Goal: Transaction & Acquisition: Purchase product/service

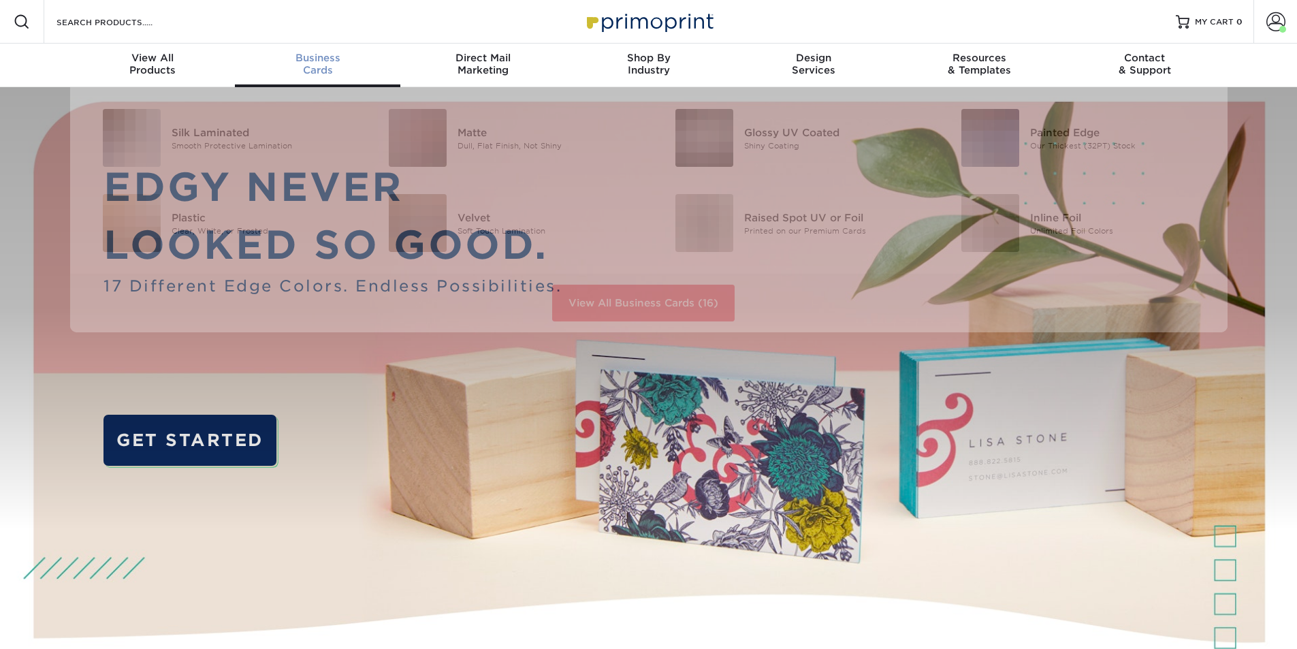
click at [321, 63] on span "Business" at bounding box center [317, 58] width 165 height 12
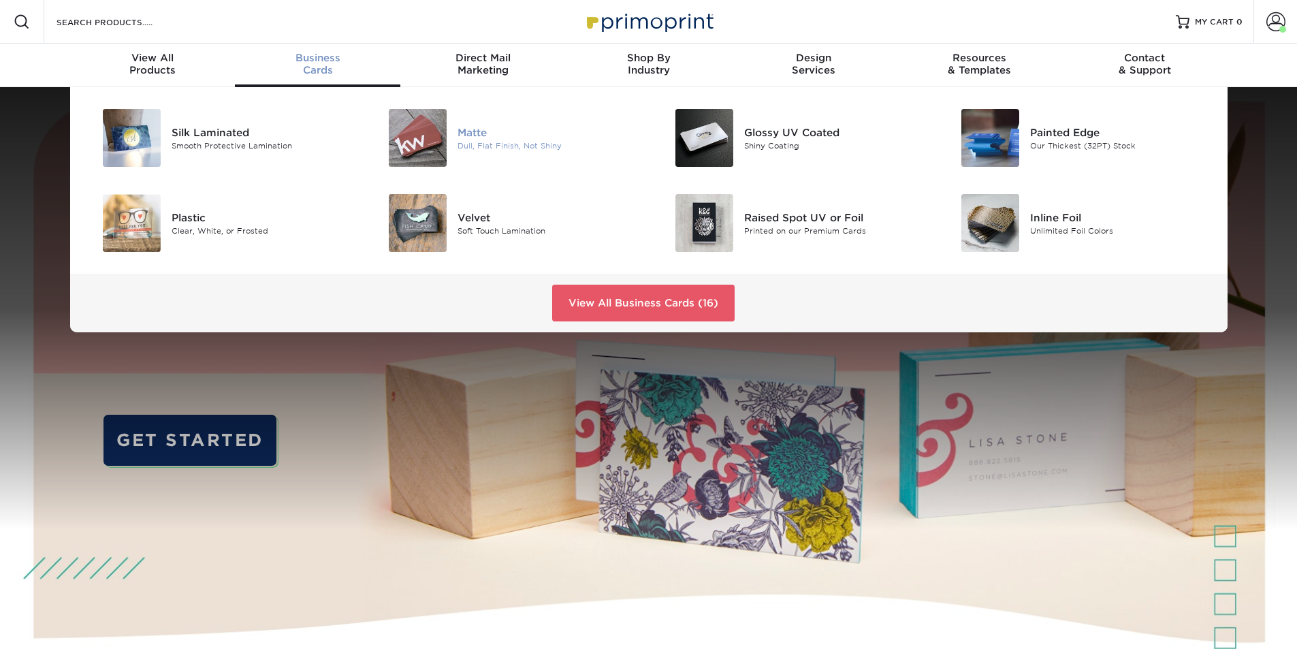
click at [497, 145] on div "Dull, Flat Finish, Not Shiny" at bounding box center [548, 146] width 180 height 12
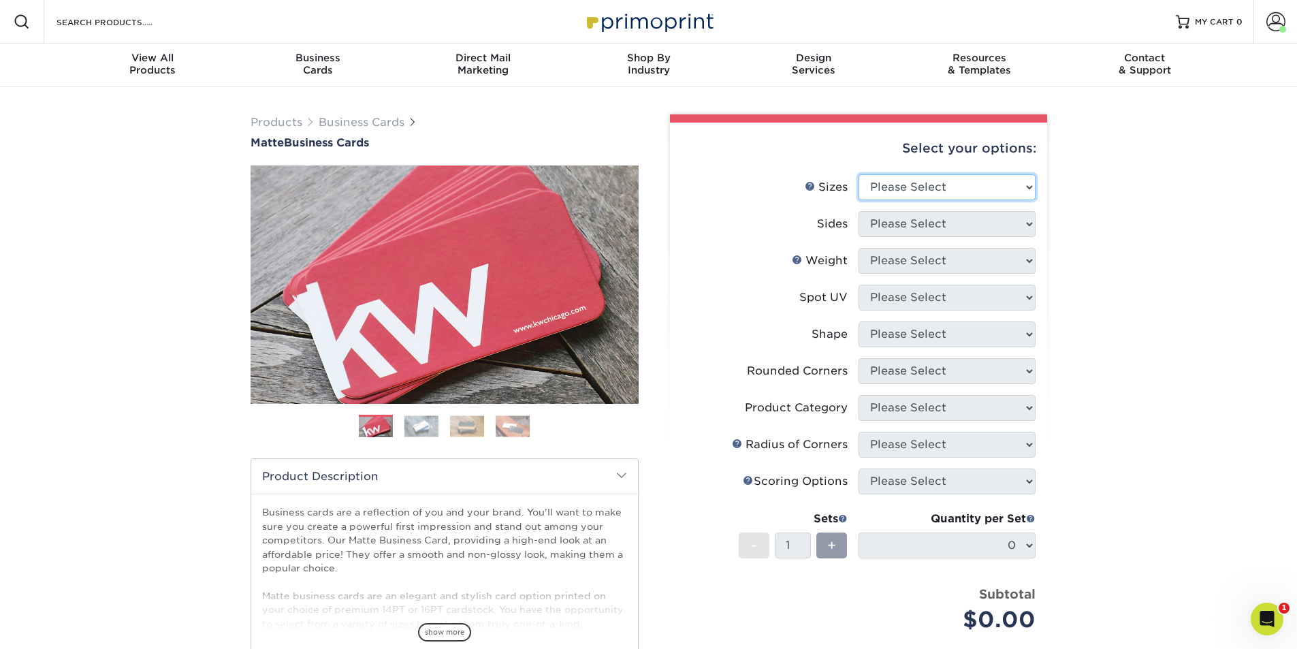
click at [898, 175] on select "Please Select 1.5" x 3.5" - Mini 1.75" x 3.5" - Mini 2" x 2" - Square 2" x 3" -…" at bounding box center [947, 187] width 177 height 26
select select "2.00x3.50"
click at [859, 174] on select "Please Select 1.5" x 3.5" - Mini 1.75" x 3.5" - Mini 2" x 2" - Square 2" x 3" -…" at bounding box center [947, 187] width 177 height 26
click at [904, 215] on select "Please Select Print Both Sides Print Front Only" at bounding box center [947, 224] width 177 height 26
select select "13abbda7-1d64-4f25-8bb2-c179b224825d"
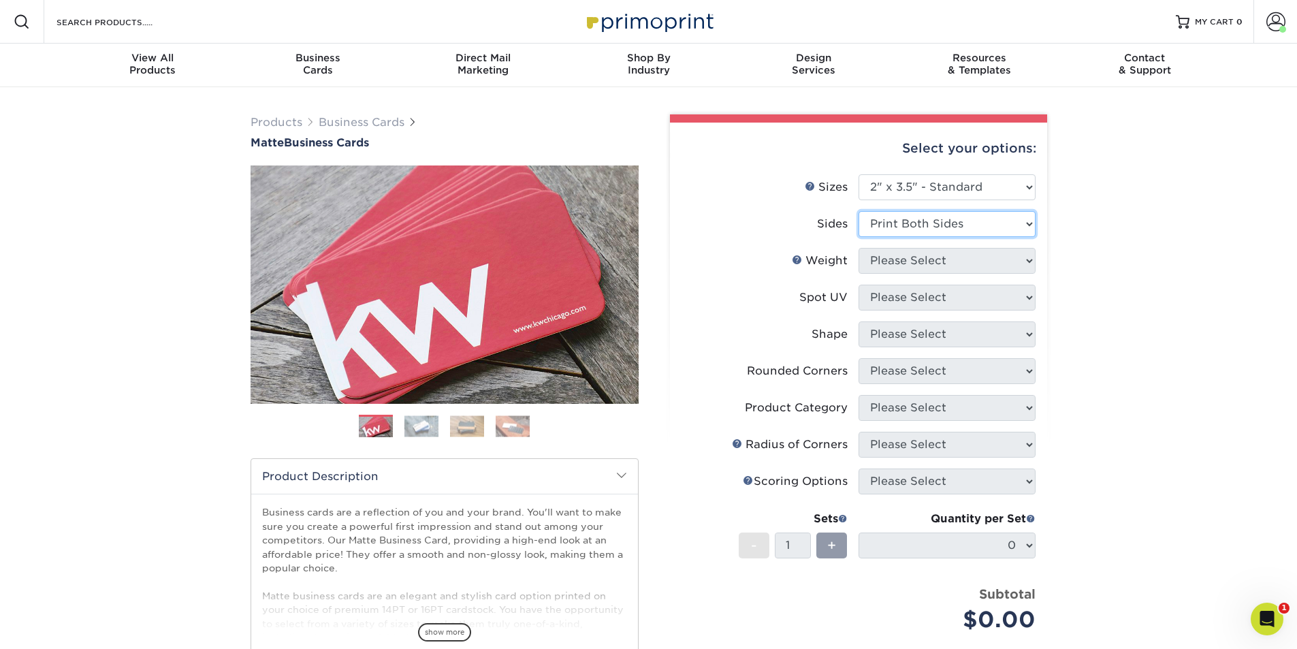
click at [859, 211] on select "Please Select Print Both Sides Print Front Only" at bounding box center [947, 224] width 177 height 26
click at [903, 270] on select "Please Select 16PT 14PT" at bounding box center [947, 261] width 177 height 26
select select "16PT"
click at [859, 248] on select "Please Select 16PT 14PT" at bounding box center [947, 261] width 177 height 26
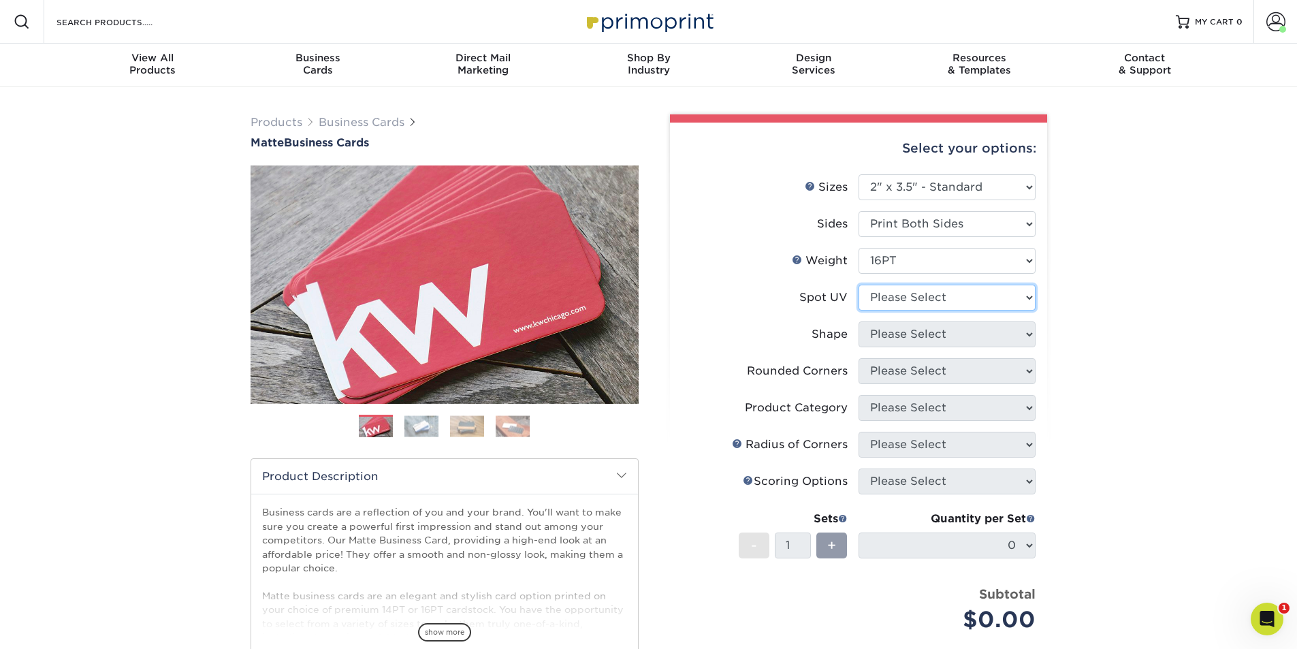
click at [902, 297] on select "Please Select No Spot UV Front and Back (Both Sides) Front Only Back Only" at bounding box center [947, 298] width 177 height 26
select select "3"
click at [859, 285] on select "Please Select No Spot UV Front and Back (Both Sides) Front Only Back Only" at bounding box center [947, 298] width 177 height 26
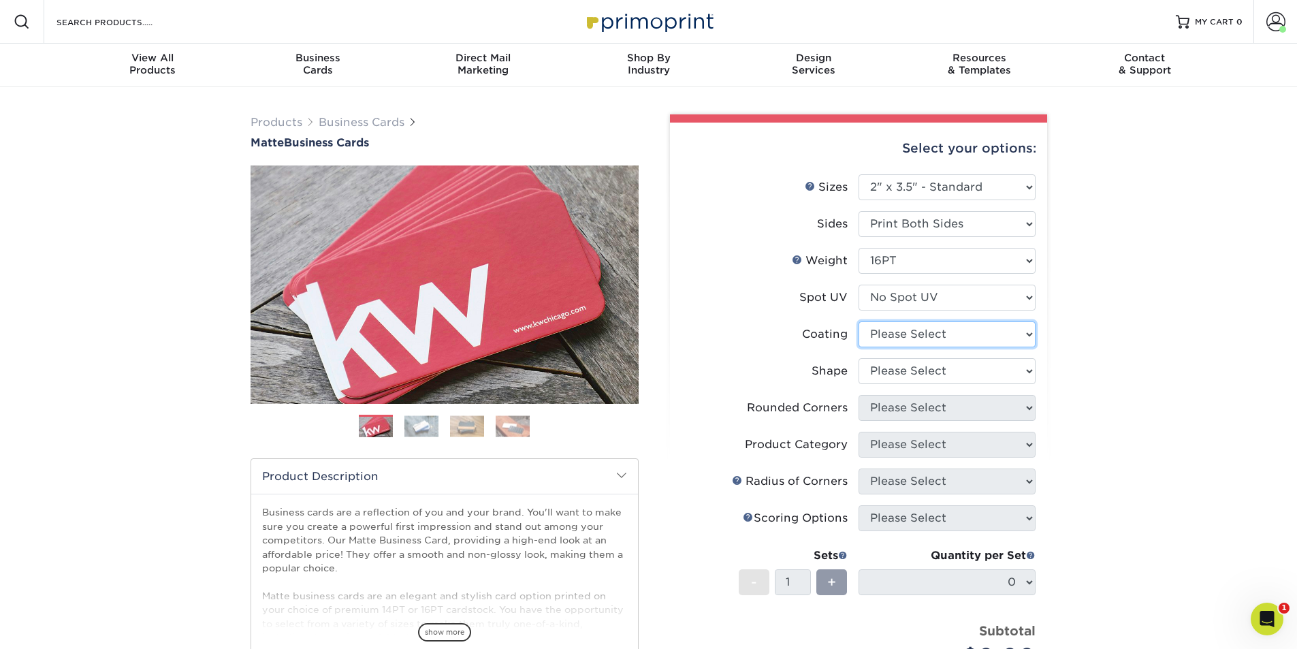
click at [903, 334] on select at bounding box center [947, 334] width 177 height 26
select select "121bb7b5-3b4d-429f-bd8d-bbf80e953313"
click at [859, 321] on select at bounding box center [947, 334] width 177 height 26
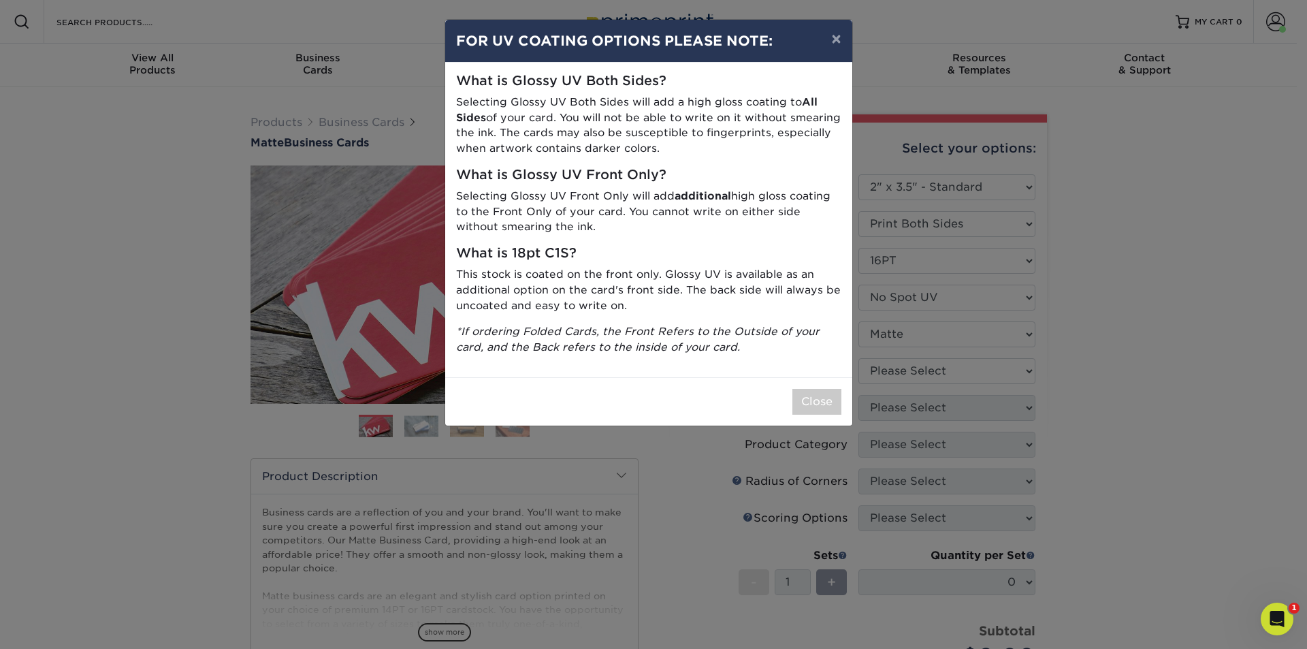
click at [909, 378] on div "× FOR UV COATING OPTIONS PLEASE NOTE: What is Glossy UV Both Sides? Selecting G…" at bounding box center [653, 324] width 1307 height 649
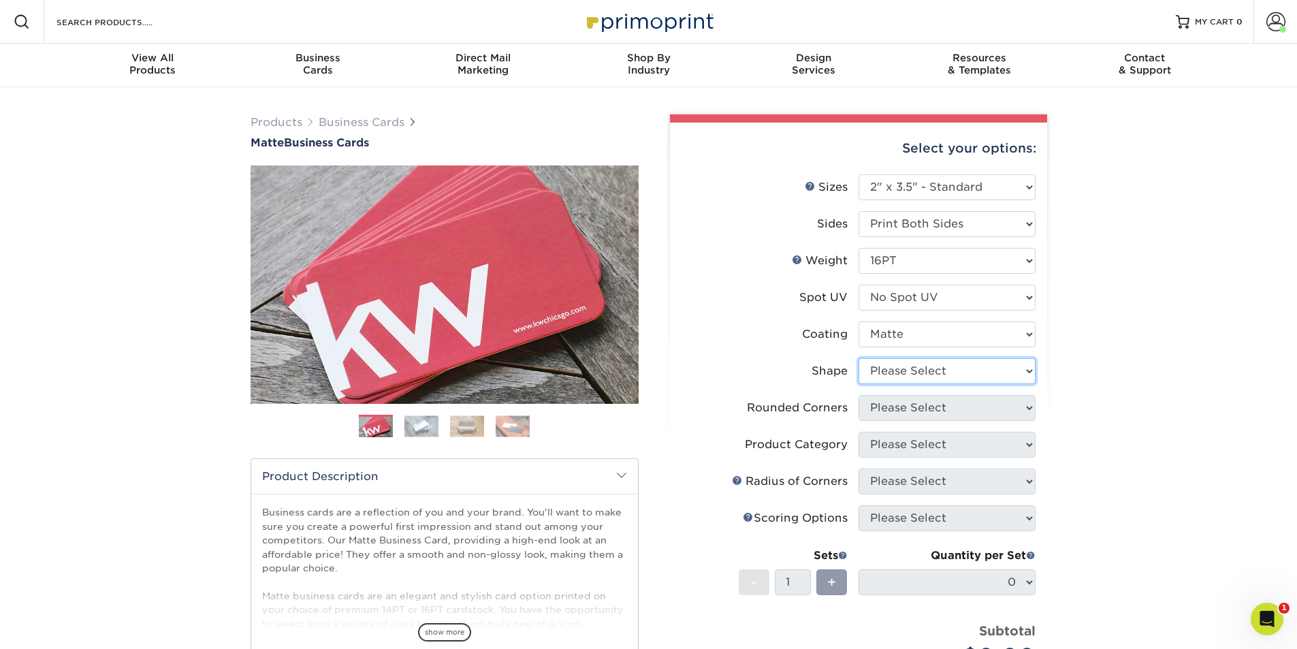
click at [909, 378] on select "Please Select Standard Oval" at bounding box center [947, 371] width 177 height 26
select select "standard"
click at [859, 358] on select "Please Select Standard Oval" at bounding box center [947, 371] width 177 height 26
click at [908, 406] on select "Please Select Yes - Round 2 Corners Yes - Round 4 Corners No" at bounding box center [947, 408] width 177 height 26
select select "7672df9e-0e0a-464d-8e1f-920c575e4da3"
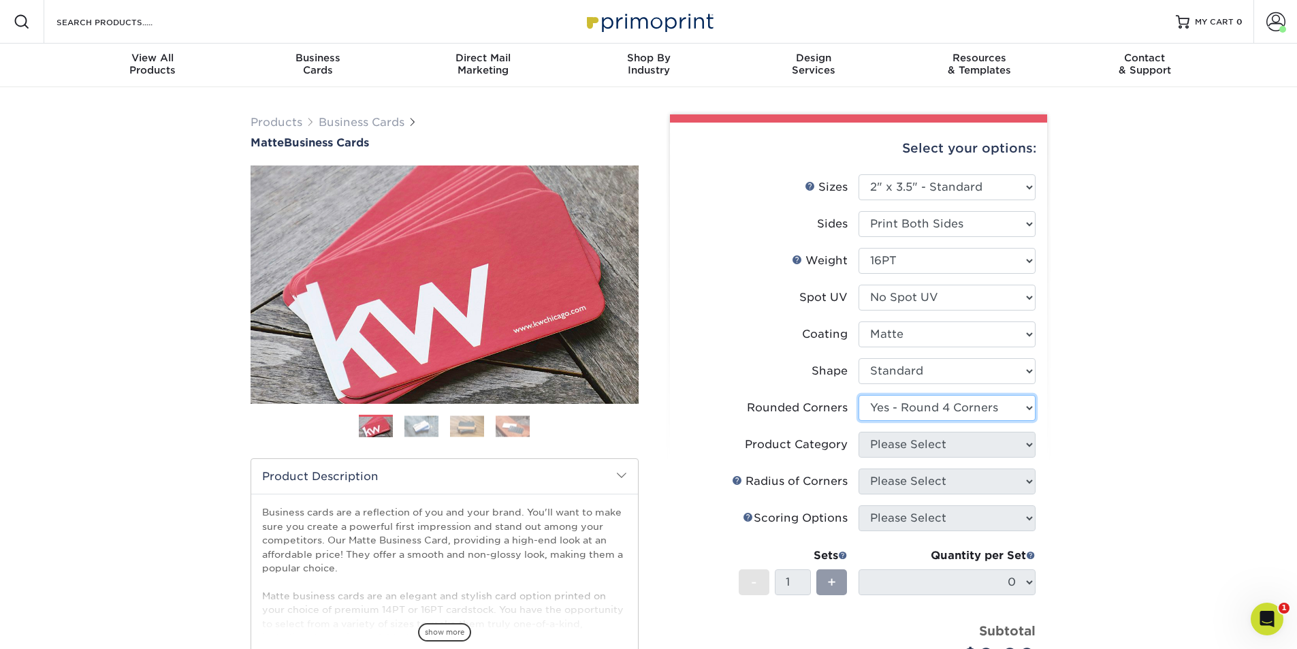
click at [859, 395] on select "Please Select Yes - Round 2 Corners Yes - Round 4 Corners No" at bounding box center [947, 408] width 177 height 26
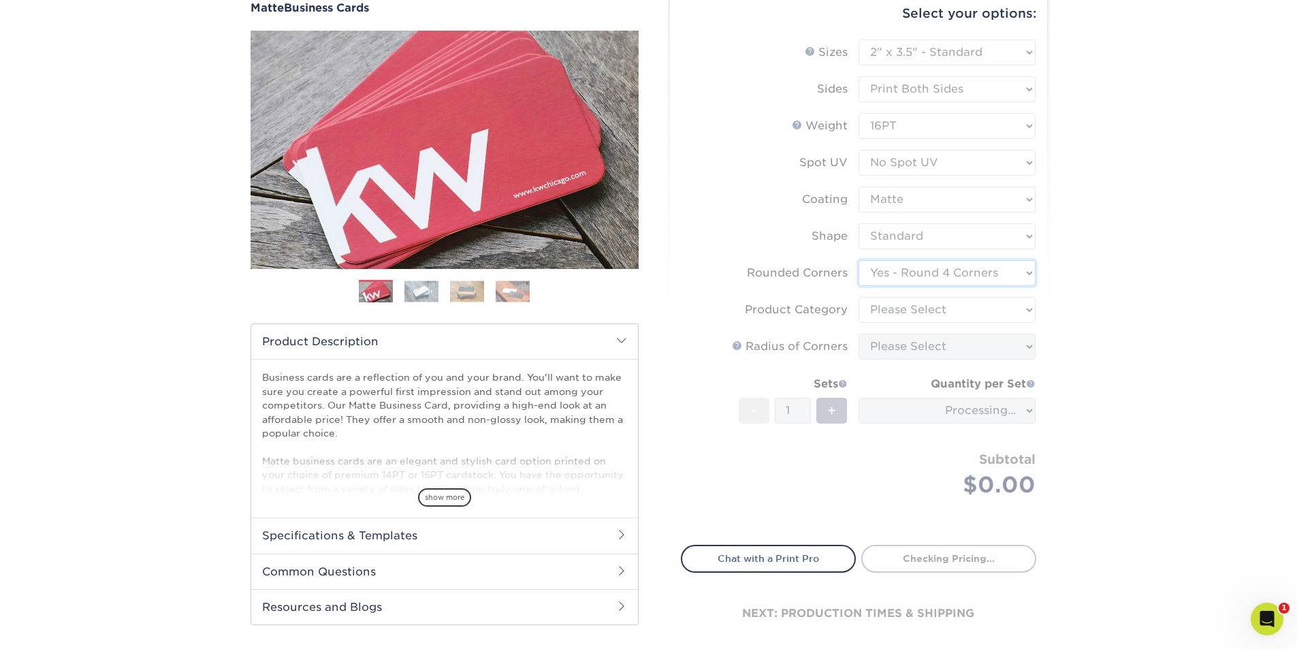
scroll to position [136, 0]
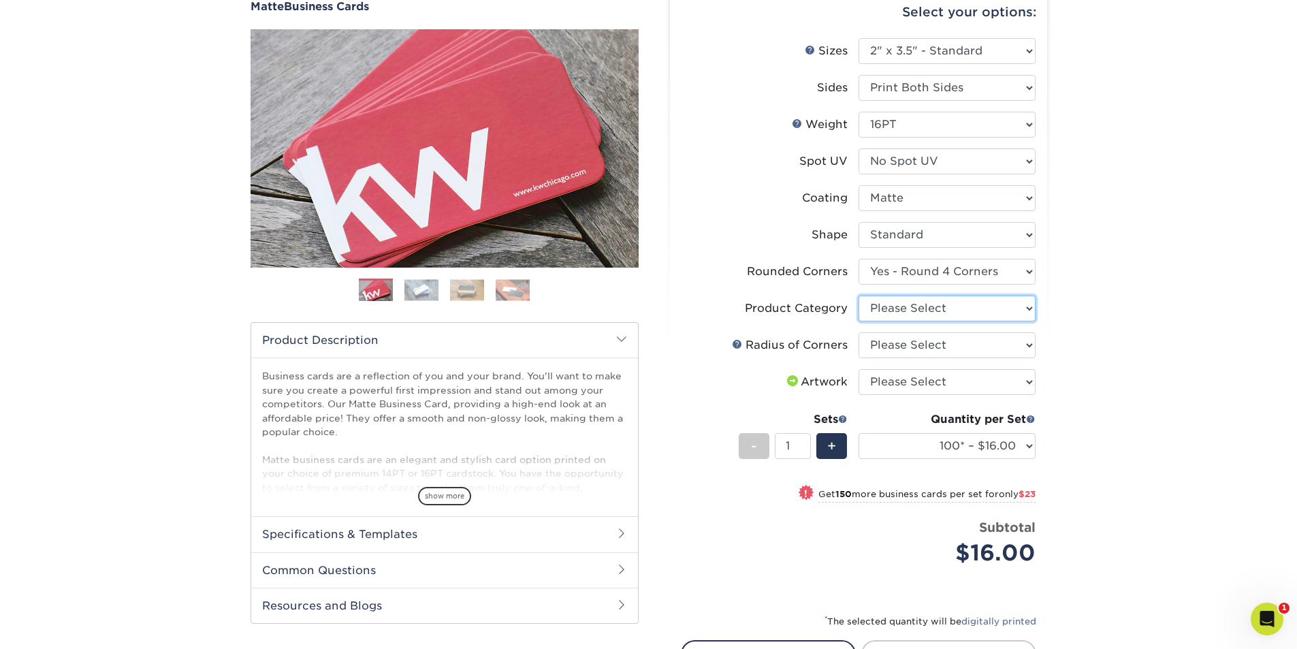
click at [898, 309] on select "Please Select Business Cards" at bounding box center [947, 309] width 177 height 26
select select "3b5148f1-0588-4f88-a218-97bcfdce65c1"
click at [859, 296] on select "Please Select Business Cards" at bounding box center [947, 309] width 177 height 26
click at [899, 351] on select "Please Select Rounded 1/8" Rounded 1/4"" at bounding box center [947, 345] width 177 height 26
select select "479fbfe7-6a0c-4895-8c9a-81739b7486c9"
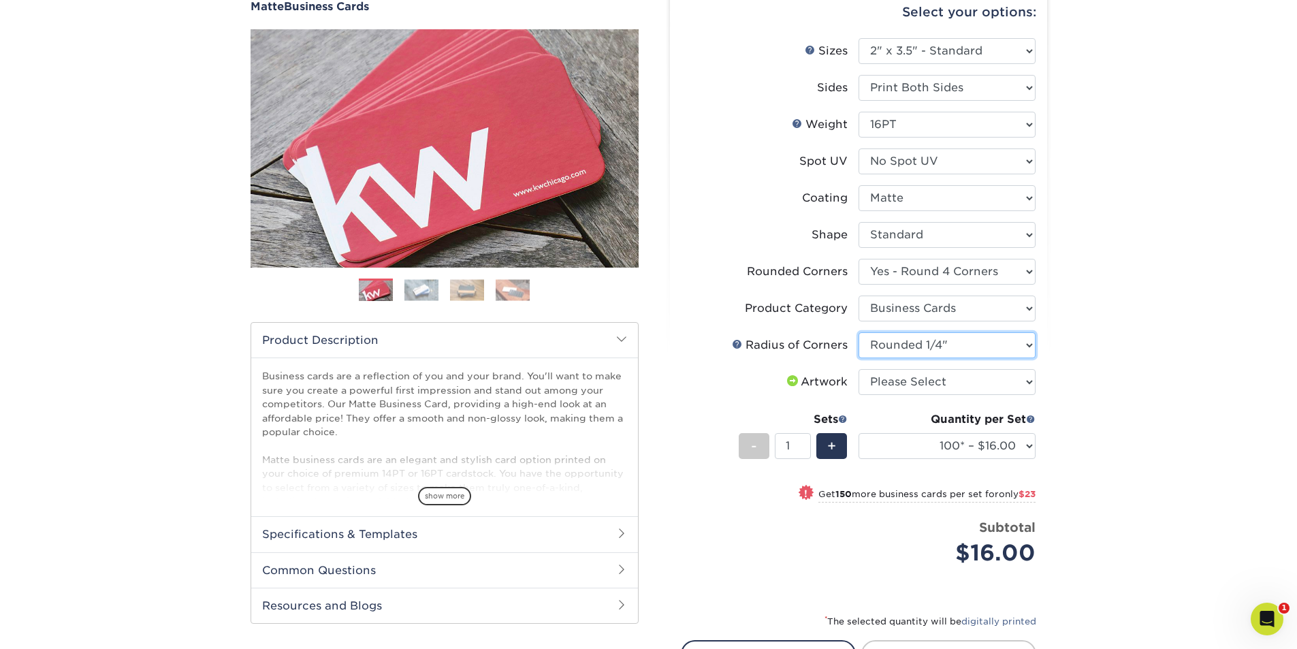
click at [859, 332] on select "Please Select Rounded 1/8" Rounded 1/4"" at bounding box center [947, 345] width 177 height 26
click at [905, 381] on select "Please Select I will upload files I need a design - $100" at bounding box center [947, 382] width 177 height 26
select select "design"
click at [859, 369] on select "Please Select I will upload files I need a design - $100" at bounding box center [947, 382] width 177 height 26
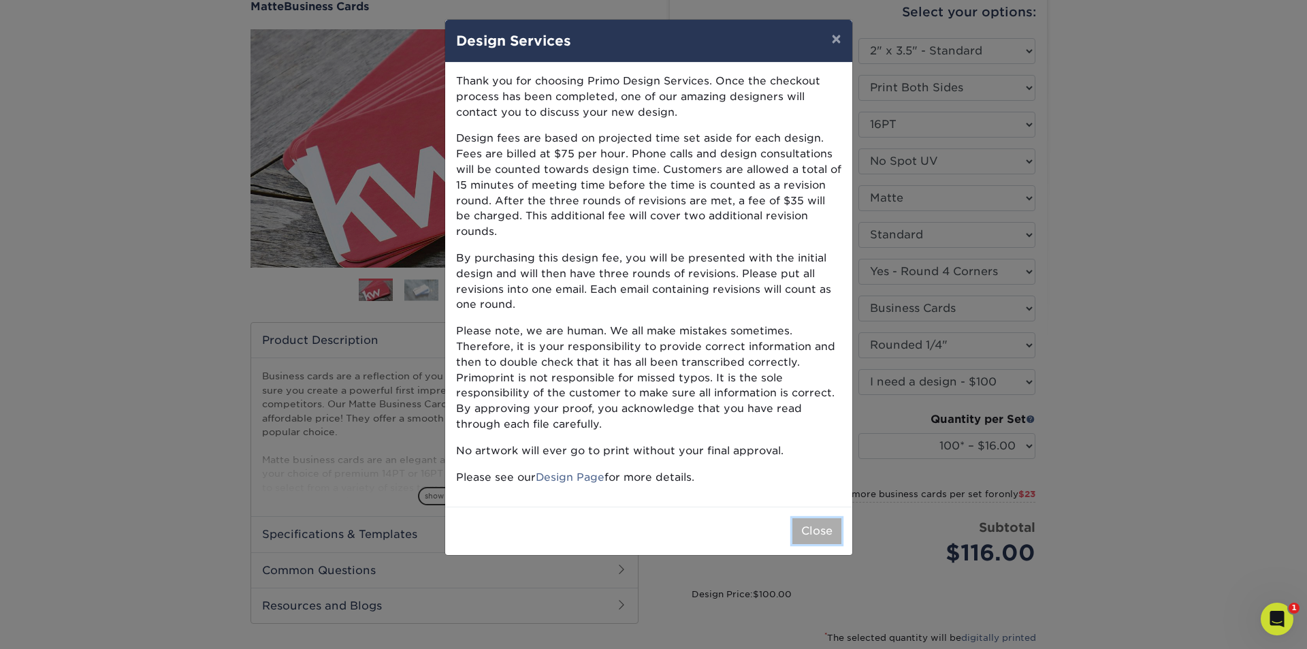
click at [829, 518] on button "Close" at bounding box center [817, 531] width 49 height 26
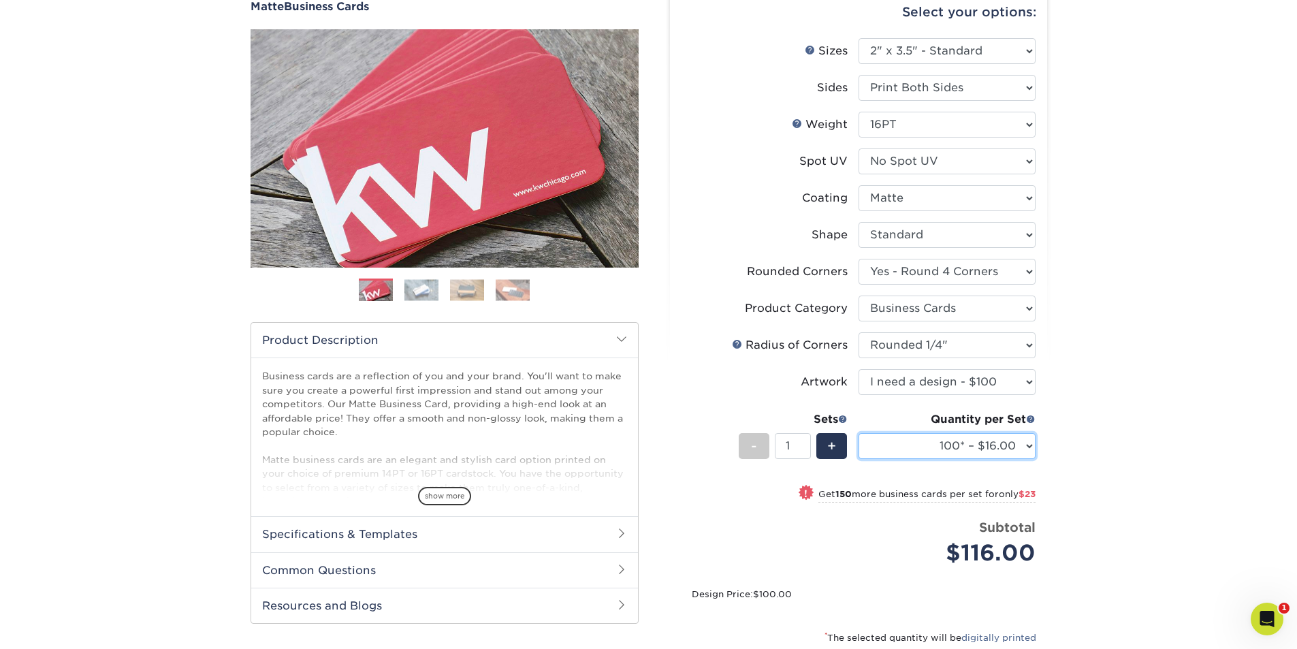
click at [910, 446] on select "100* – $16.00 250* – $39.00 500 – $77.00 1000 – $94.00 2500 – $173.00 5000 – $2…" at bounding box center [947, 446] width 177 height 26
select select "250* – $39.00"
click at [859, 433] on select "100* – $16.00 250* – $39.00 500 – $77.00 1000 – $94.00 2500 – $173.00 5000 – $2…" at bounding box center [947, 446] width 177 height 26
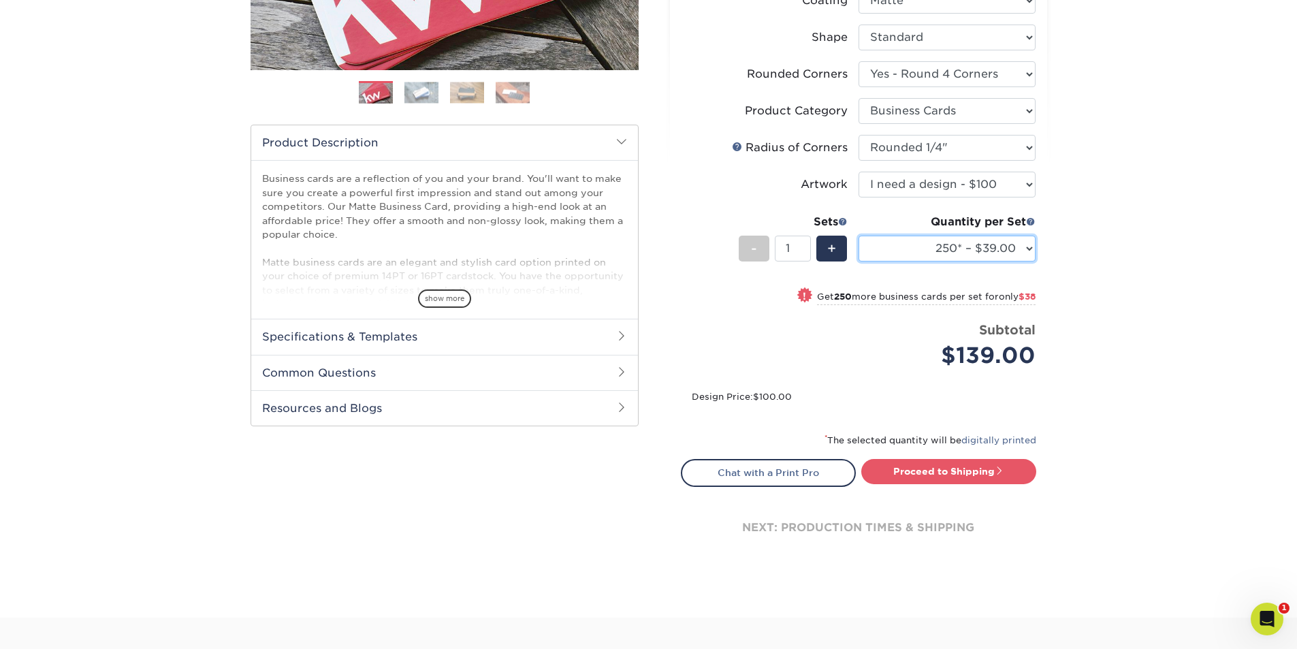
scroll to position [340, 0]
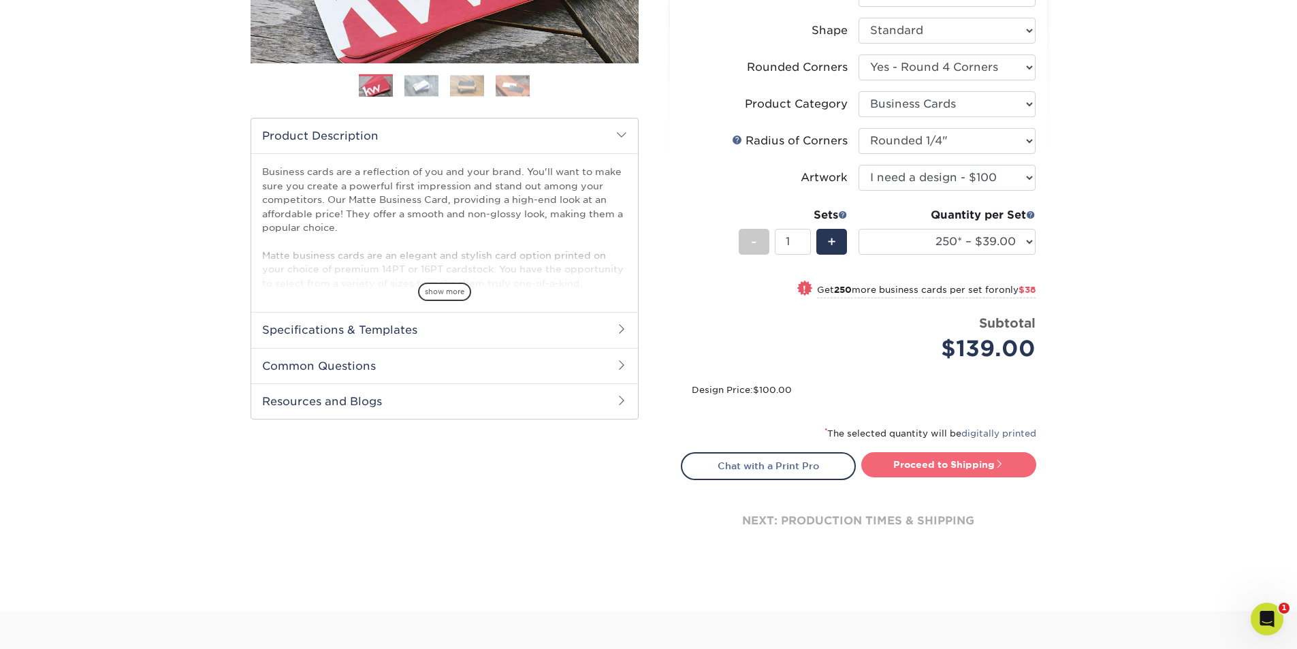
click at [985, 466] on link "Proceed to Shipping" at bounding box center [948, 464] width 175 height 25
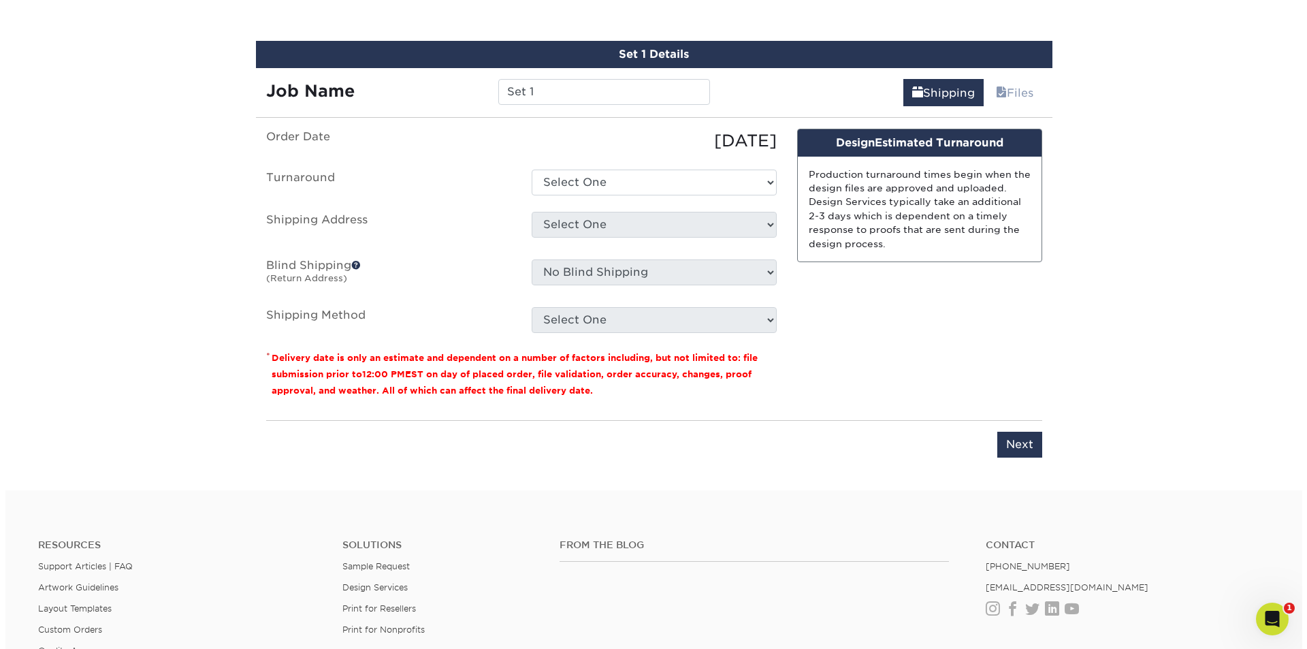
scroll to position [830, 0]
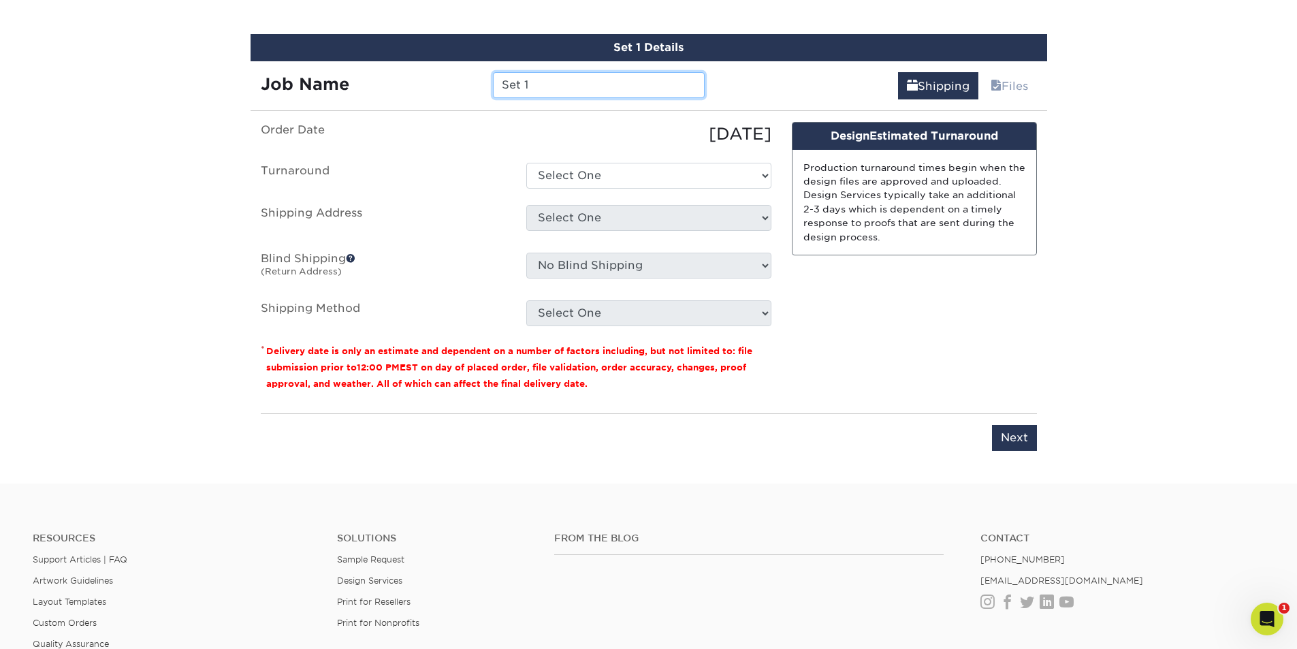
click at [548, 80] on input "Set 1" at bounding box center [599, 85] width 212 height 26
click at [532, 85] on input "Set 1" at bounding box center [599, 85] width 212 height 26
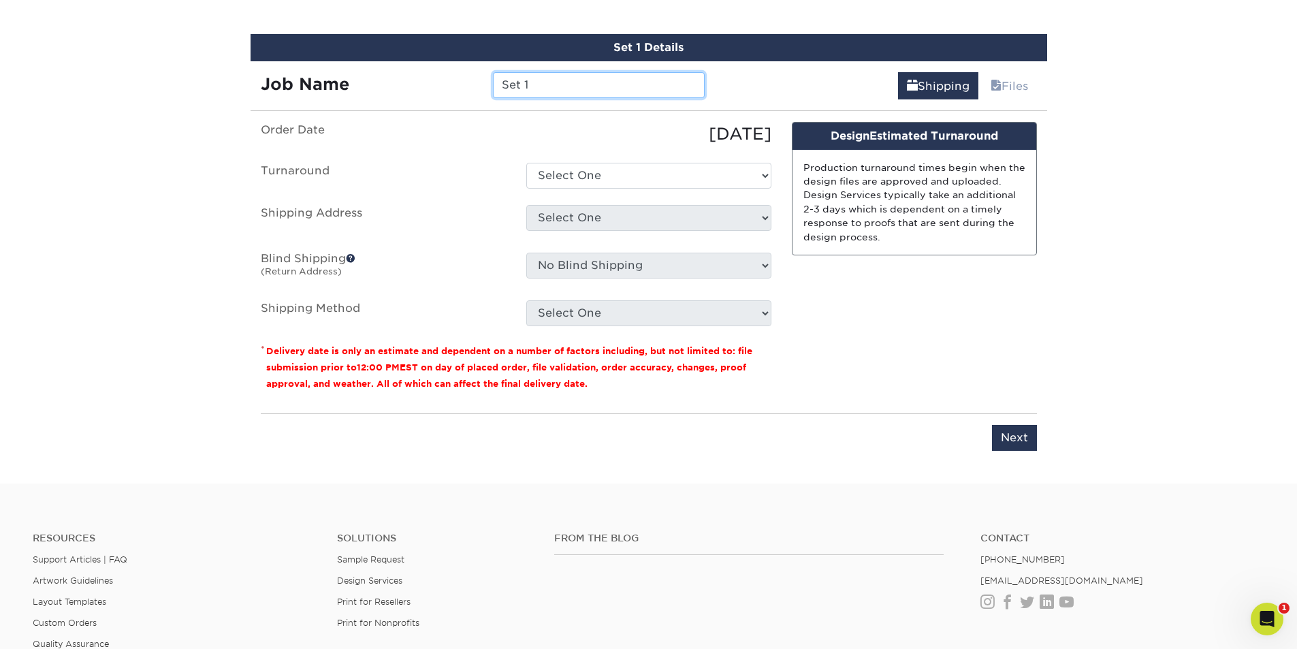
click at [532, 85] on input "Set 1" at bounding box center [599, 85] width 212 height 26
type input "v"
paste input "[PERSON_NAME]"
type input "VHR [PERSON_NAME]"
click at [590, 171] on select "Select One 2-4 Business Days 2 Day Next Business Day" at bounding box center [648, 176] width 245 height 26
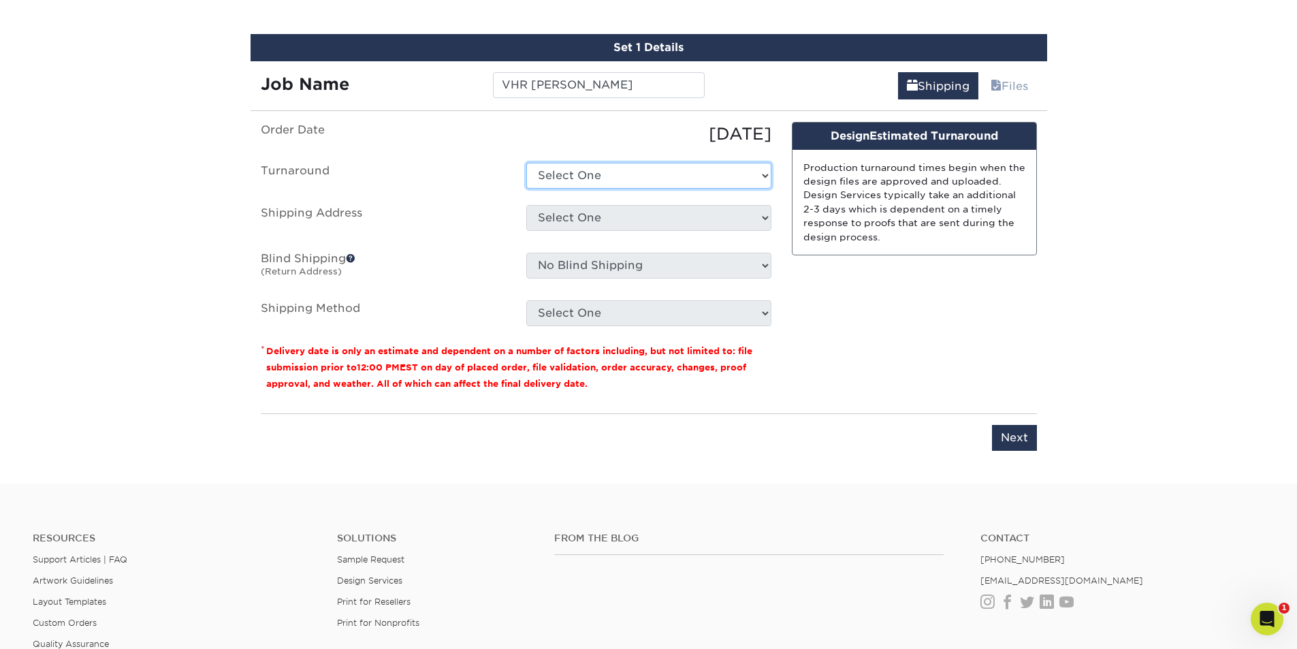
select select "823306c4-fca3-4eef-b9dc-f915865d50ea"
click at [526, 163] on select "Select One 2-4 Business Days 2 Day Next Business Day" at bounding box center [648, 176] width 245 height 26
click at [582, 224] on select "Select One ABS Kris King AccessPoint Office AGA Alex Wardlaw AGA Amanda Combs A…" at bounding box center [648, 218] width 245 height 26
select select "newaddress"
click at [526, 205] on select "Select One ABS Kris King AccessPoint Office AGA Alex Wardlaw AGA Amanda Combs A…" at bounding box center [648, 218] width 245 height 26
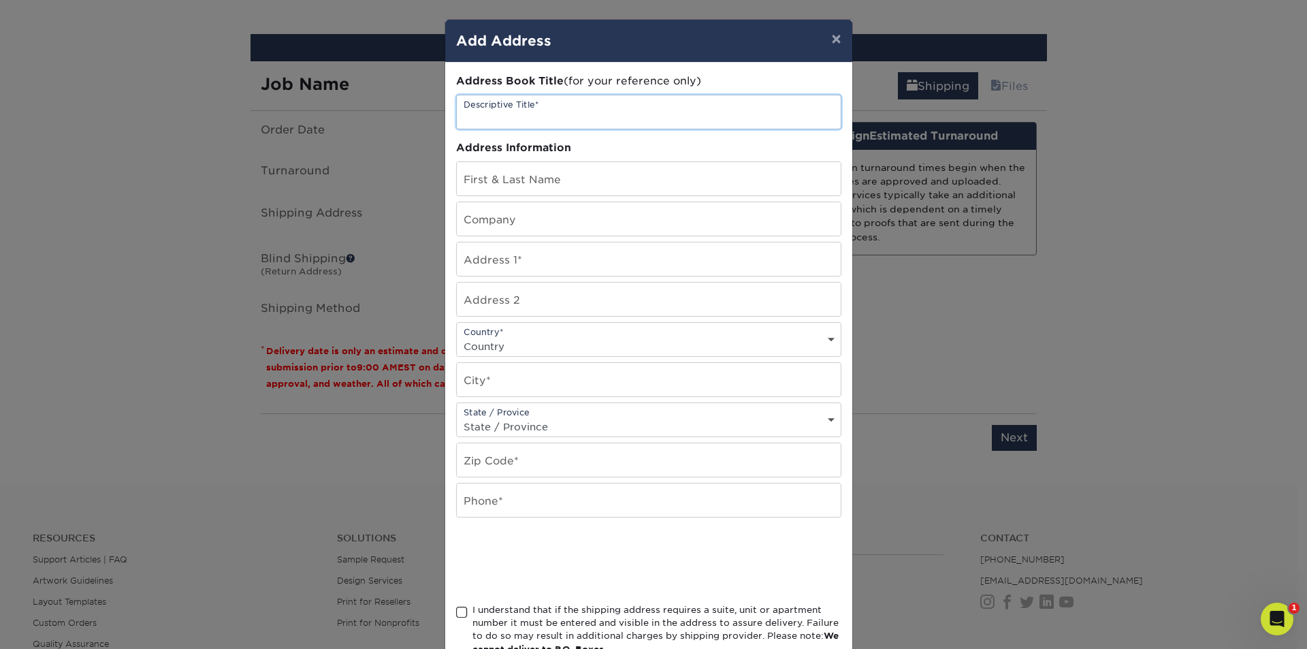
click at [518, 114] on input "text" at bounding box center [649, 111] width 384 height 33
paste input "[PERSON_NAME]"
click at [458, 121] on input "[PERSON_NAME]" at bounding box center [649, 111] width 384 height 33
type input "VHR [PERSON_NAME]"
click at [478, 170] on input "text" at bounding box center [649, 178] width 384 height 33
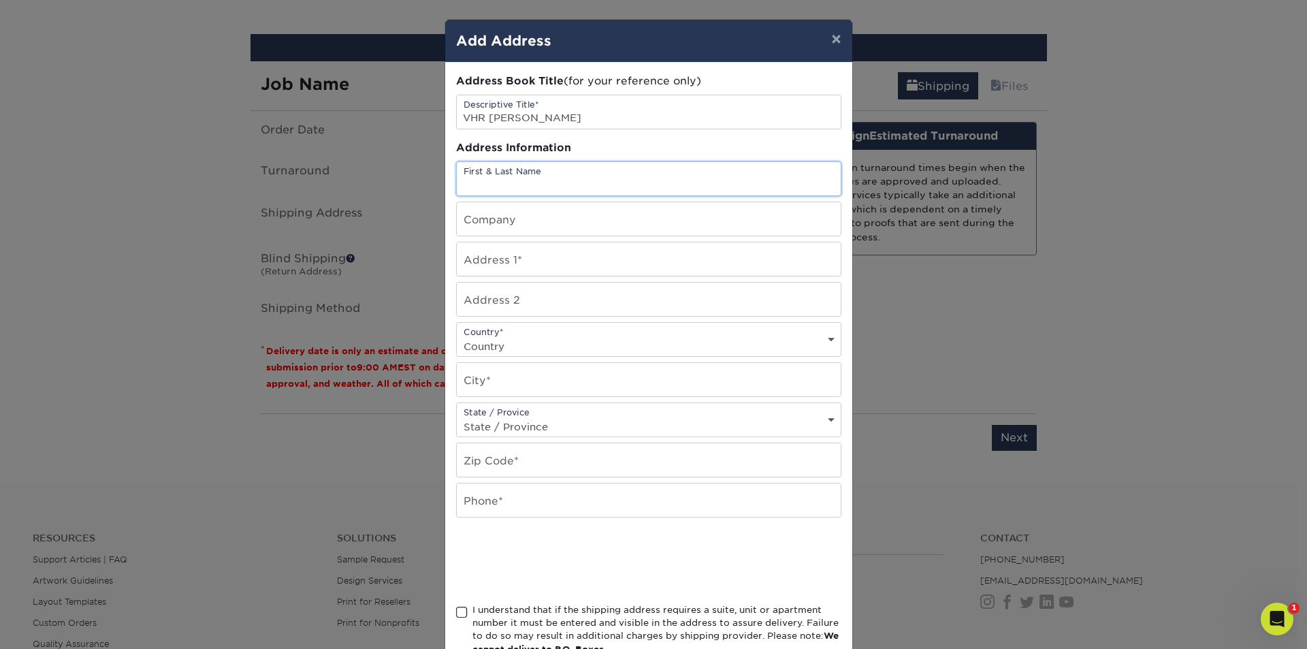
paste input "[PERSON_NAME]"
type input "[PERSON_NAME]"
click at [490, 223] on input "text" at bounding box center [649, 218] width 384 height 33
type input "Vensure HR"
click at [511, 263] on input "text" at bounding box center [649, 258] width 384 height 33
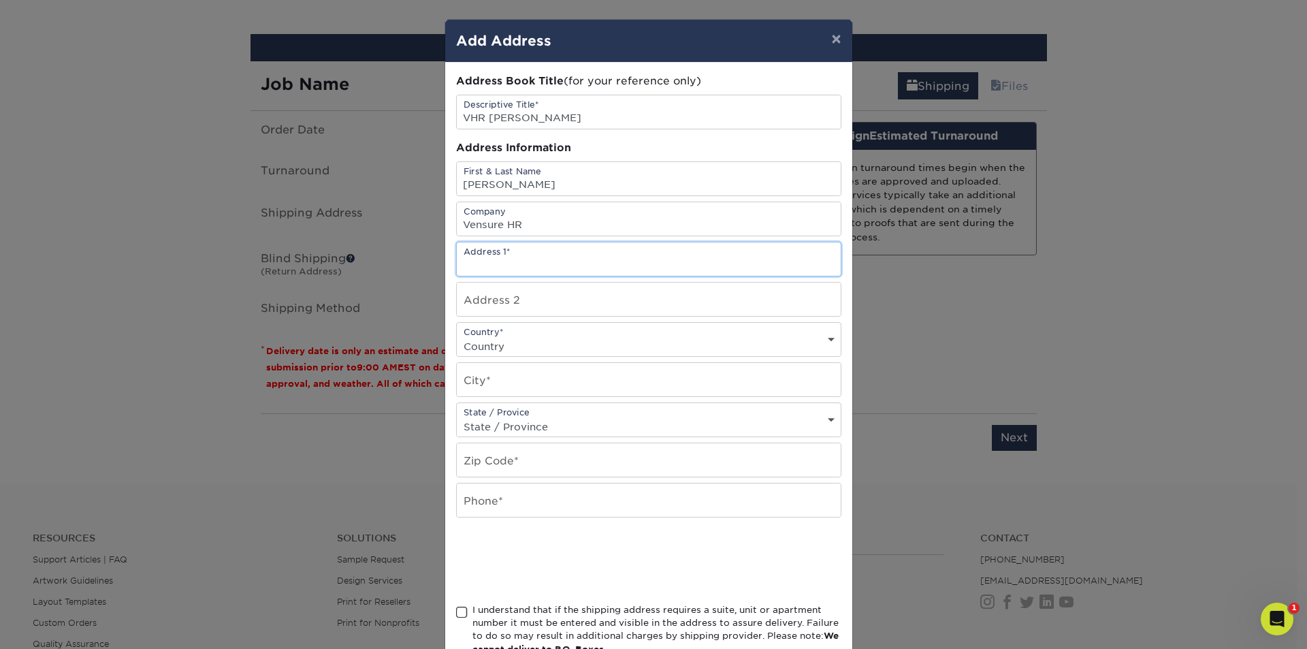
click at [513, 258] on input "text" at bounding box center [649, 258] width 384 height 33
paste input "243 W 21st street"
type input "243 W 21st street"
click at [482, 308] on input "text" at bounding box center [649, 299] width 384 height 33
type input "5a"
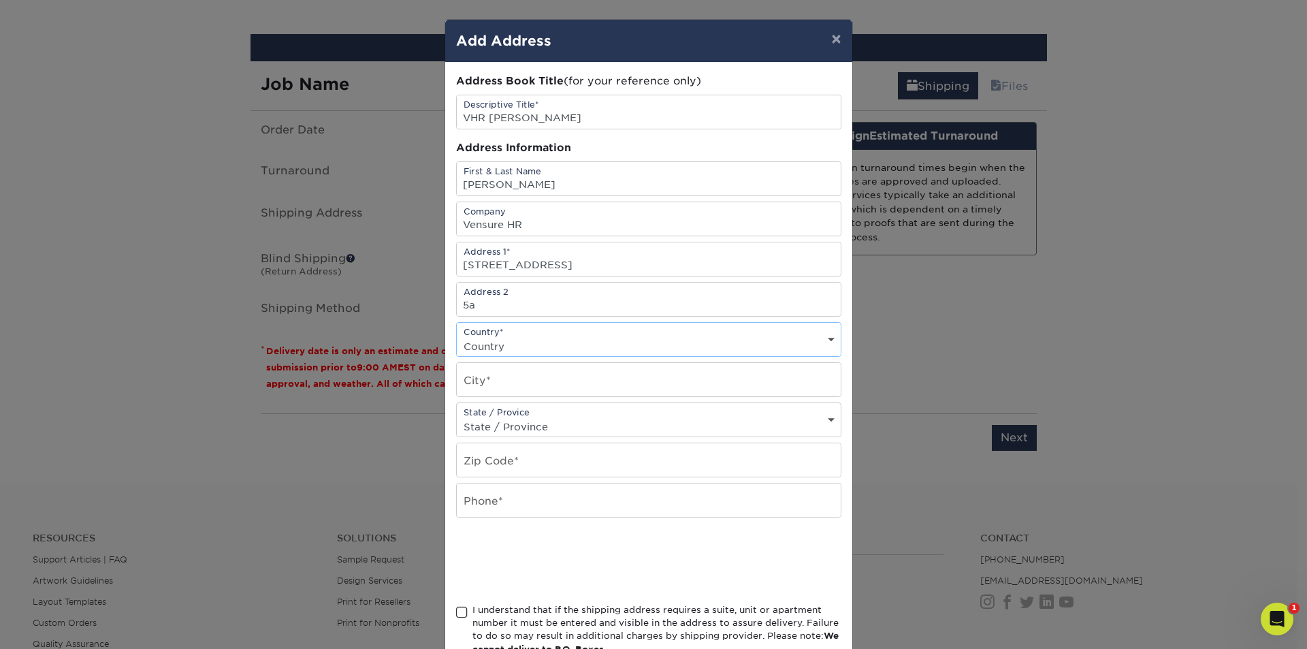
click at [480, 343] on select "Country United States Canada ----------------------------- Afghanistan Albania …" at bounding box center [649, 346] width 384 height 20
select select "US"
click at [457, 336] on select "Country United States Canada ----------------------------- Afghanistan Albania …" at bounding box center [649, 346] width 384 height 20
click at [514, 370] on input "text" at bounding box center [649, 379] width 384 height 33
click at [493, 383] on input "text" at bounding box center [649, 379] width 384 height 33
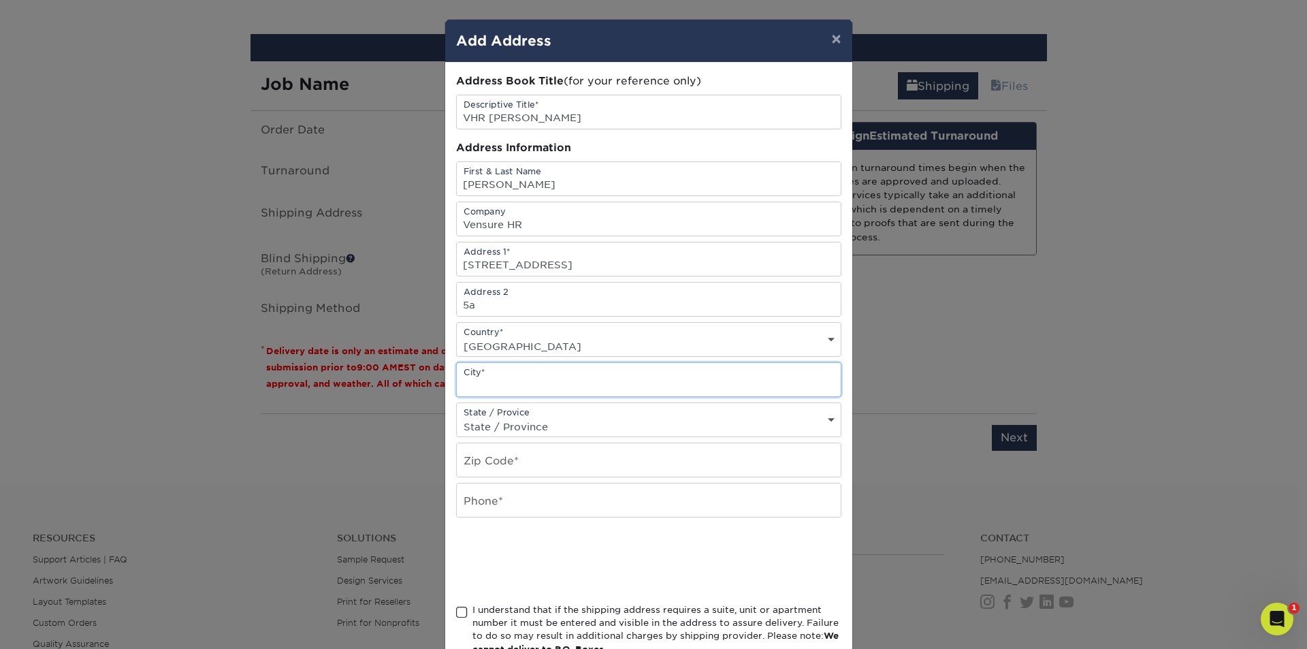
paste input "New York"
type input "New York"
click at [509, 421] on select "State / Province Alabama Alaska Arizona Arkansas California Colorado Connecticu…" at bounding box center [649, 427] width 384 height 20
select select "NY"
click at [457, 417] on select "State / Province Alabama Alaska Arizona Arkansas California Colorado Connecticu…" at bounding box center [649, 427] width 384 height 20
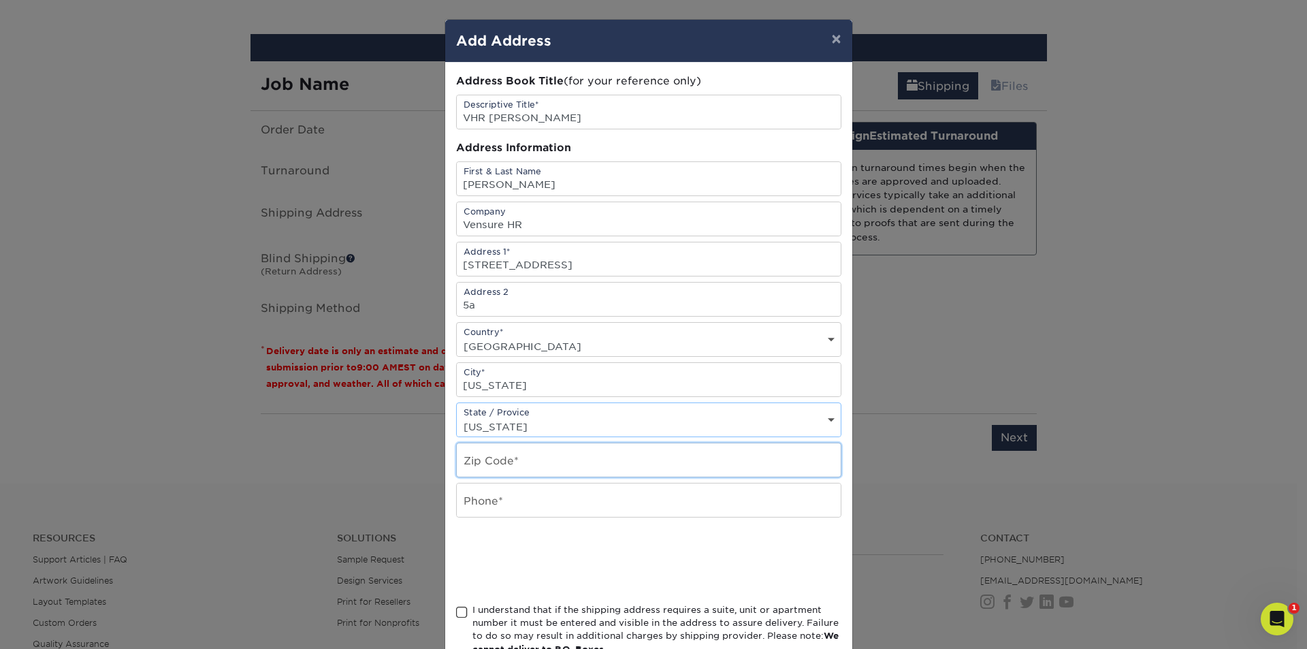
click at [488, 460] on input "text" at bounding box center [649, 459] width 384 height 33
click at [530, 456] on input "text" at bounding box center [649, 459] width 384 height 33
paste input "10011"
type input "10011"
click at [498, 501] on input "text" at bounding box center [649, 499] width 384 height 33
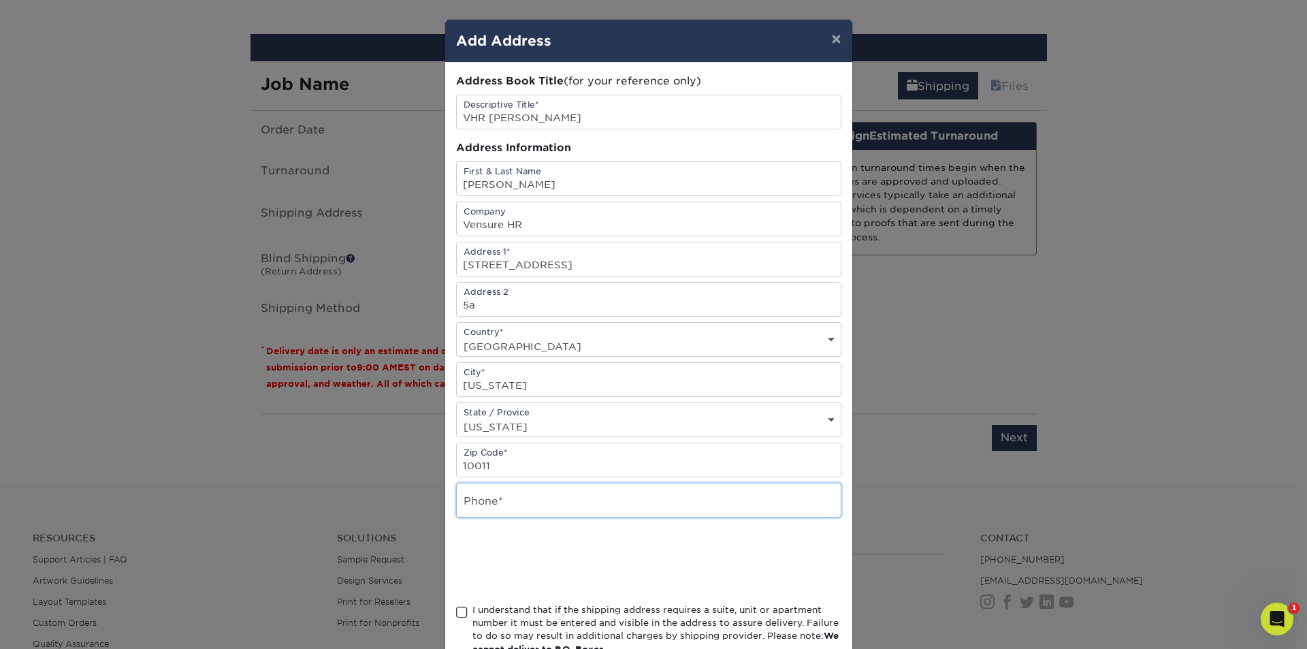
click at [481, 496] on input "text" at bounding box center [649, 499] width 384 height 33
paste input "973-590-7099"
type input "973-590-7099"
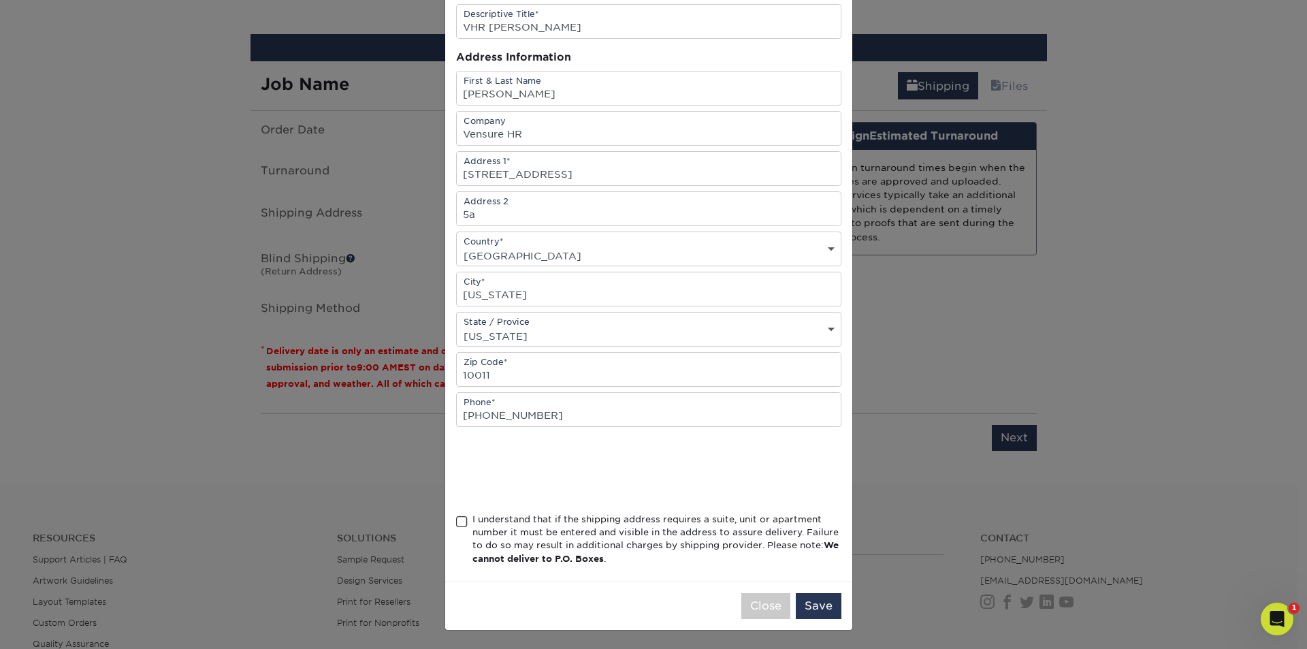
scroll to position [91, 0]
click at [456, 523] on span at bounding box center [462, 521] width 12 height 13
click at [0, 0] on input "I understand that if the shipping address requires a suite, unit or apartment n…" at bounding box center [0, 0] width 0 height 0
click at [804, 603] on button "Save" at bounding box center [819, 605] width 46 height 26
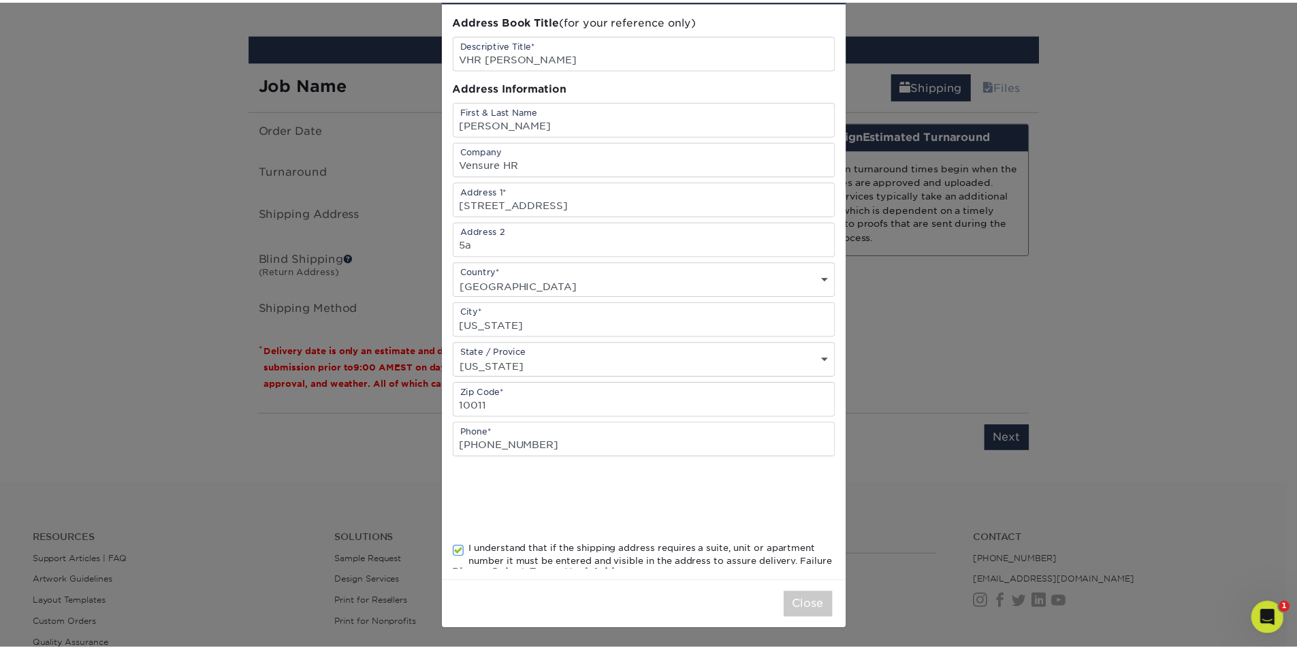
scroll to position [0, 0]
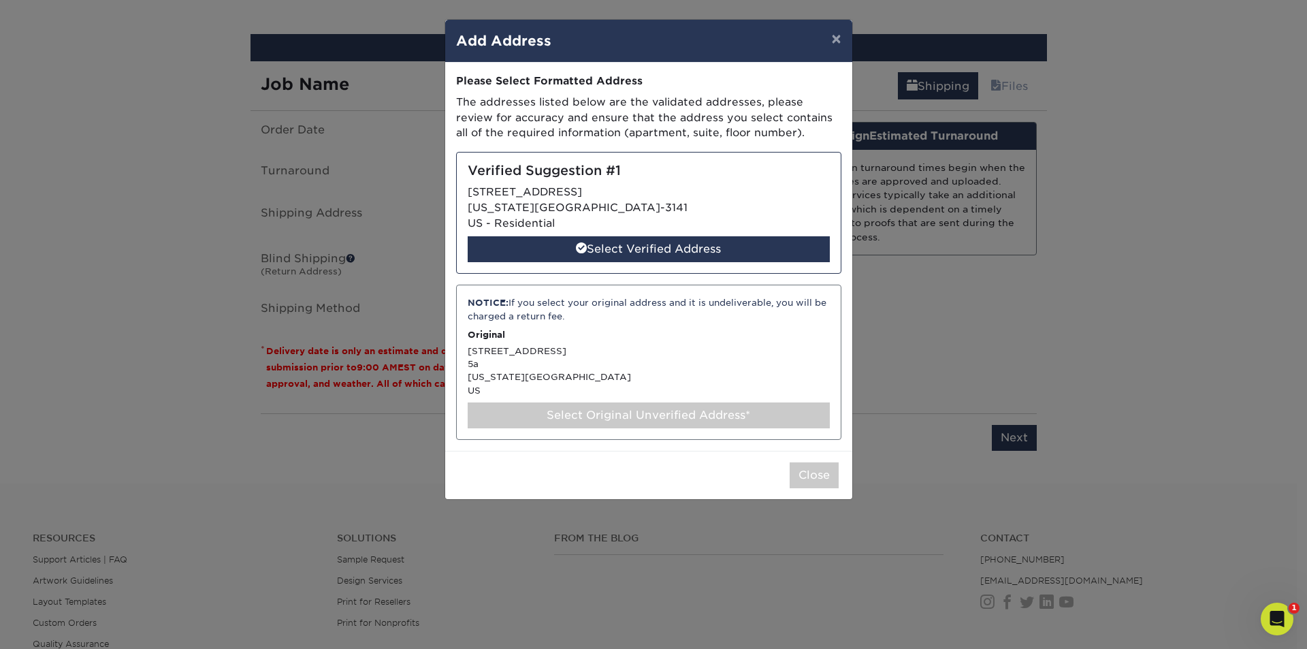
click at [564, 402] on div "Select Original Unverified Address*" at bounding box center [649, 415] width 362 height 26
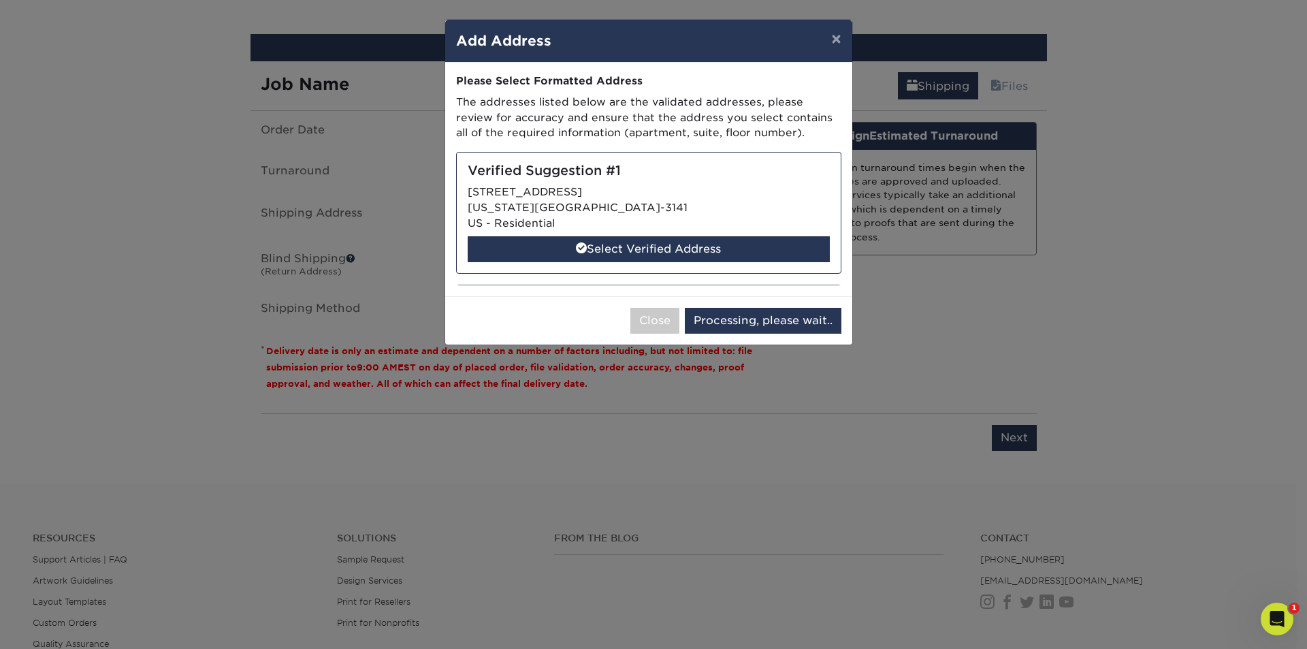
select select "286986"
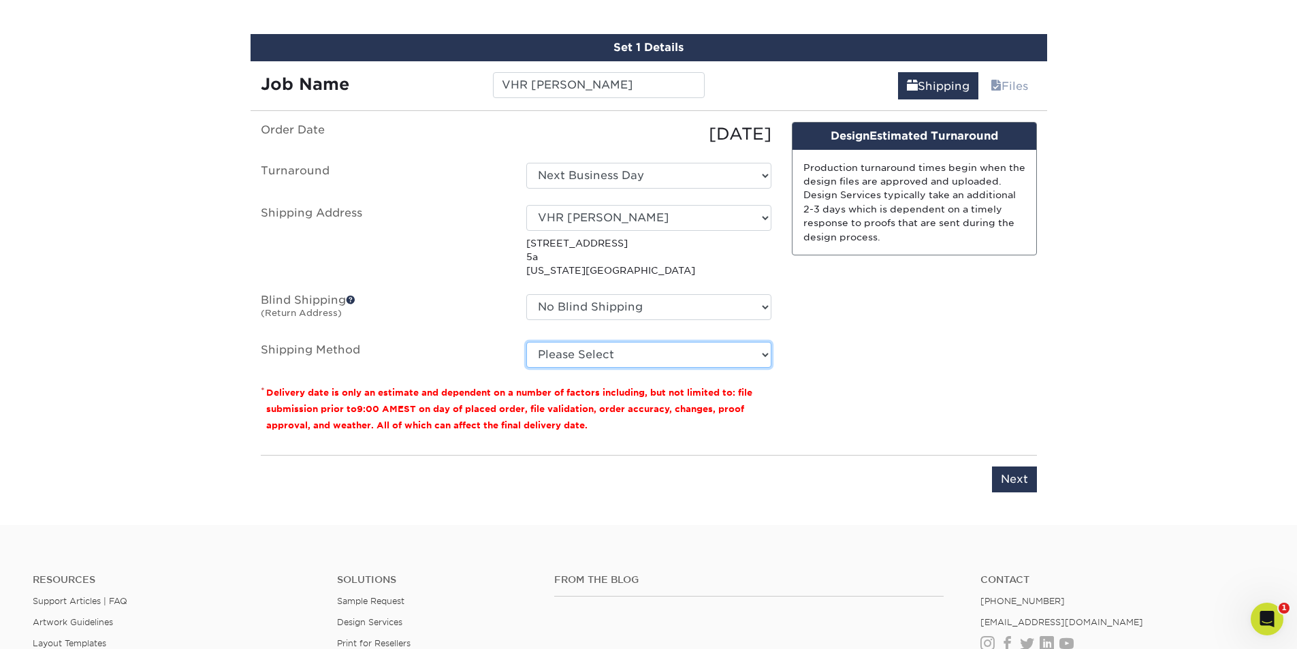
click at [616, 358] on select "Please Select Ground Shipping (+$7.84) 3 Day Shipping Service (+$24.92) 2 Day A…" at bounding box center [648, 355] width 245 height 26
select select "03"
click at [526, 342] on select "Please Select Ground Shipping (+$7.84) 3 Day Shipping Service (+$24.92) 2 Day A…" at bounding box center [648, 355] width 245 height 26
click at [1002, 478] on input "Next" at bounding box center [1014, 479] width 45 height 26
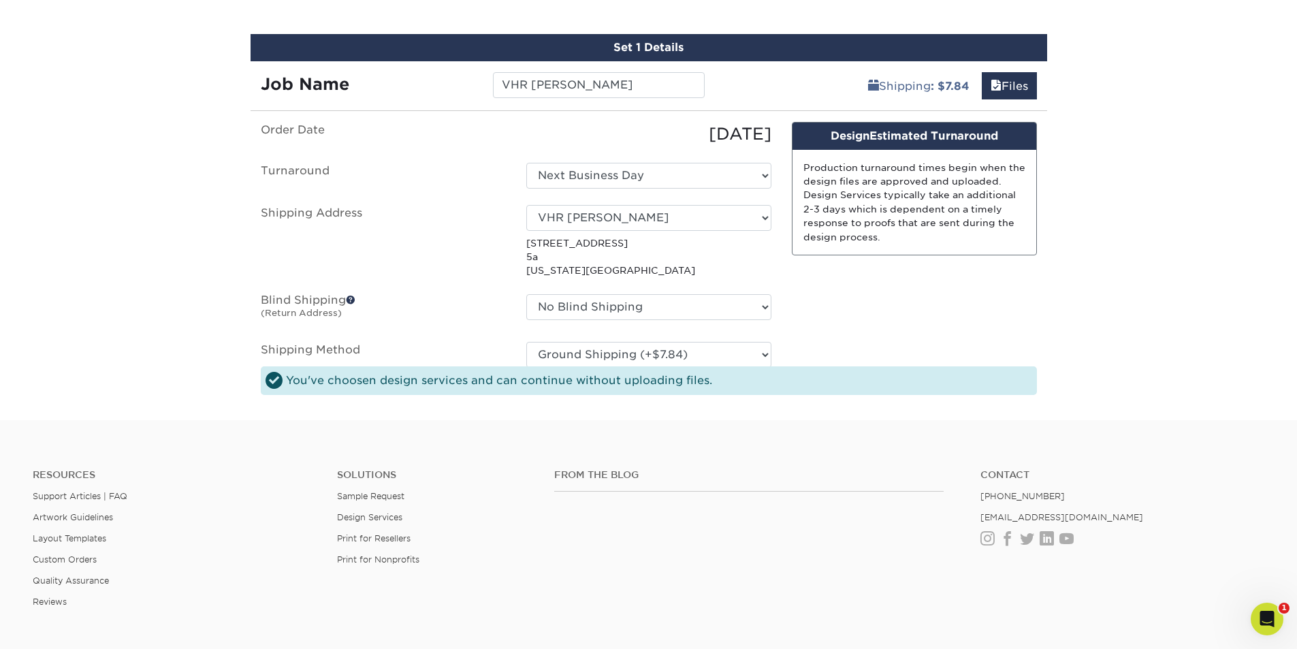
scroll to position [822, 0]
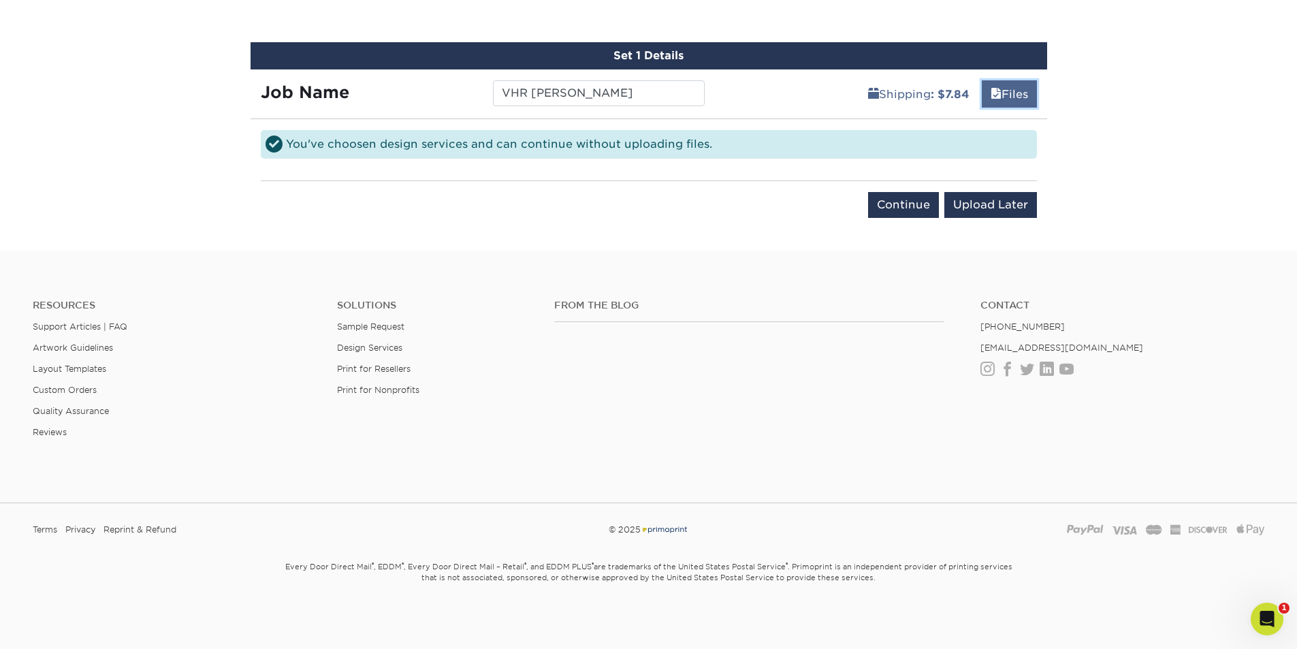
click at [1000, 95] on link "Files" at bounding box center [1009, 93] width 55 height 27
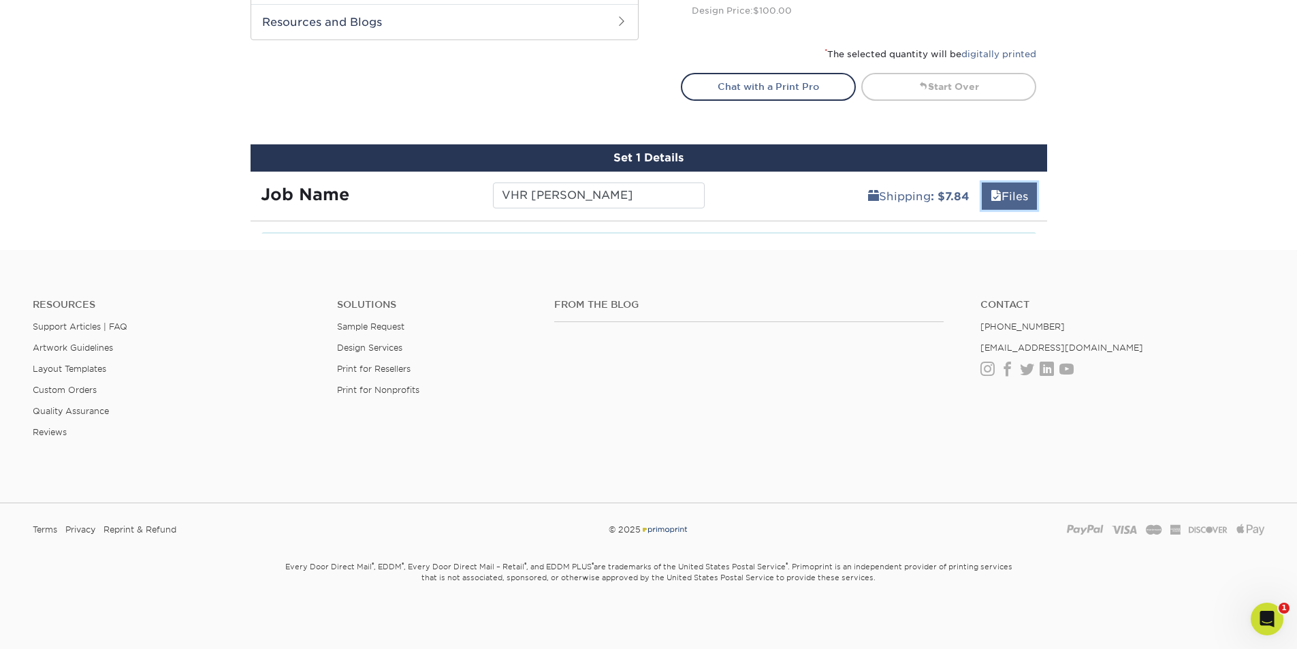
scroll to position [707, 0]
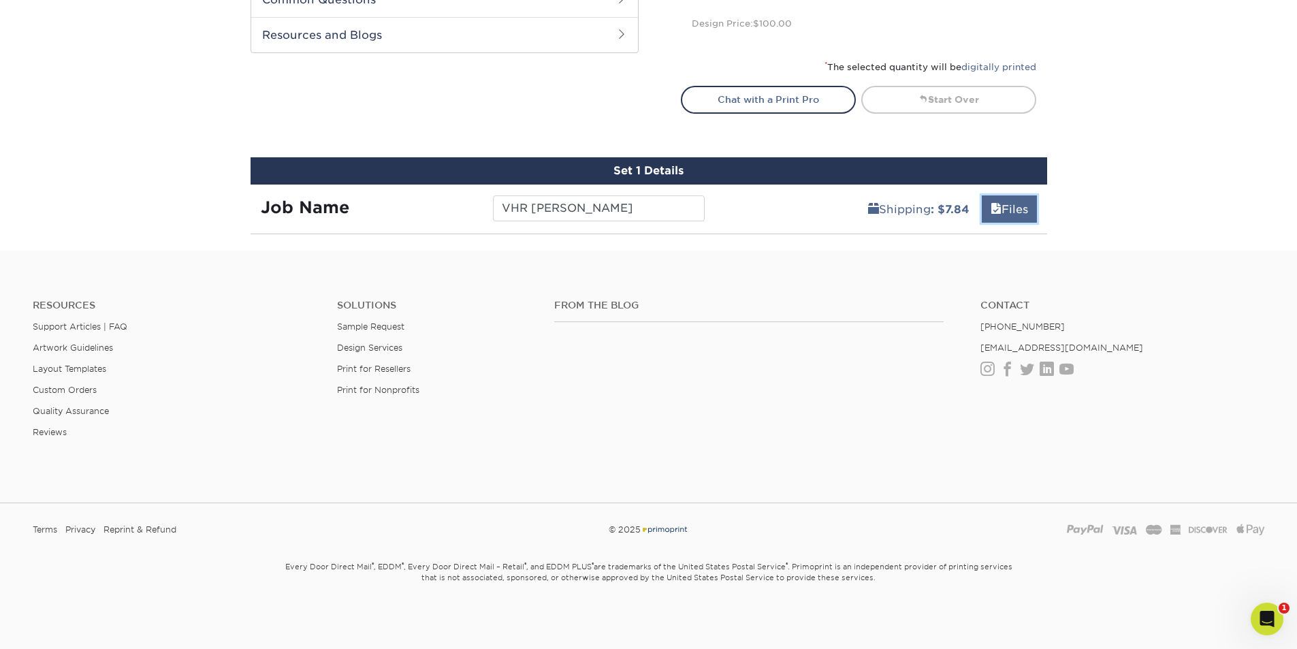
click at [1001, 205] on link "Files" at bounding box center [1009, 208] width 55 height 27
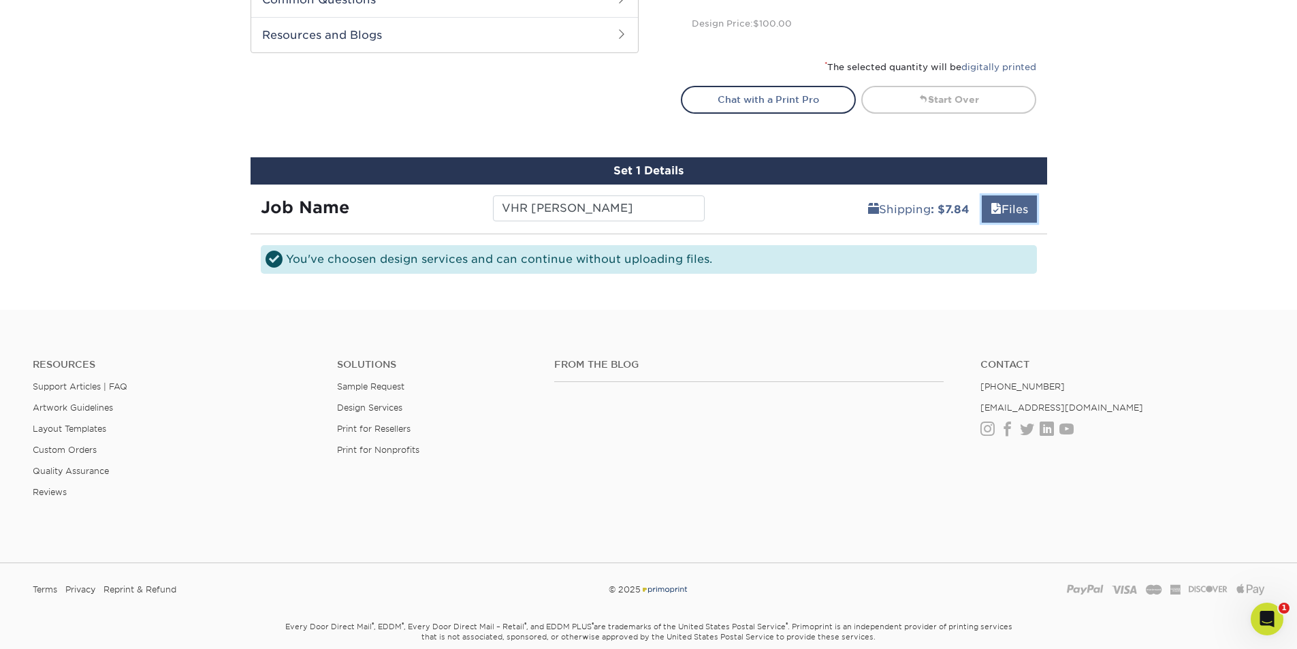
scroll to position [822, 0]
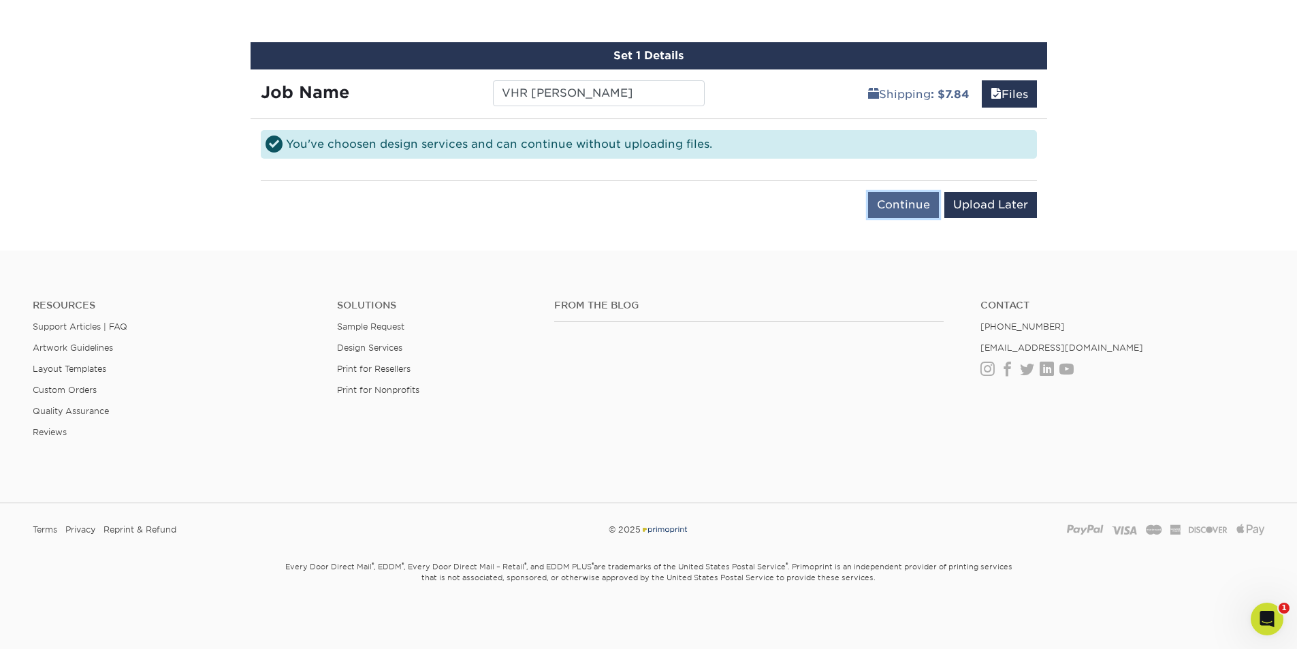
click at [907, 204] on input "Continue" at bounding box center [903, 205] width 71 height 26
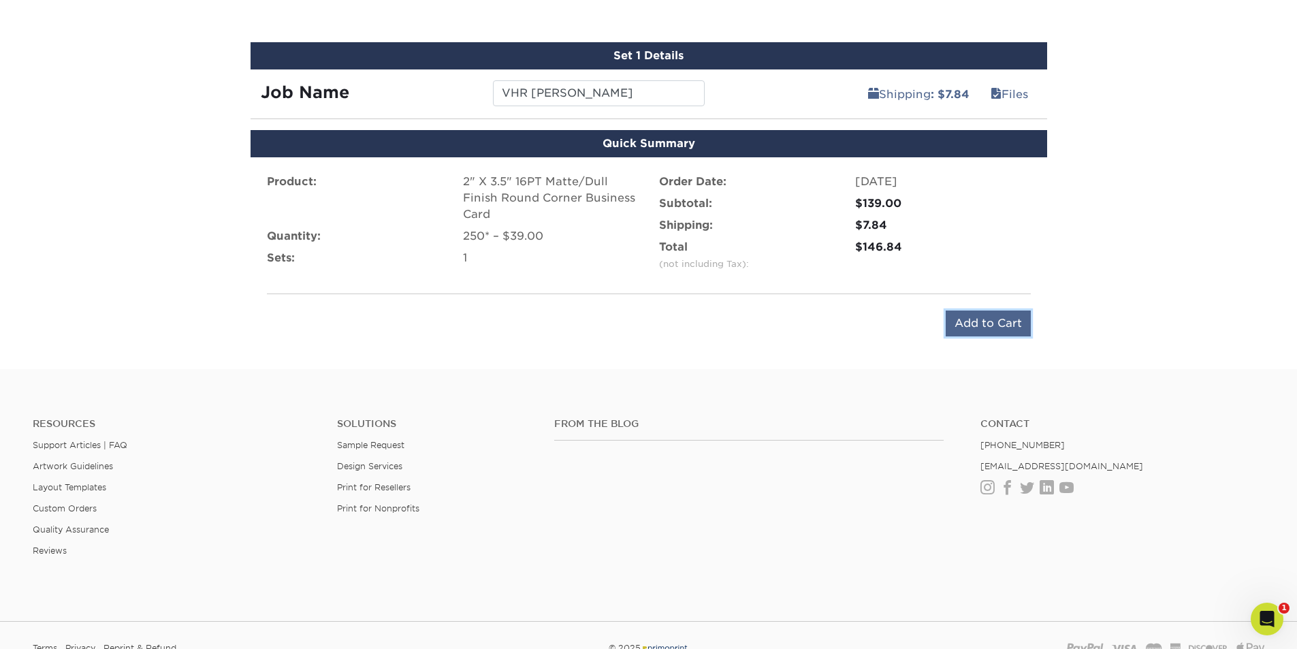
click at [975, 321] on input "Add to Cart" at bounding box center [988, 324] width 85 height 26
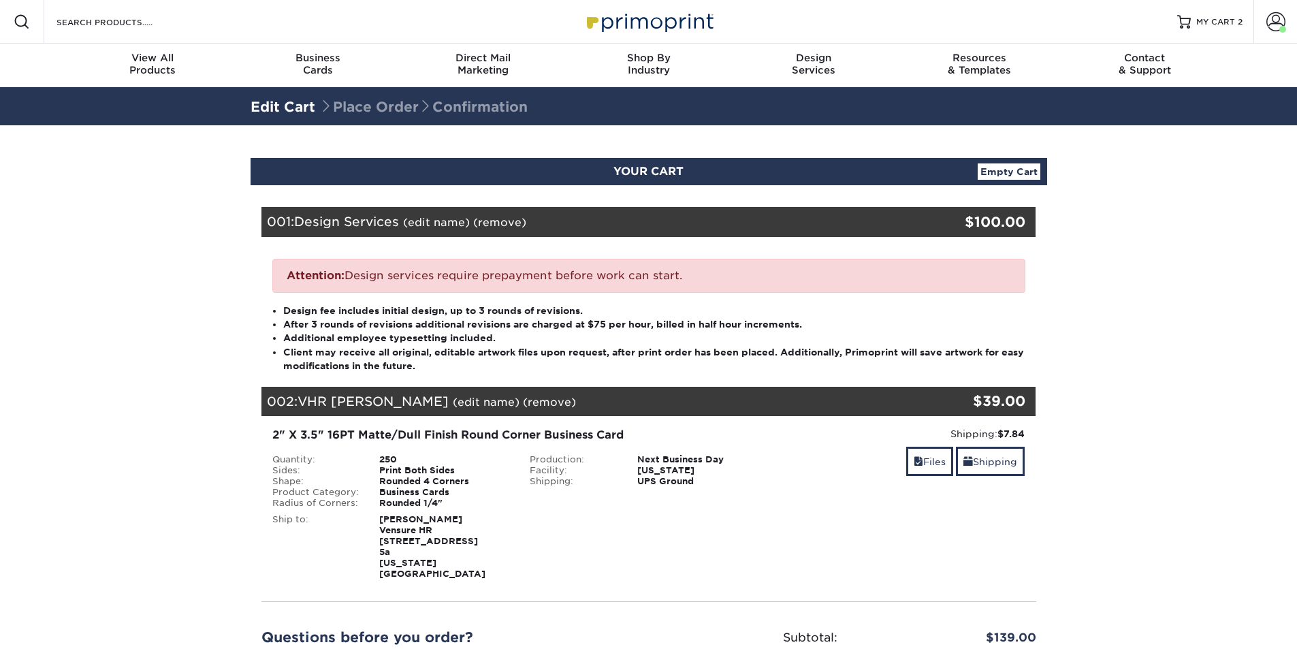
scroll to position [204, 0]
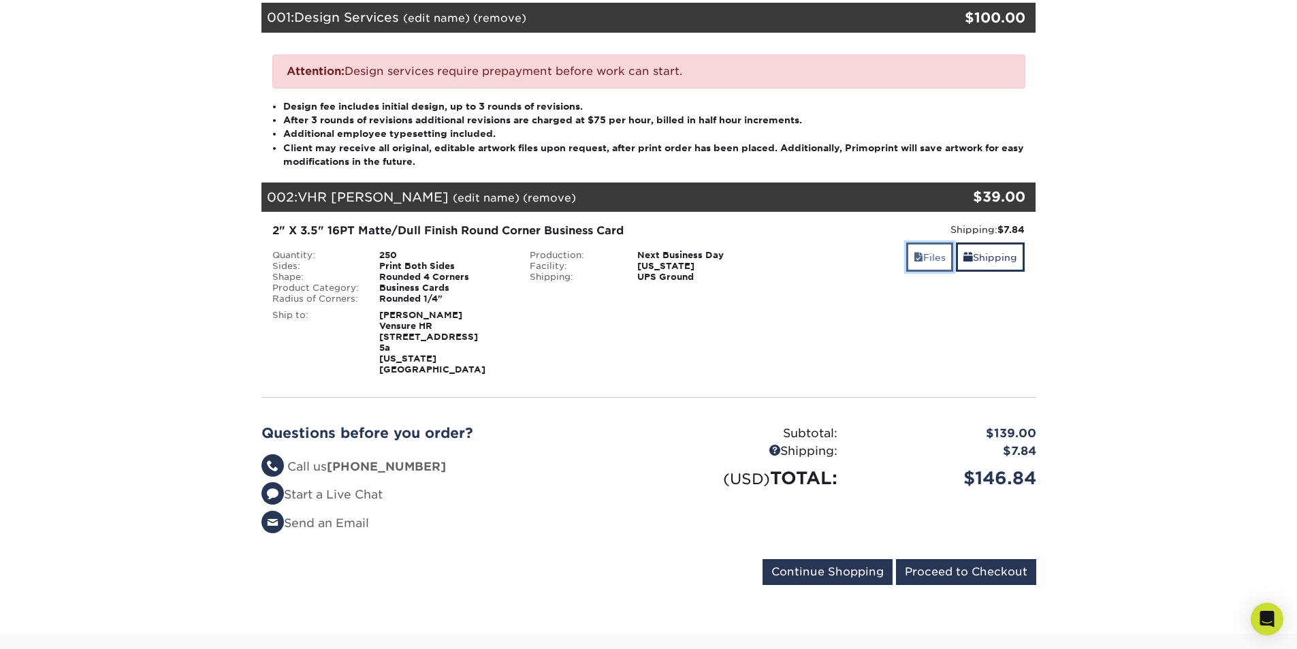
click at [944, 257] on link "Files" at bounding box center [929, 256] width 47 height 29
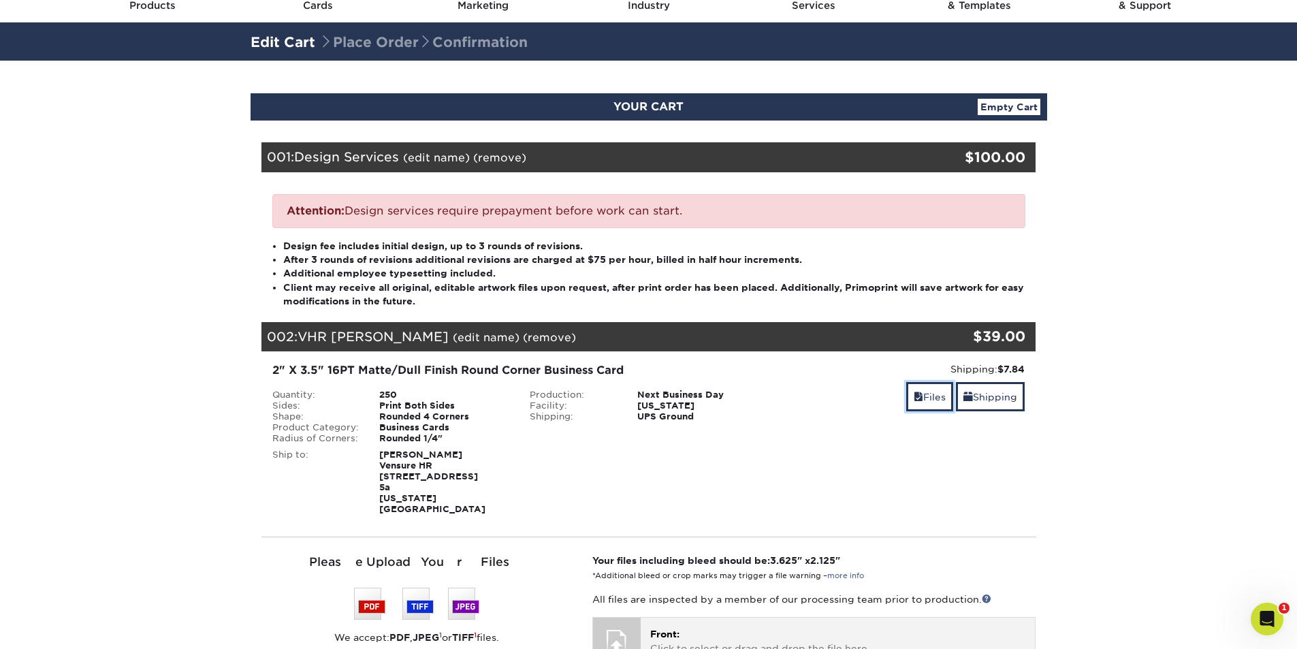
scroll to position [0, 0]
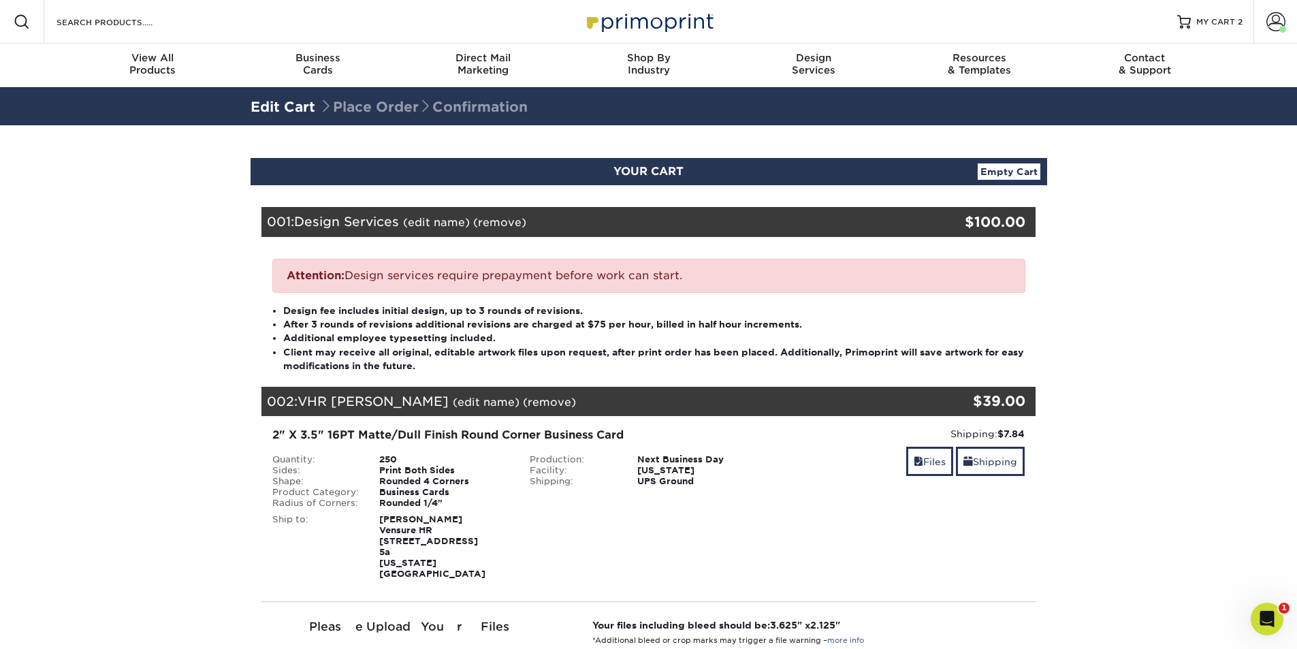
click at [1000, 165] on link "Empty Cart" at bounding box center [1009, 171] width 63 height 16
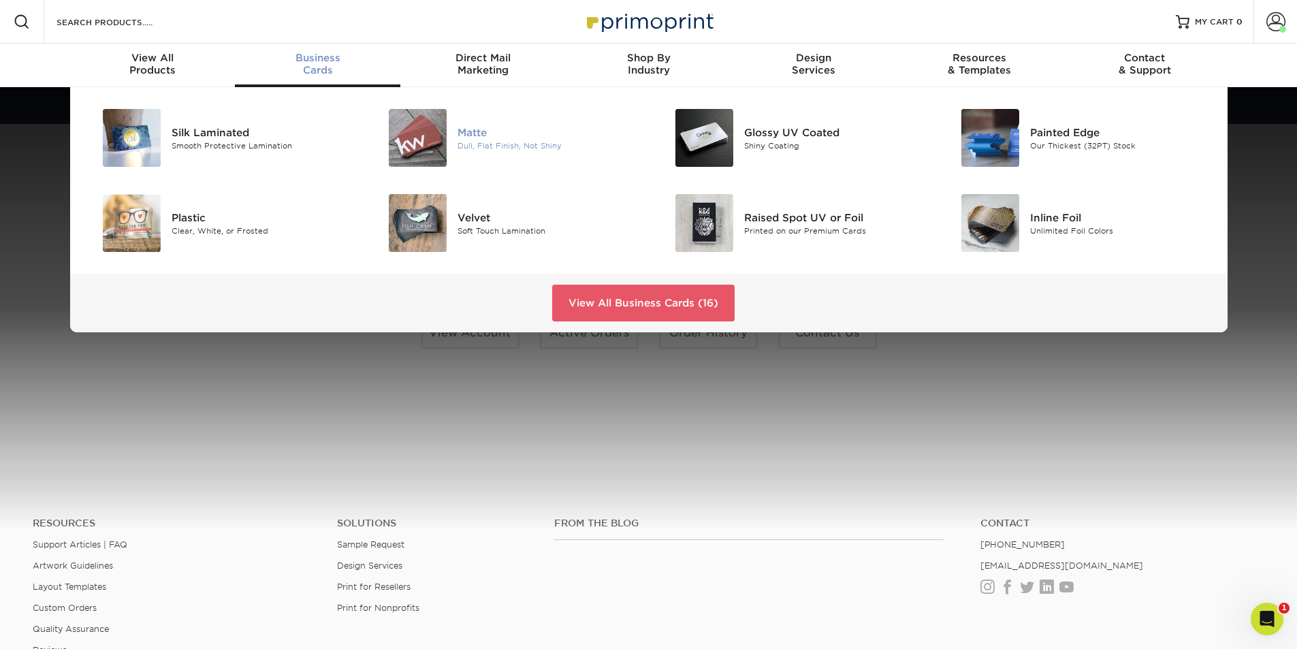
click at [492, 145] on div "Dull, Flat Finish, Not Shiny" at bounding box center [548, 146] width 180 height 12
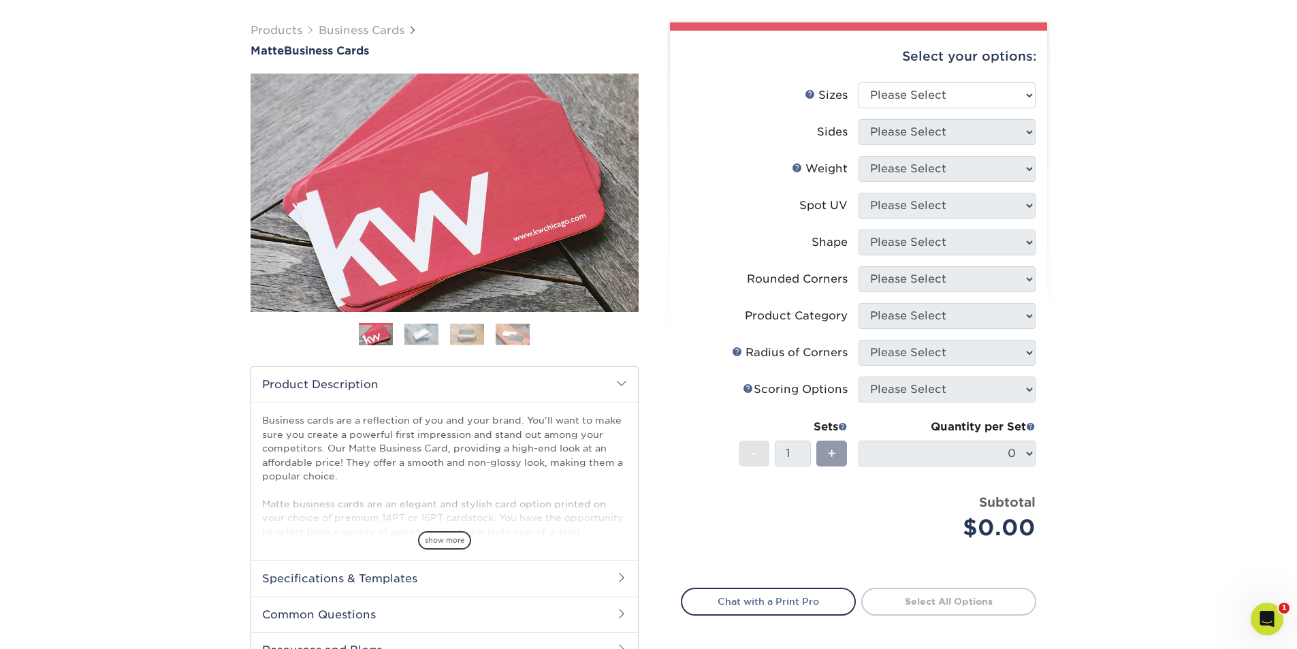
scroll to position [68, 0]
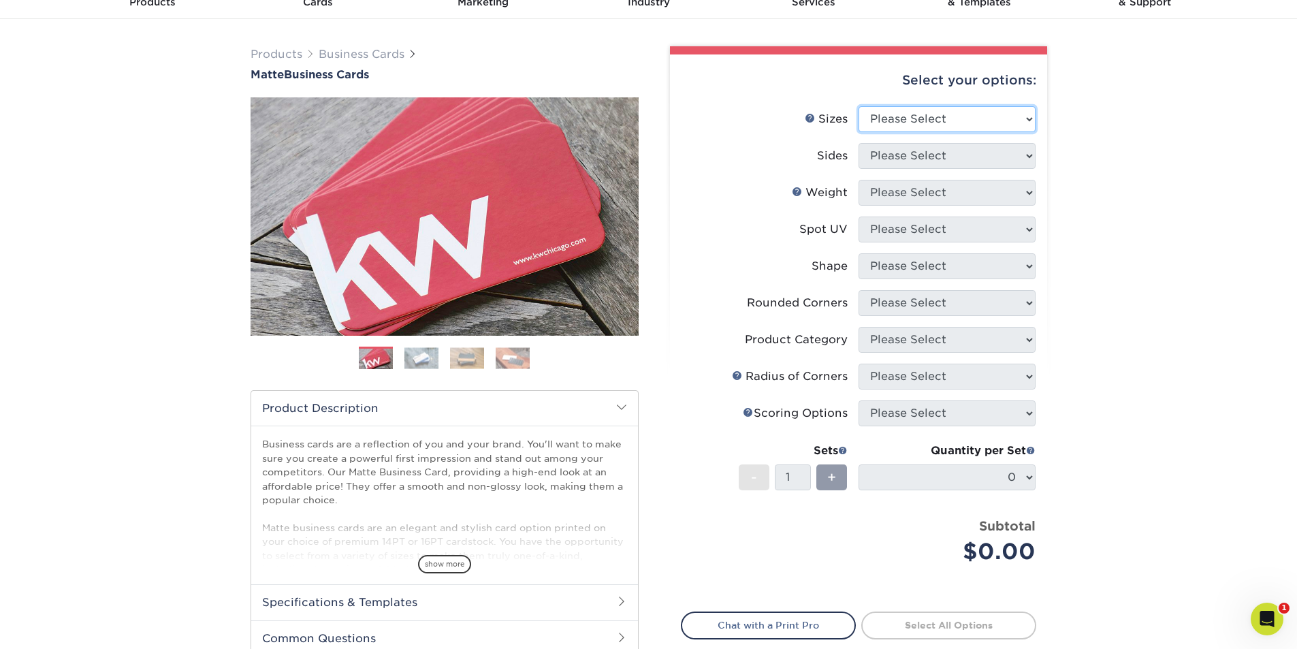
click at [902, 121] on select "Please Select 1.5" x 3.5" - Mini 1.75" x 3.5" - Mini 2" x 2" - Square 2" x 3" -…" at bounding box center [947, 119] width 177 height 26
select select "2.00x3.50"
click at [859, 106] on select "Please Select 1.5" x 3.5" - Mini 1.75" x 3.5" - Mini 2" x 2" - Square 2" x 3" -…" at bounding box center [947, 119] width 177 height 26
click at [914, 163] on select "Please Select Print Both Sides Print Front Only" at bounding box center [947, 156] width 177 height 26
click at [859, 143] on select "Please Select Print Both Sides Print Front Only" at bounding box center [947, 156] width 177 height 26
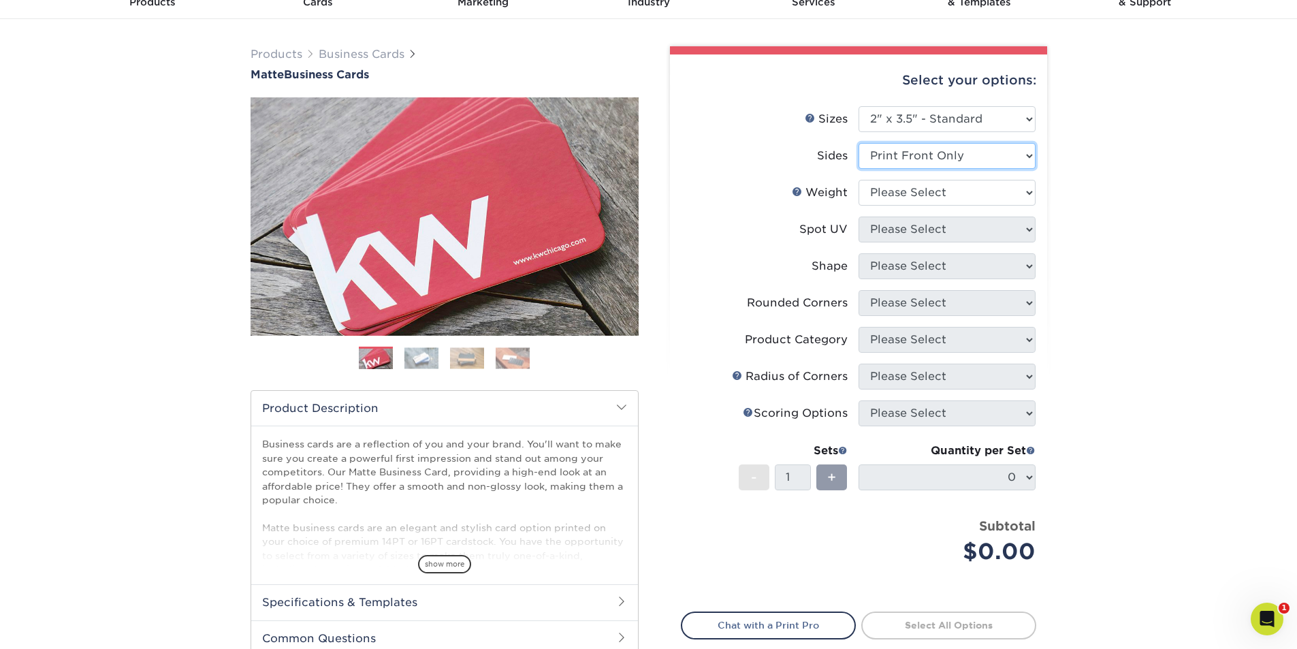
click at [913, 165] on select "Please Select Print Both Sides Print Front Only" at bounding box center [947, 156] width 177 height 26
select select "13abbda7-1d64-4f25-8bb2-c179b224825d"
click at [859, 143] on select "Please Select Print Both Sides Print Front Only" at bounding box center [947, 156] width 177 height 26
click at [912, 191] on select "Please Select 16PT 14PT" at bounding box center [947, 193] width 177 height 26
select select "16PT"
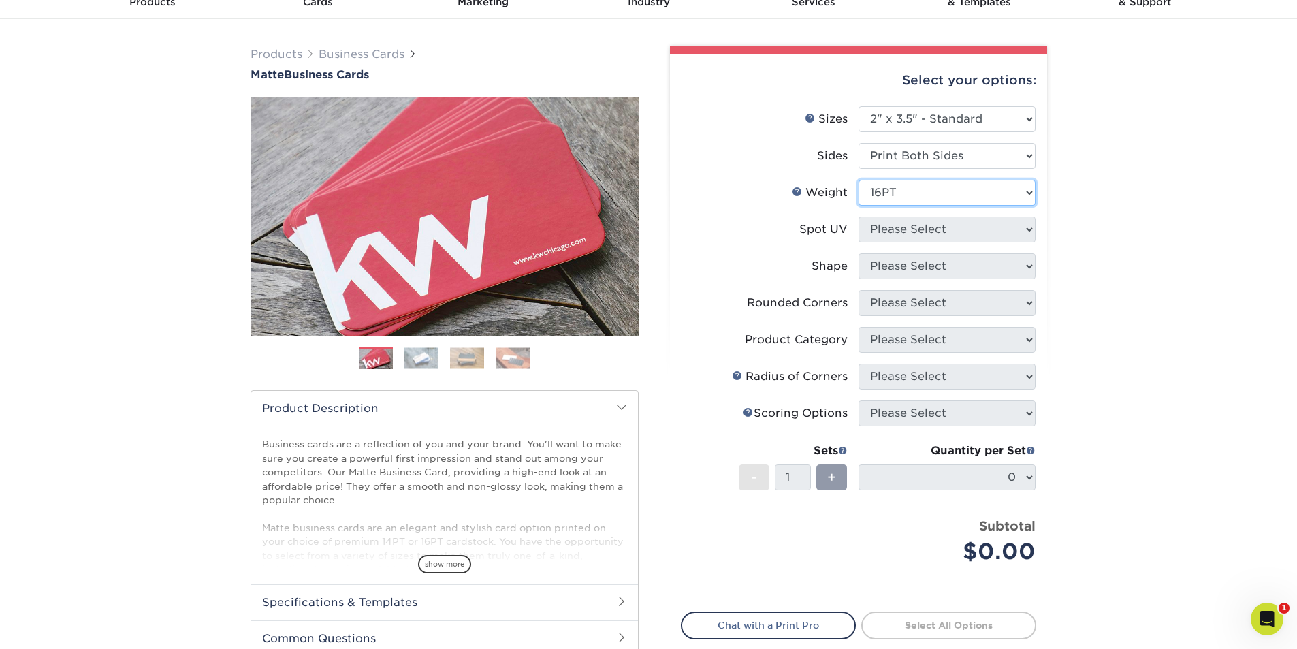
click at [859, 180] on select "Please Select 16PT 14PT" at bounding box center [947, 193] width 177 height 26
click at [922, 225] on select "Please Select No Spot UV Front and Back (Both Sides) Front Only Back Only" at bounding box center [947, 230] width 177 height 26
select select "3"
click at [859, 217] on select "Please Select No Spot UV Front and Back (Both Sides) Front Only Back Only" at bounding box center [947, 230] width 177 height 26
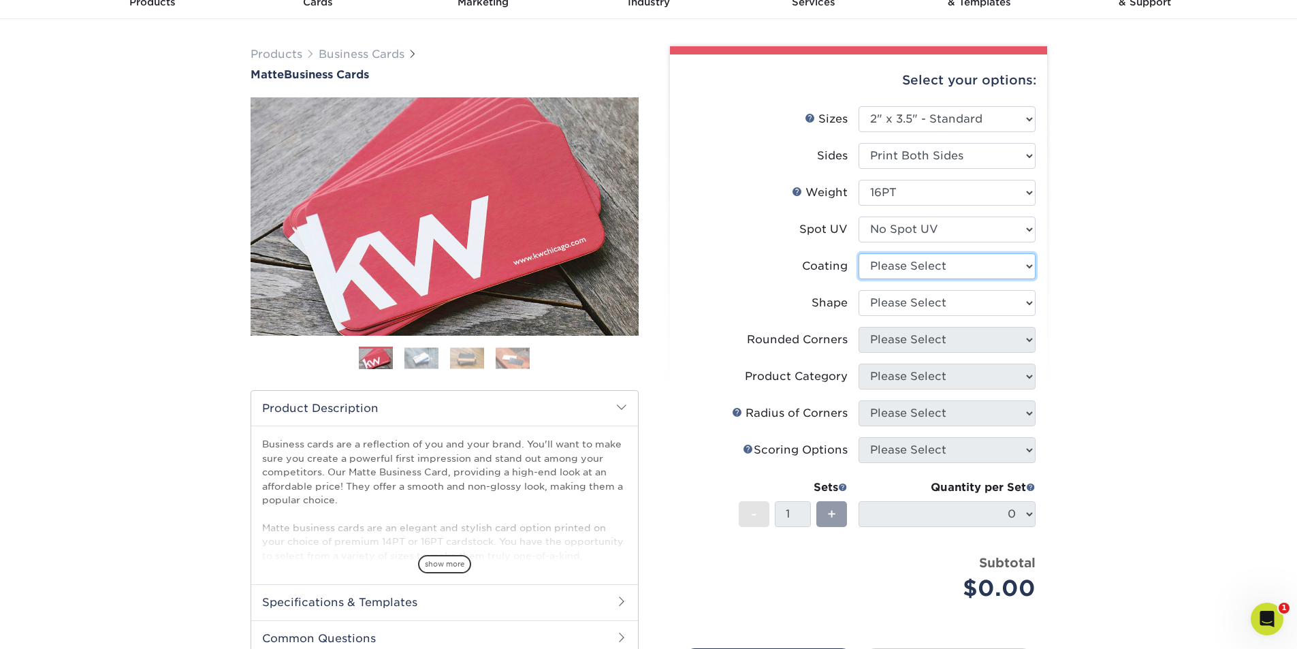
click at [930, 268] on select at bounding box center [947, 266] width 177 height 26
select select "121bb7b5-3b4d-429f-bd8d-bbf80e953313"
click at [859, 253] on select at bounding box center [947, 266] width 177 height 26
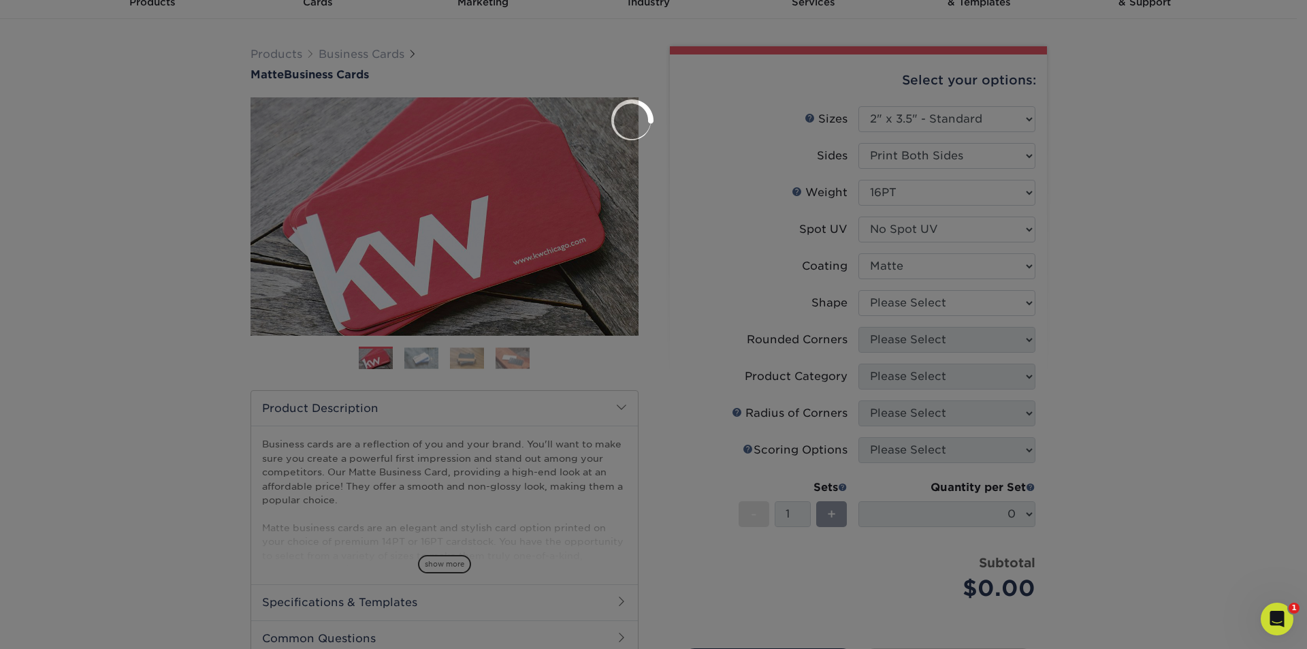
click at [933, 300] on div at bounding box center [653, 324] width 1307 height 649
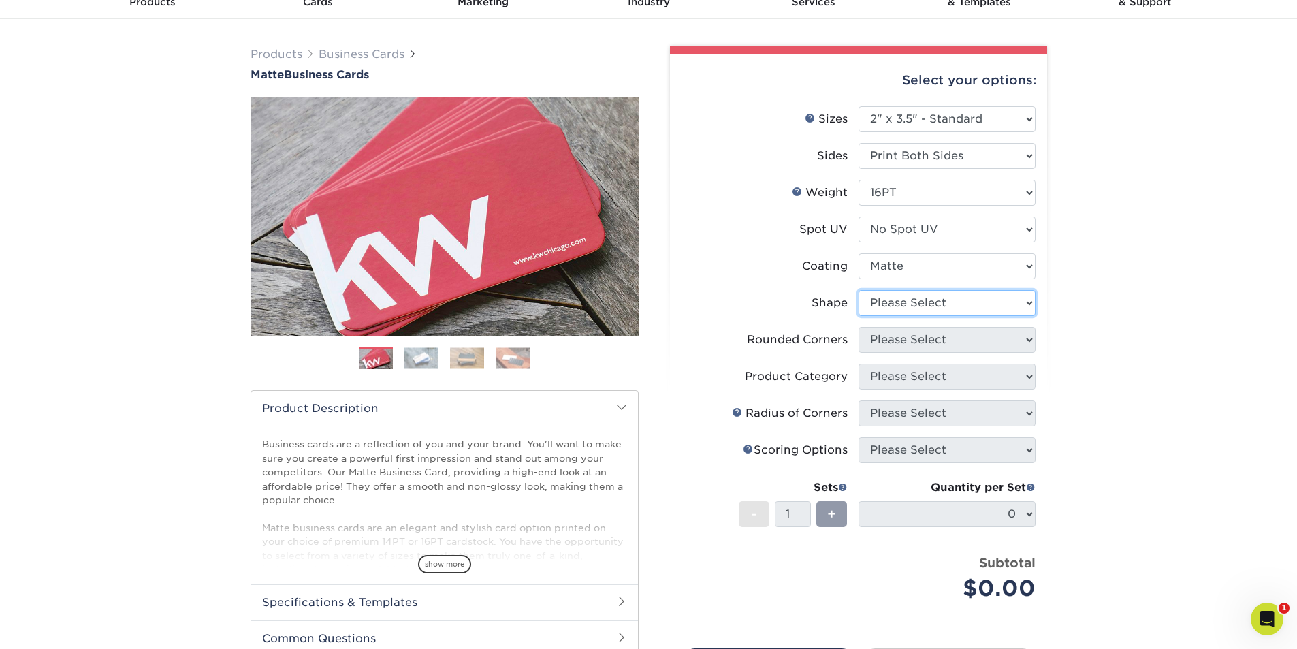
click at [933, 300] on select "Please Select Standard Oval" at bounding box center [947, 303] width 177 height 26
select select "standard"
click at [859, 290] on select "Please Select Standard Oval" at bounding box center [947, 303] width 177 height 26
click at [934, 339] on select "Please Select Yes - Round 2 Corners Yes - Round 4 Corners No" at bounding box center [947, 340] width 177 height 26
select select "7672df9e-0e0a-464d-8e1f-920c575e4da3"
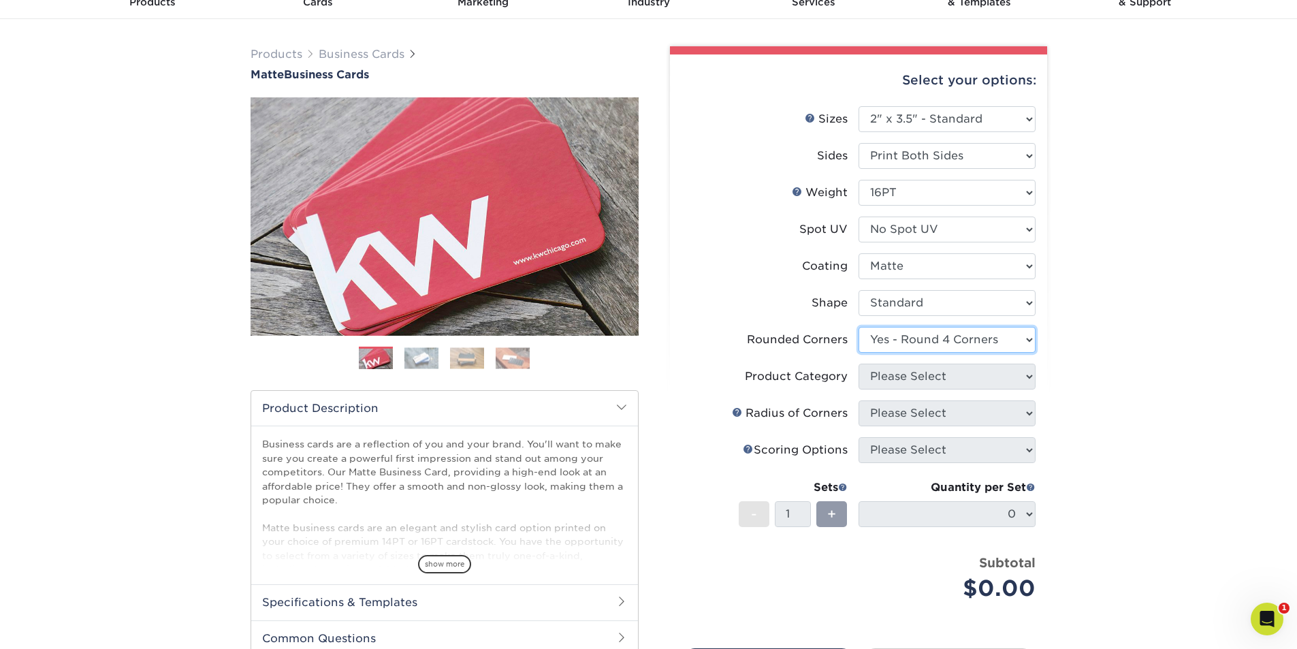
click at [859, 327] on select "Please Select Yes - Round 2 Corners Yes - Round 4 Corners No" at bounding box center [947, 340] width 177 height 26
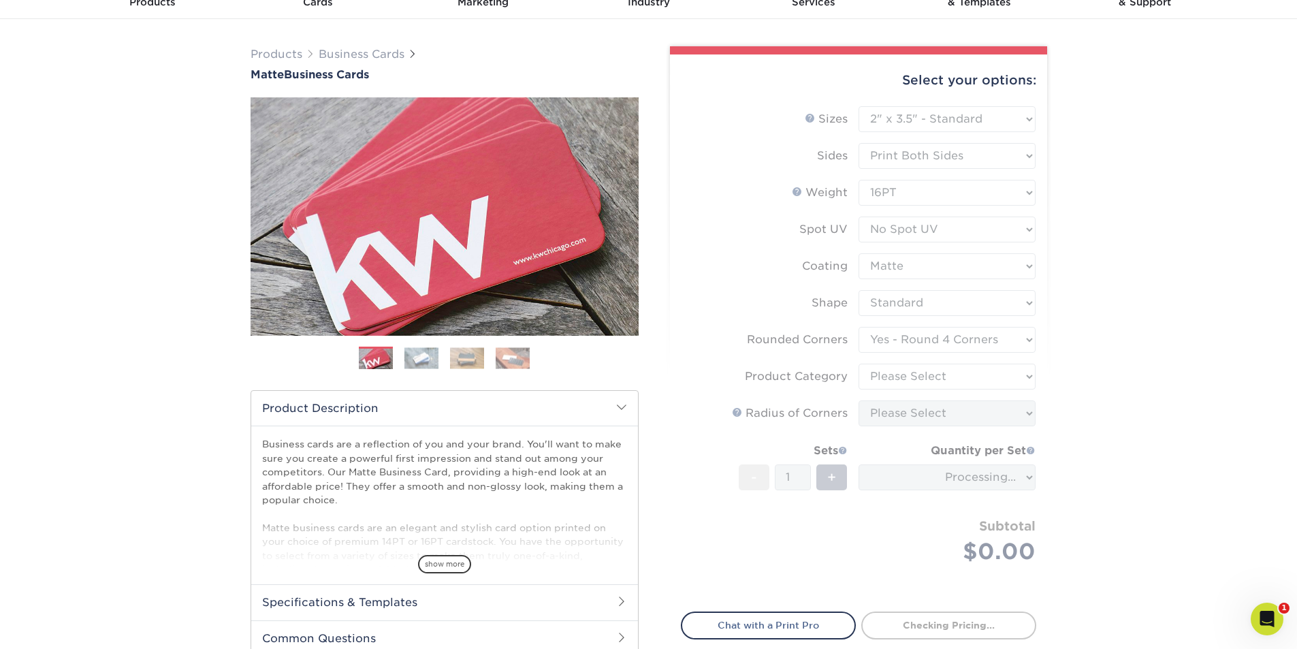
click at [934, 381] on form "Sizes Help Sizes Please Select 1.5" x 3.5" - Mini 1.75" x 3.5" - Mini 2" x 2" -…" at bounding box center [858, 351] width 355 height 490
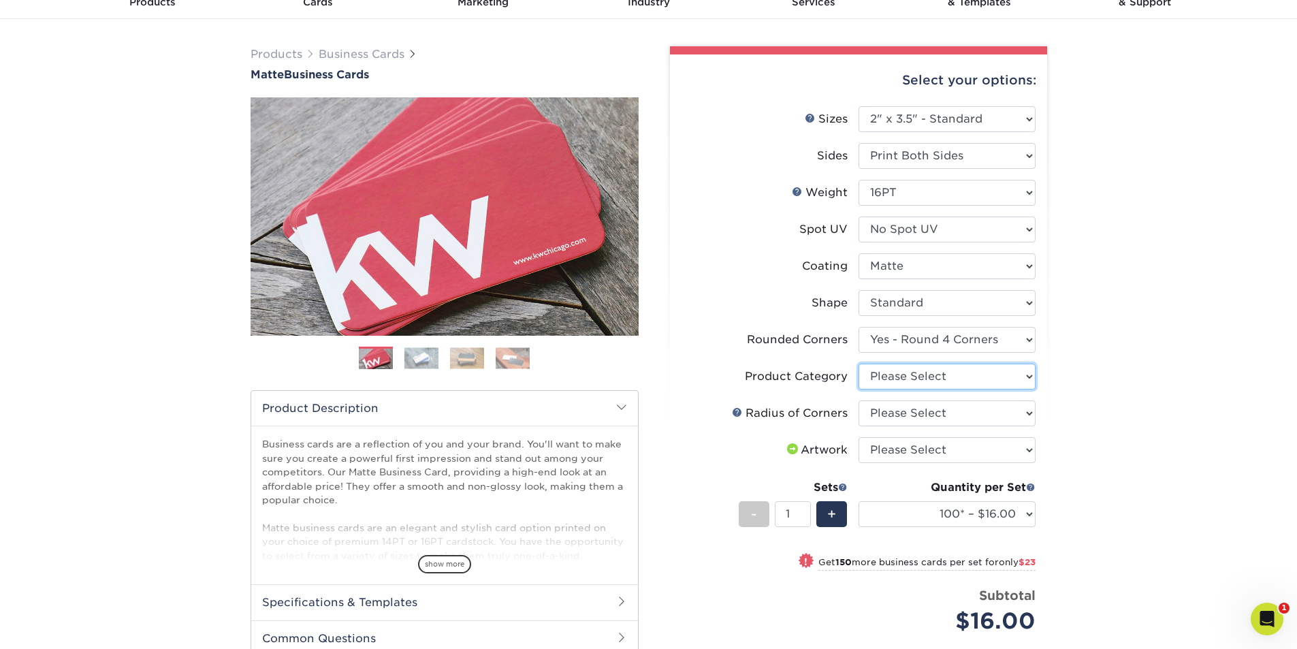
click at [928, 380] on select "Please Select Business Cards" at bounding box center [947, 377] width 177 height 26
select select "3b5148f1-0588-4f88-a218-97bcfdce65c1"
click at [859, 364] on select "Please Select Business Cards" at bounding box center [947, 377] width 177 height 26
click at [932, 404] on select "Please Select Rounded 1/8" Rounded 1/4"" at bounding box center [947, 413] width 177 height 26
select select "479fbfe7-6a0c-4895-8c9a-81739b7486c9"
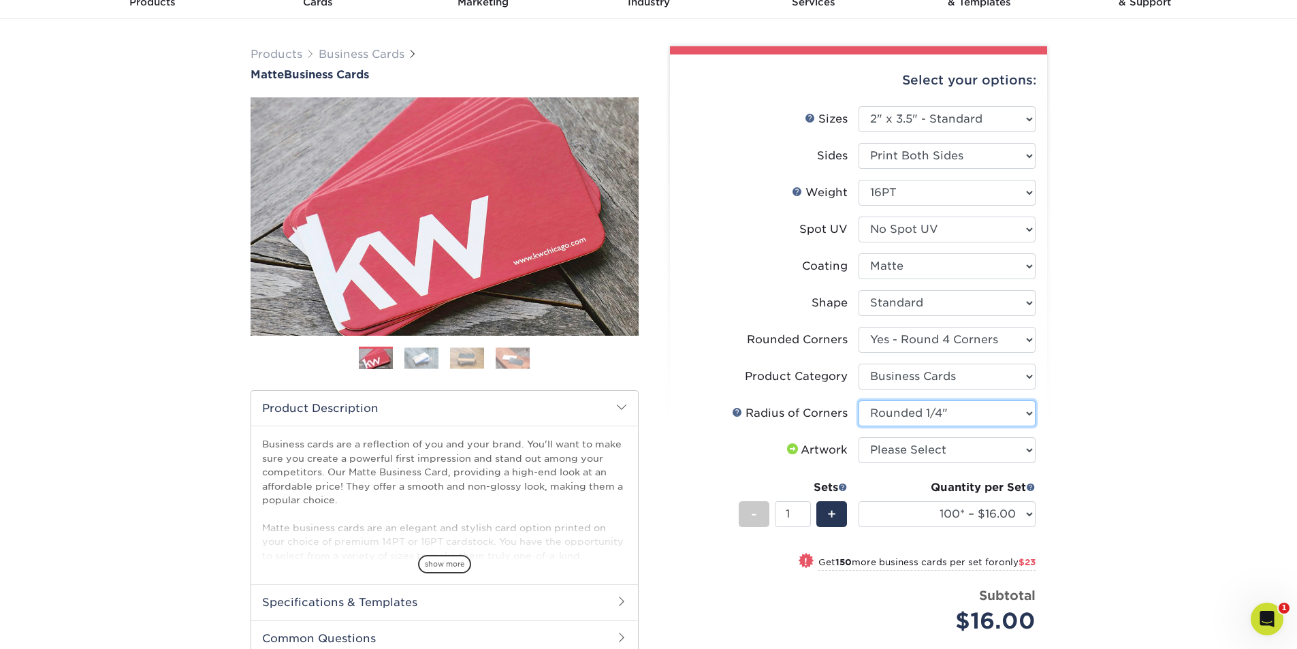
click at [859, 400] on select "Please Select Rounded 1/8" Rounded 1/4"" at bounding box center [947, 413] width 177 height 26
click at [923, 454] on select "Please Select I will upload files I need a design - $100" at bounding box center [947, 450] width 177 height 26
select select "upload"
click at [859, 437] on select "Please Select I will upload files I need a design - $100" at bounding box center [947, 450] width 177 height 26
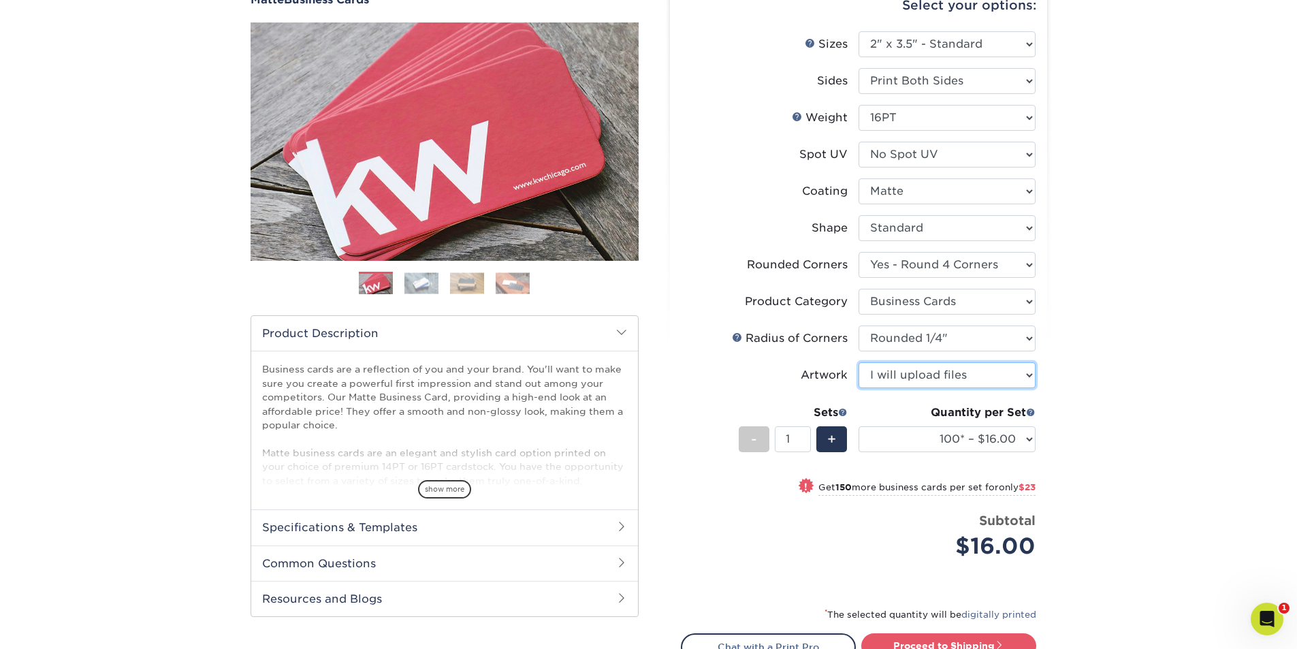
scroll to position [272, 0]
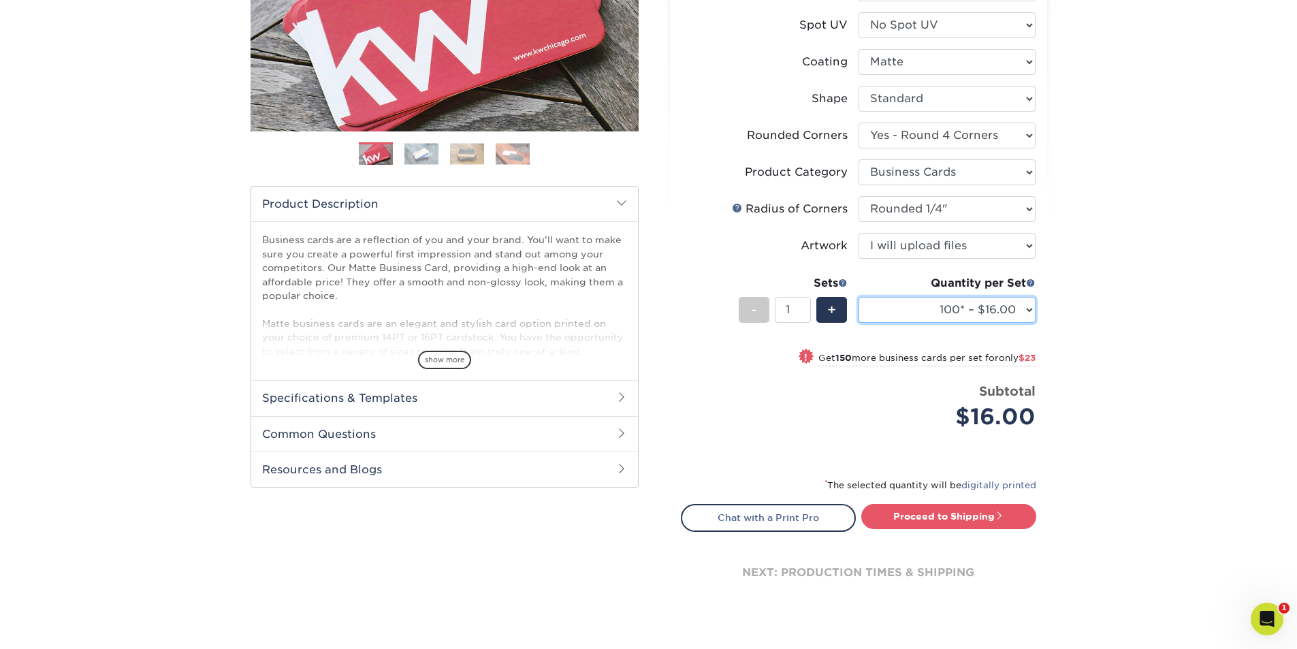
click at [972, 310] on select "100* – $16.00 250* – $39.00 500 – $77.00 1000 – $94.00 2500 – $173.00 5000 – $2…" at bounding box center [947, 310] width 177 height 26
select select "250* – $39.00"
click at [859, 297] on select "100* – $16.00 250* – $39.00 500 – $77.00 1000 – $94.00 2500 – $173.00 5000 – $2…" at bounding box center [947, 310] width 177 height 26
click at [944, 514] on link "Proceed to Shipping" at bounding box center [948, 516] width 175 height 25
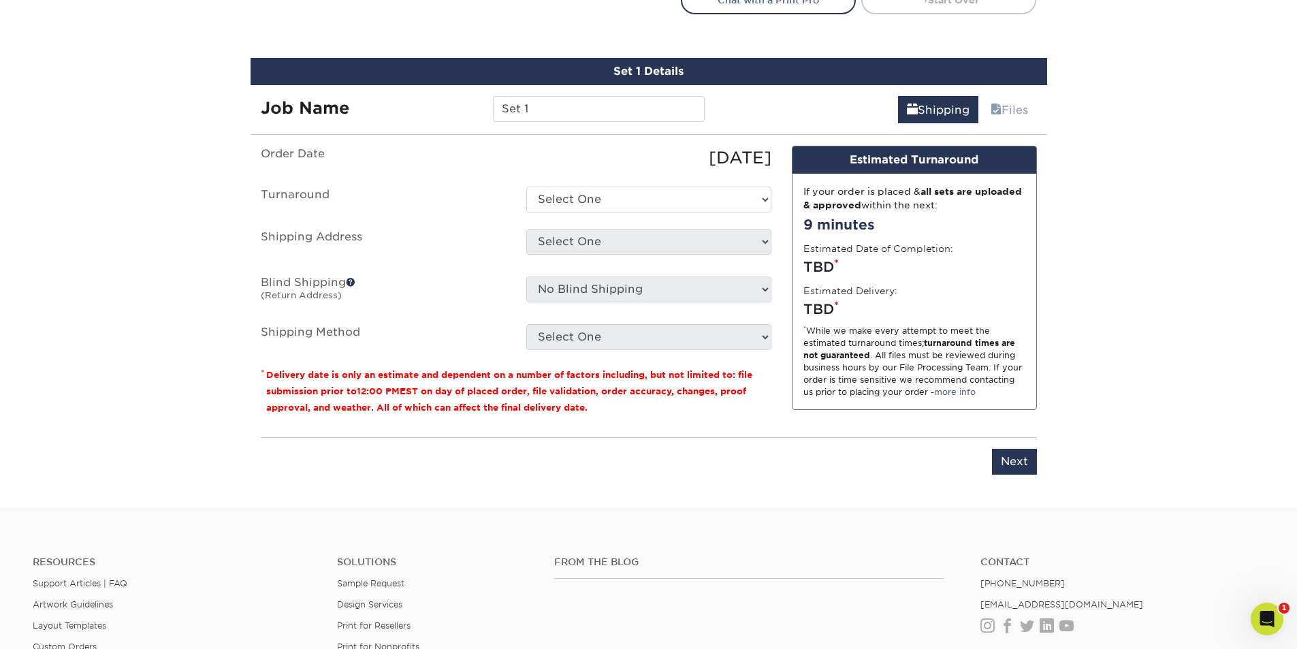
scroll to position [814, 0]
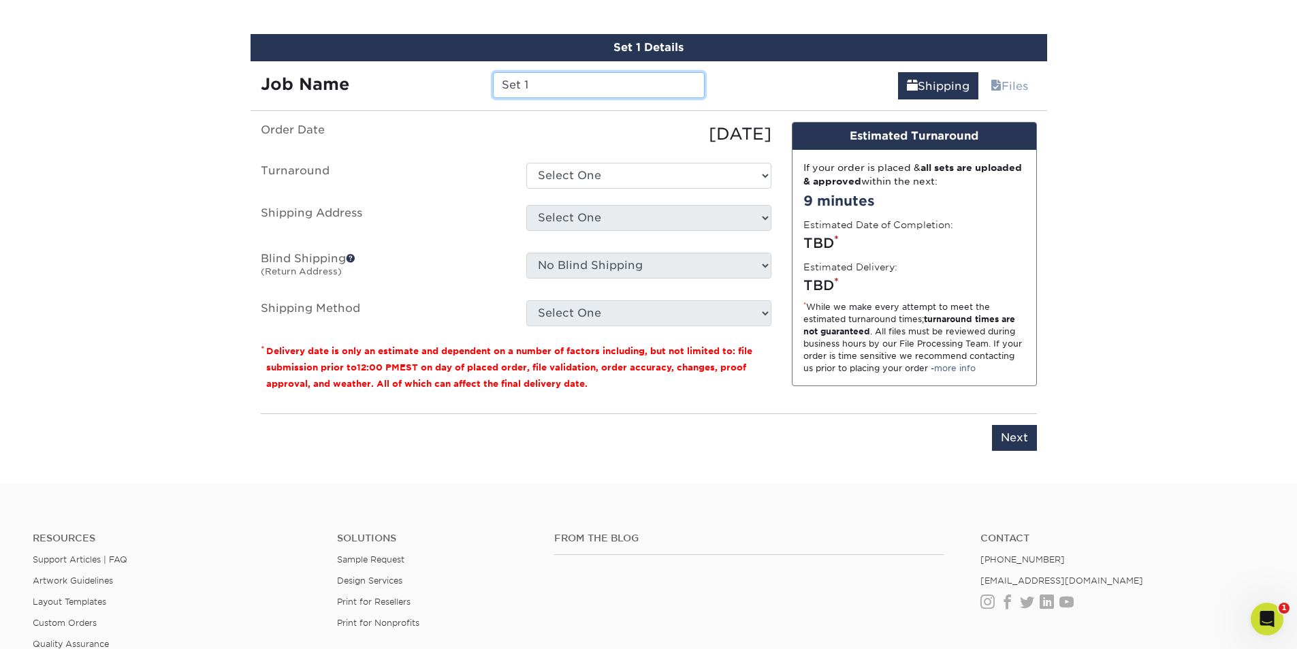
click at [535, 86] on input "Set 1" at bounding box center [599, 85] width 212 height 26
paste input "973-590-7099"
click at [615, 94] on input "973-590-7099" at bounding box center [599, 85] width 212 height 26
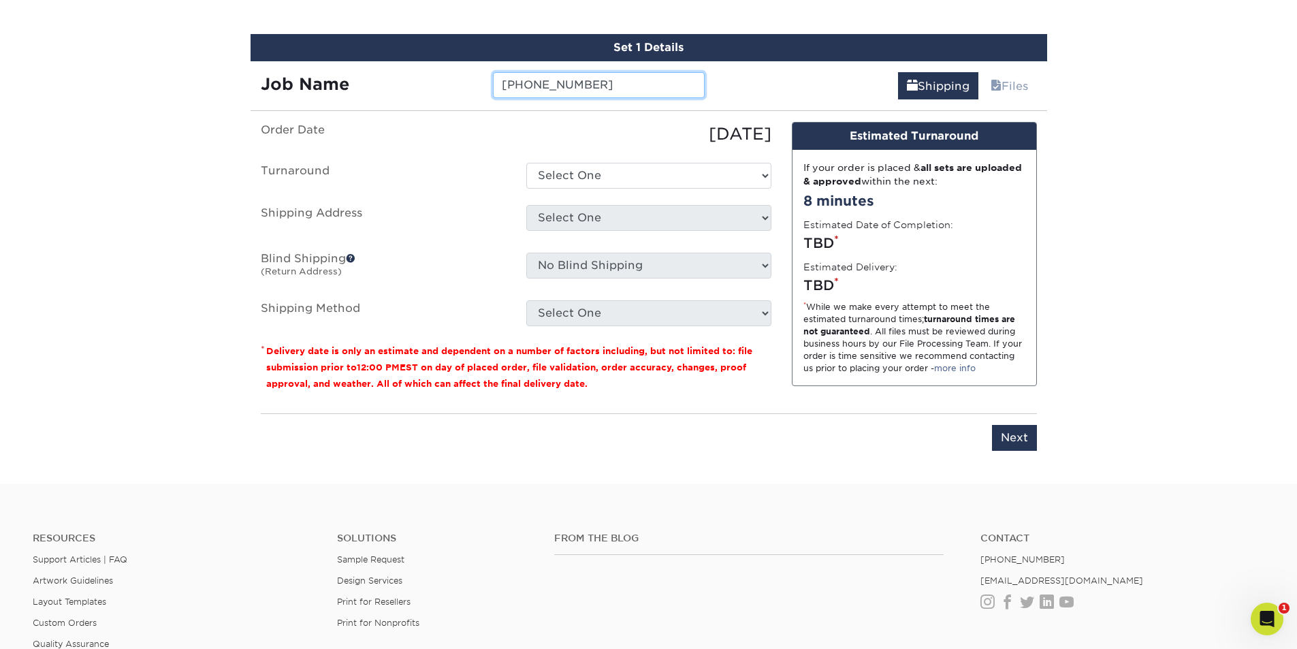
click at [615, 94] on input "973-590-7099" at bounding box center [599, 85] width 212 height 26
paste input "[PERSON_NAME]"
type input "VHR [PERSON_NAME]"
click at [556, 170] on select "Select One 2-4 Business Days 2 Day Next Business Day" at bounding box center [648, 176] width 245 height 26
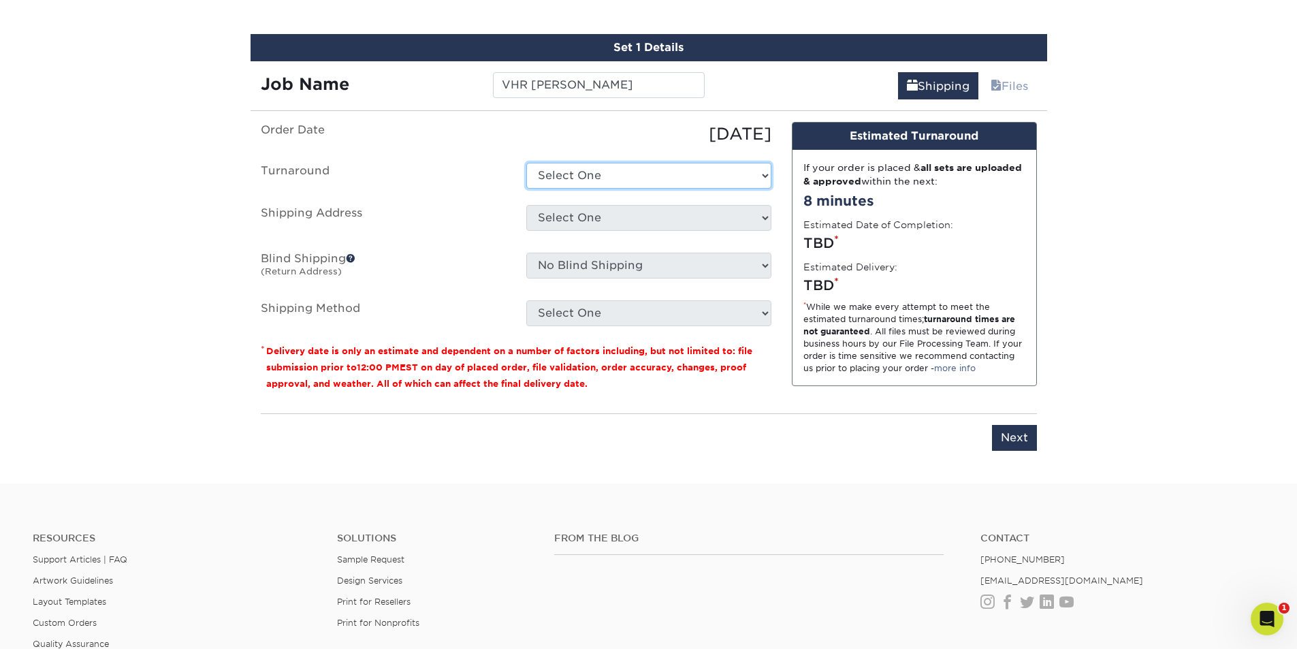
select select "823306c4-fca3-4eef-b9dc-f915865d50ea"
click at [526, 163] on select "Select One 2-4 Business Days 2 Day Next Business Day" at bounding box center [648, 176] width 245 height 26
click at [564, 223] on select "Select One ABS Kris King AccessPoint Office AGA Alex Wardlaw AGA Amanda Combs A…" at bounding box center [648, 218] width 245 height 26
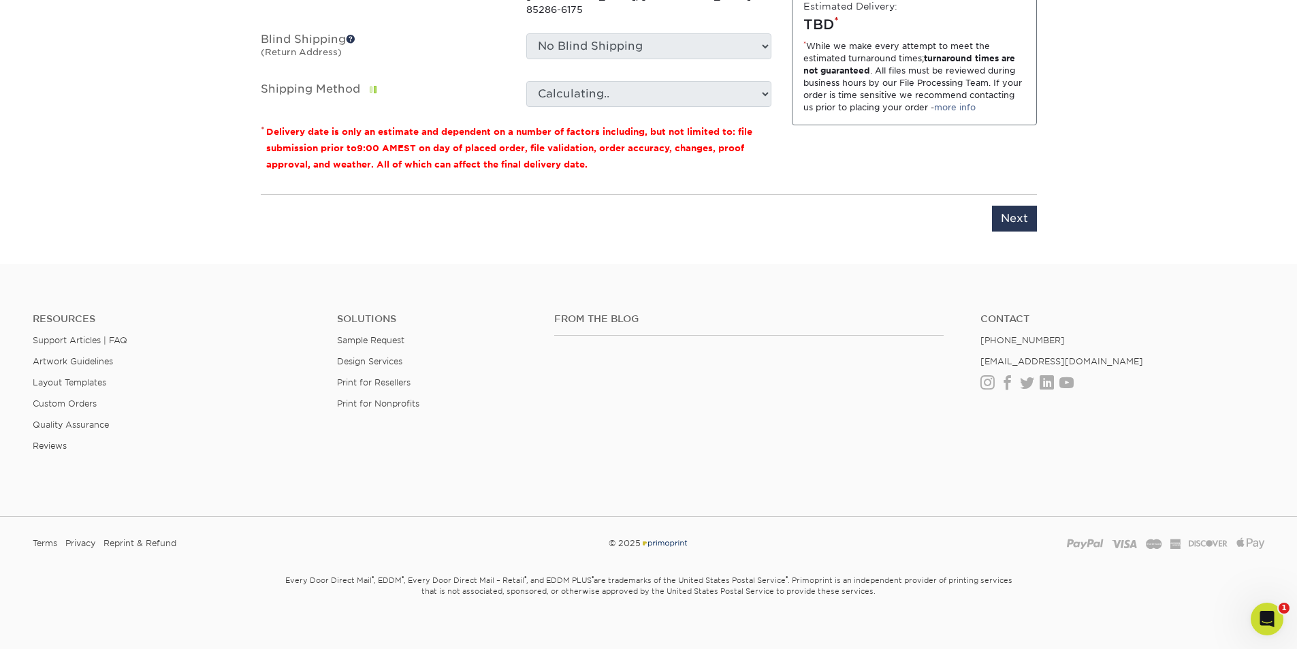
scroll to position [870, 0]
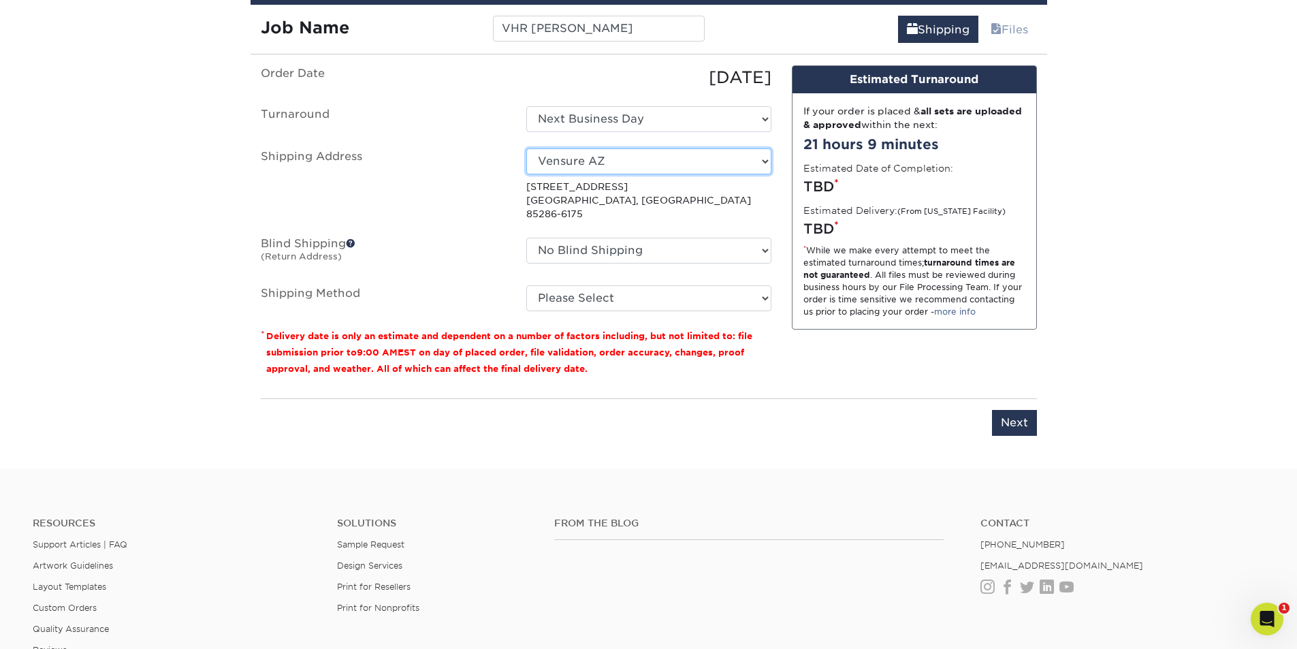
click at [584, 163] on select "Select One ABS Kris King AccessPoint Office AGA Alex Wardlaw AGA Amanda Combs A…" at bounding box center [648, 161] width 245 height 26
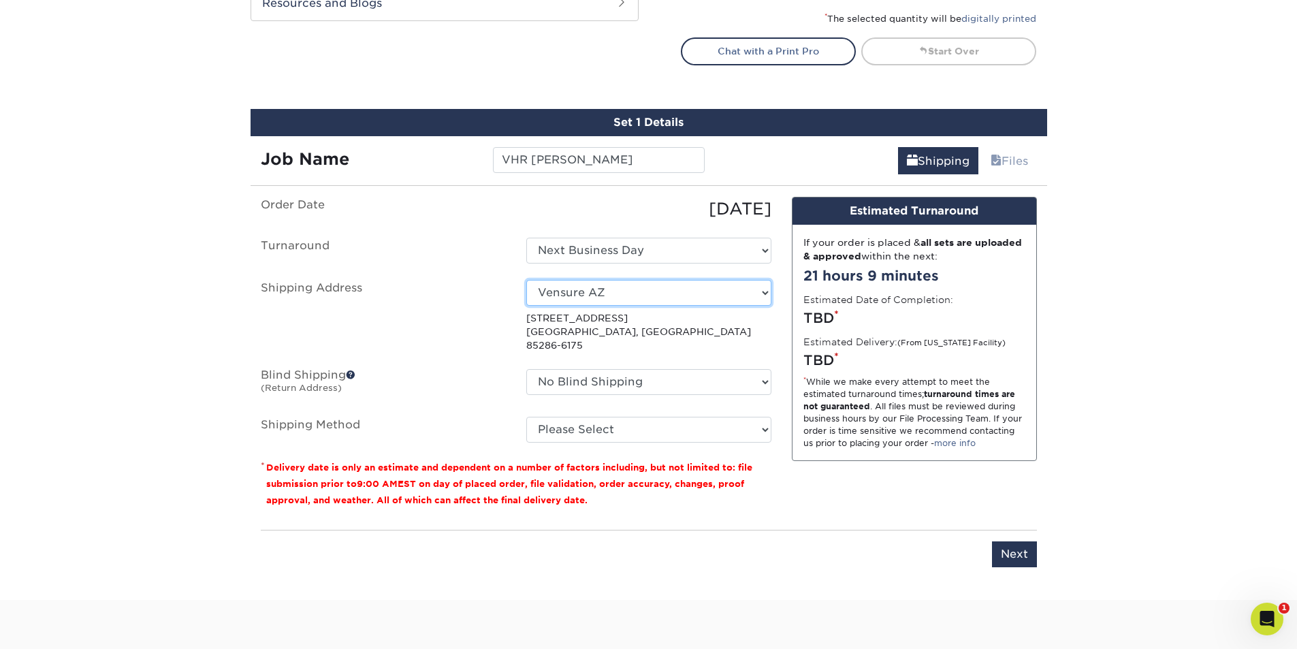
scroll to position [734, 0]
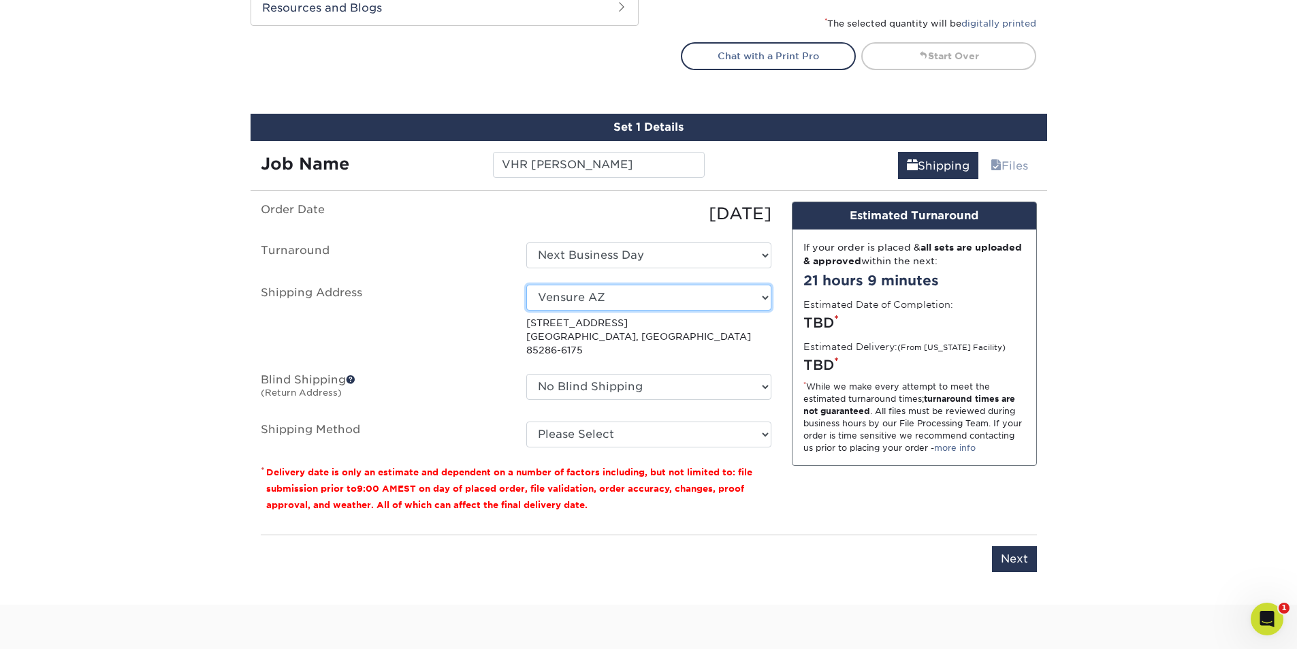
click at [665, 301] on select "Select One ABS Kris King AccessPoint Office AGA Alex Wardlaw AGA Amanda Combs A…" at bounding box center [648, 298] width 245 height 26
select select "286986"
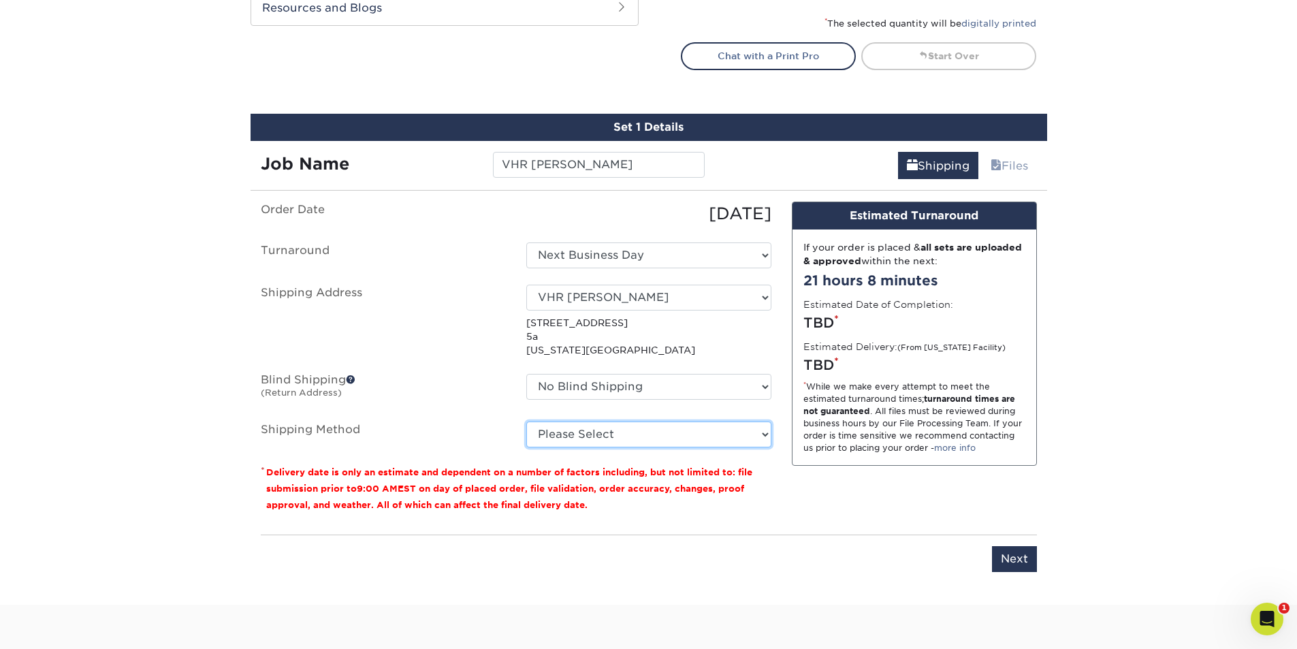
click at [558, 445] on select "Please Select Ground Shipping (+$7.84) 3 Day Shipping Service (+$24.92) 2 Day A…" at bounding box center [648, 434] width 245 height 26
select select "03"
click at [526, 421] on select "Please Select Ground Shipping (+$7.84) 3 Day Shipping Service (+$24.92) 2 Day A…" at bounding box center [648, 434] width 245 height 26
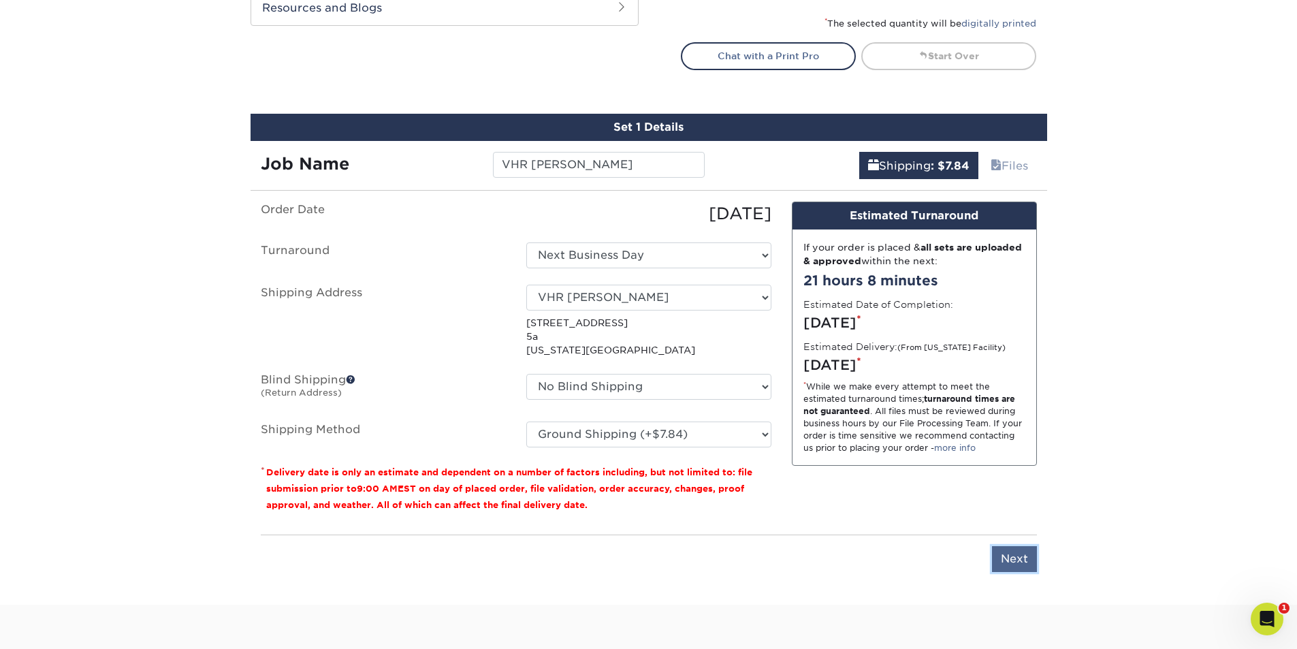
click at [1031, 562] on input "Next" at bounding box center [1014, 559] width 45 height 26
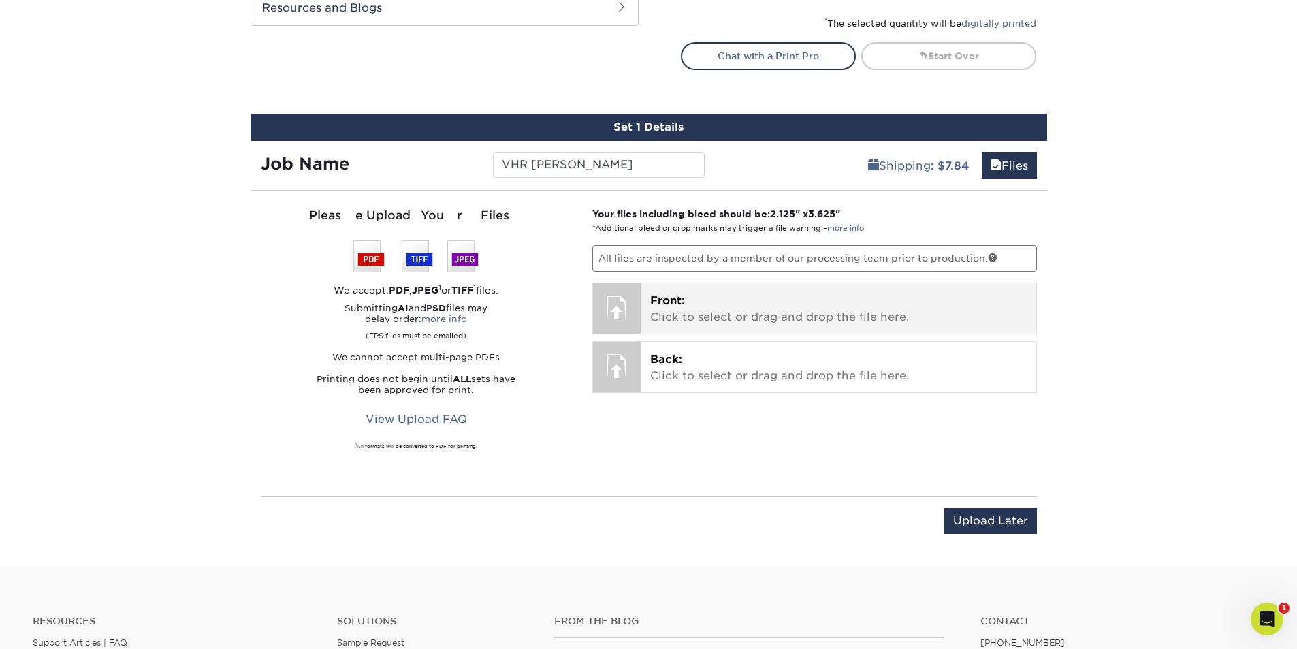
click at [633, 295] on div at bounding box center [617, 307] width 48 height 48
click at [692, 313] on p "Front: Click to select or drag and drop the file here." at bounding box center [838, 309] width 377 height 33
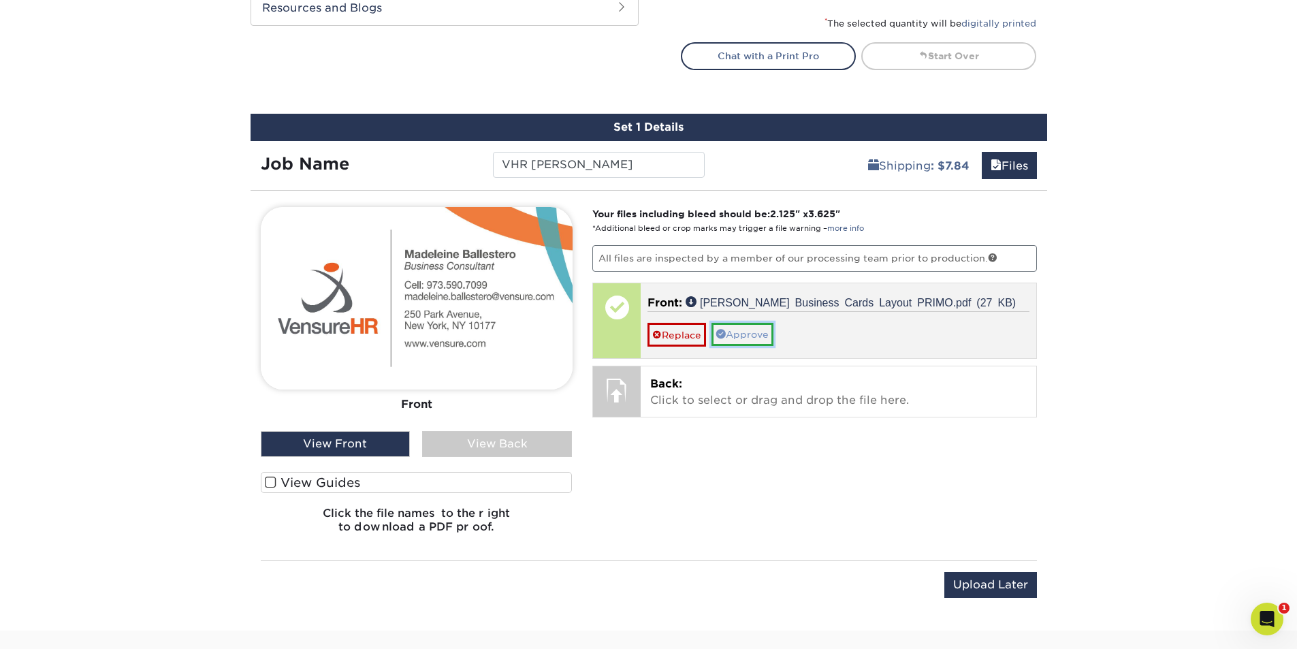
click at [767, 345] on link "Approve" at bounding box center [743, 334] width 62 height 23
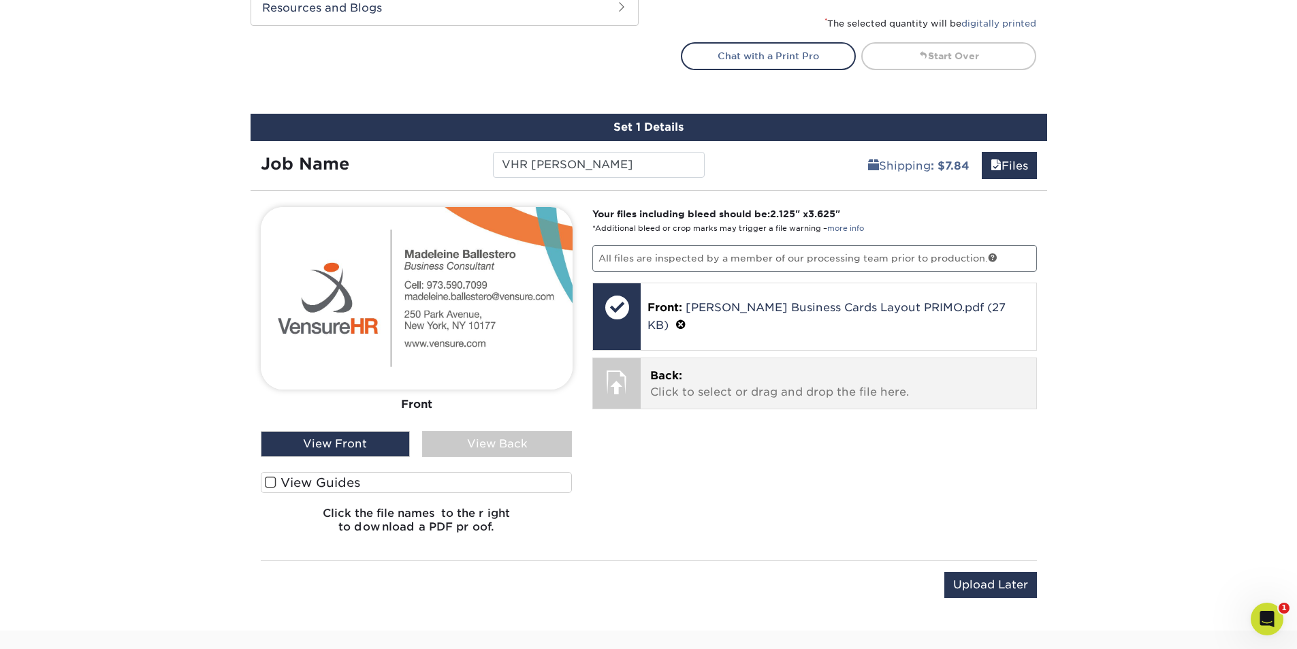
click at [738, 388] on p "Back: Click to select or drag and drop the file here." at bounding box center [838, 384] width 377 height 33
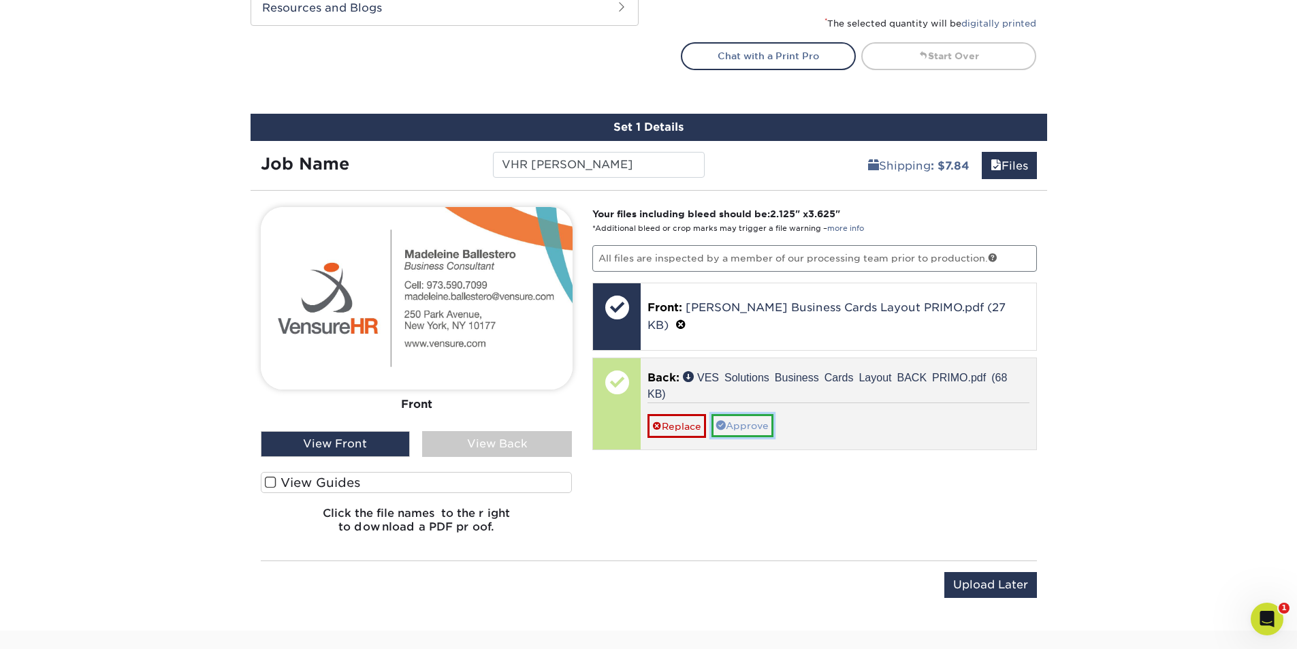
click at [747, 424] on link "Approve" at bounding box center [743, 425] width 62 height 23
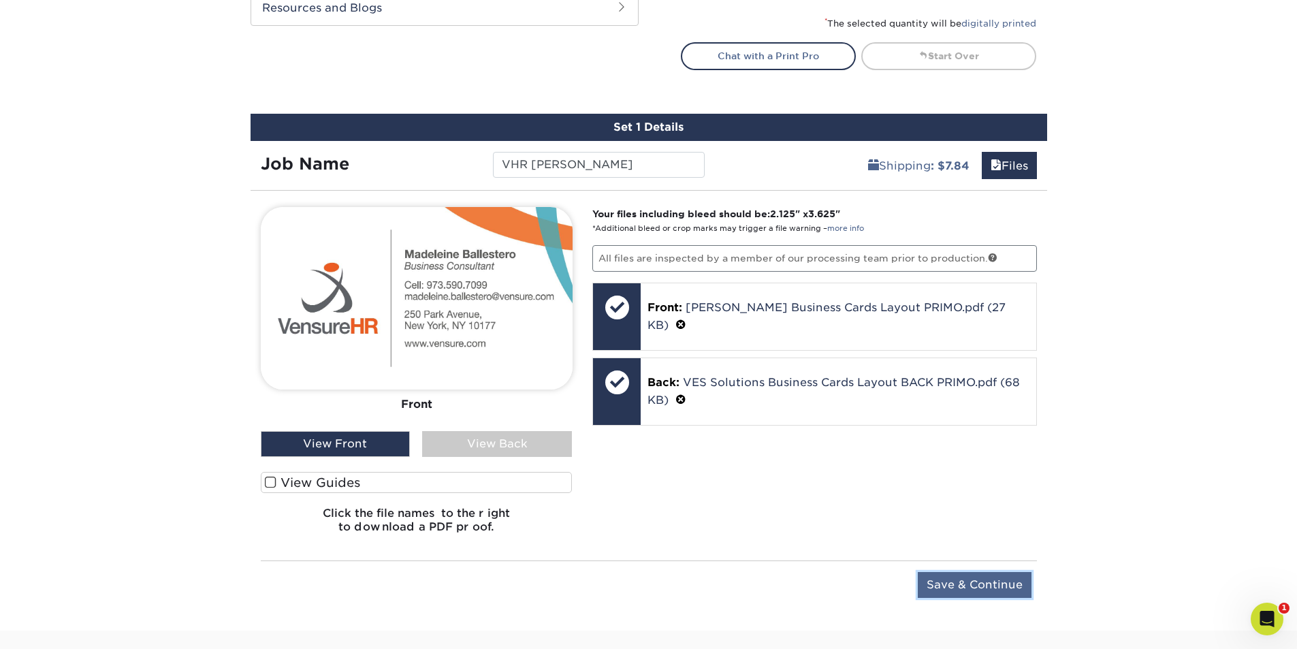
click at [1004, 588] on input "Save & Continue" at bounding box center [975, 585] width 114 height 26
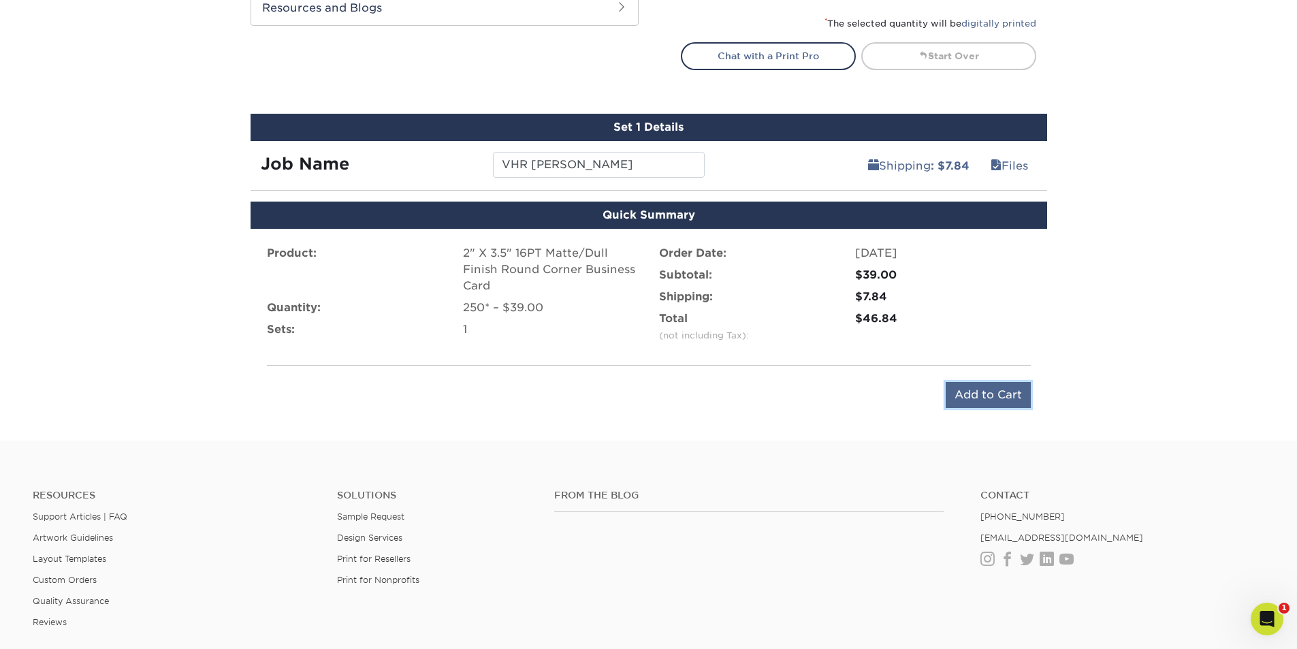
click at [982, 391] on input "Add to Cart" at bounding box center [988, 395] width 85 height 26
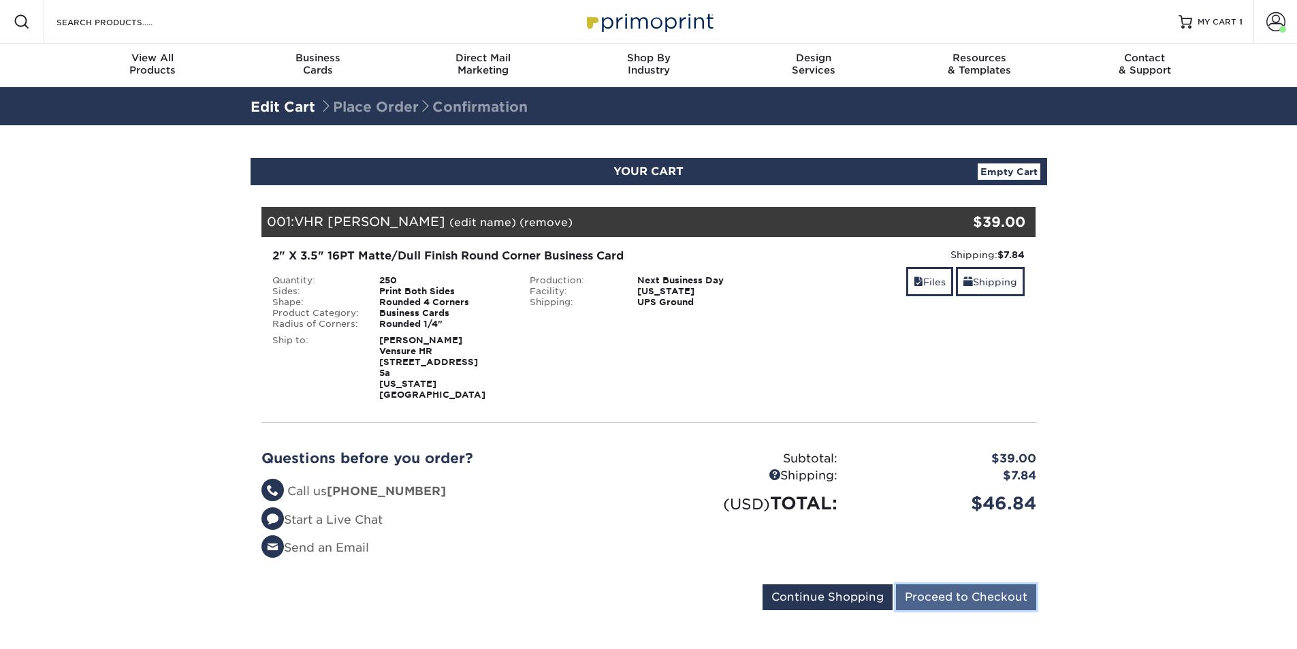
click at [937, 594] on input "Proceed to Checkout" at bounding box center [966, 597] width 140 height 26
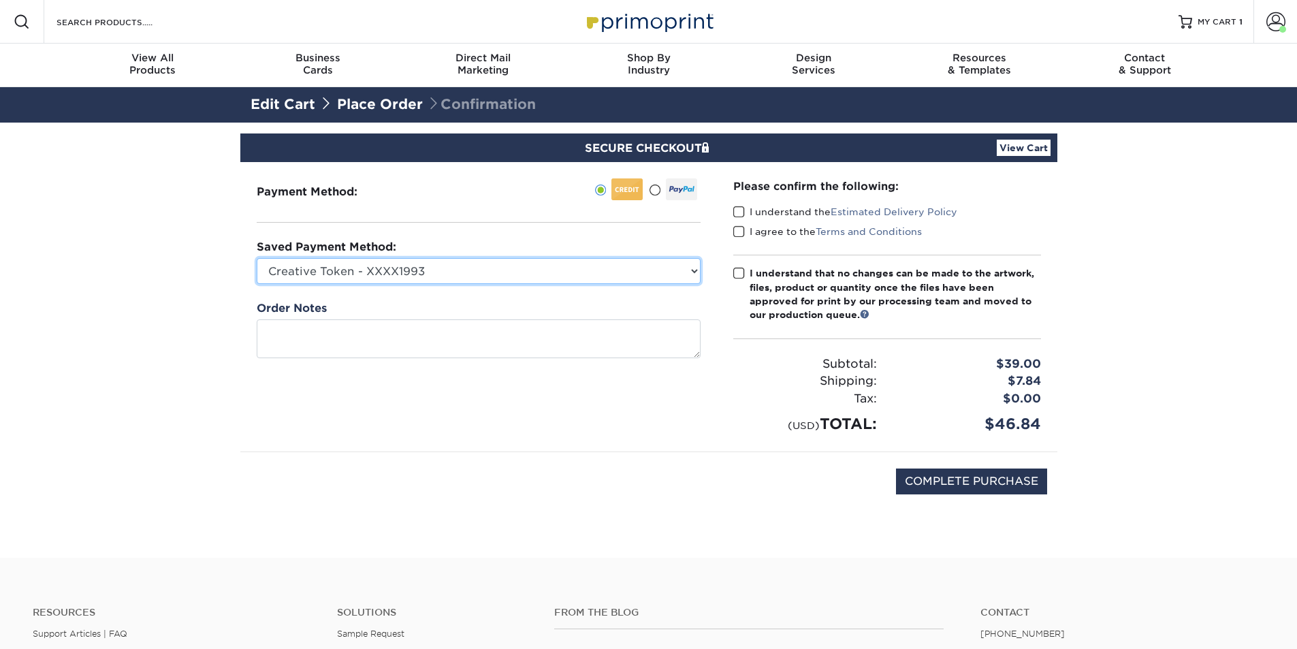
click at [404, 270] on select "Creative Token - XXXX1993 [PERSON_NAME] Human Capital - XXXX1004 [PERSON_NAME] …" at bounding box center [479, 271] width 444 height 26
select select "75015"
click at [257, 258] on select "Creative Token - XXXX1993 [PERSON_NAME] Human Capital - XXXX1004 [PERSON_NAME] …" at bounding box center [479, 271] width 444 height 26
click at [740, 216] on span at bounding box center [739, 212] width 12 height 13
click at [0, 0] on input "I understand the Estimated Delivery Policy" at bounding box center [0, 0] width 0 height 0
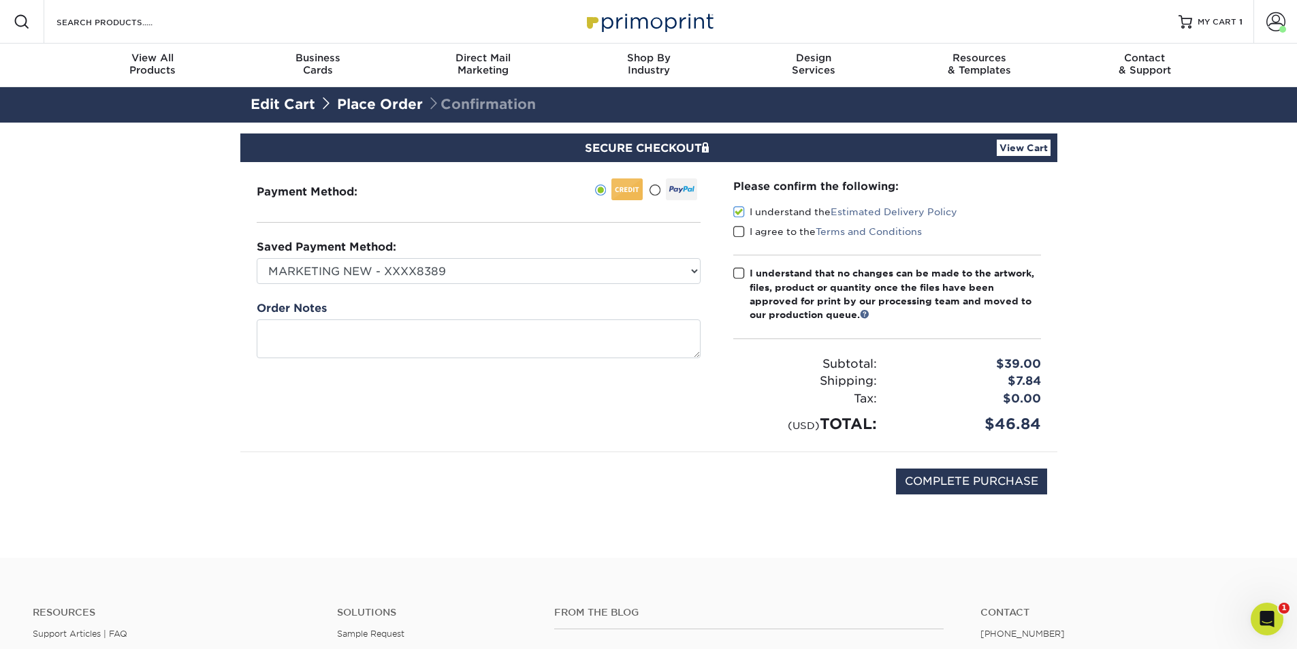
click at [742, 231] on span at bounding box center [739, 231] width 12 height 13
click at [0, 0] on input "I agree to the Terms and Conditions" at bounding box center [0, 0] width 0 height 0
click at [742, 275] on span at bounding box center [739, 273] width 12 height 13
click at [0, 0] on input "I understand that no changes can be made to the artwork, files, product or quan…" at bounding box center [0, 0] width 0 height 0
click at [949, 484] on input "COMPLETE PURCHASE" at bounding box center [971, 481] width 151 height 26
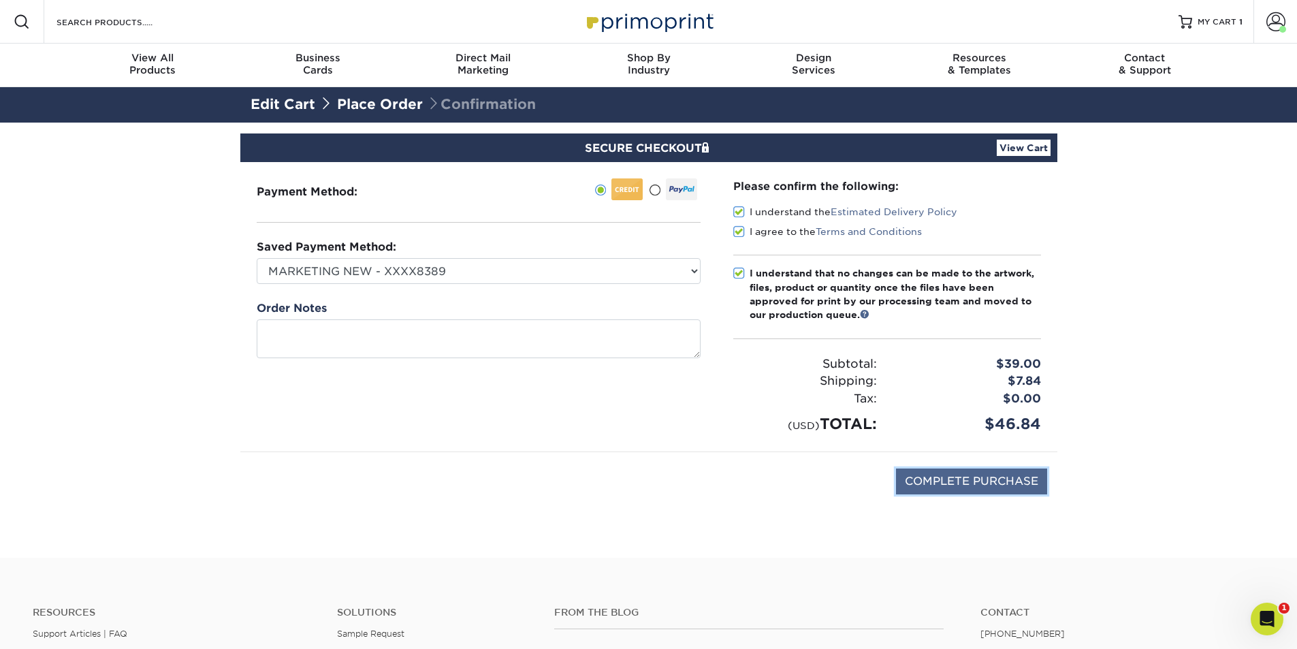
type input "PROCESSING, PLEASE WAIT..."
